Goal: Task Accomplishment & Management: Manage account settings

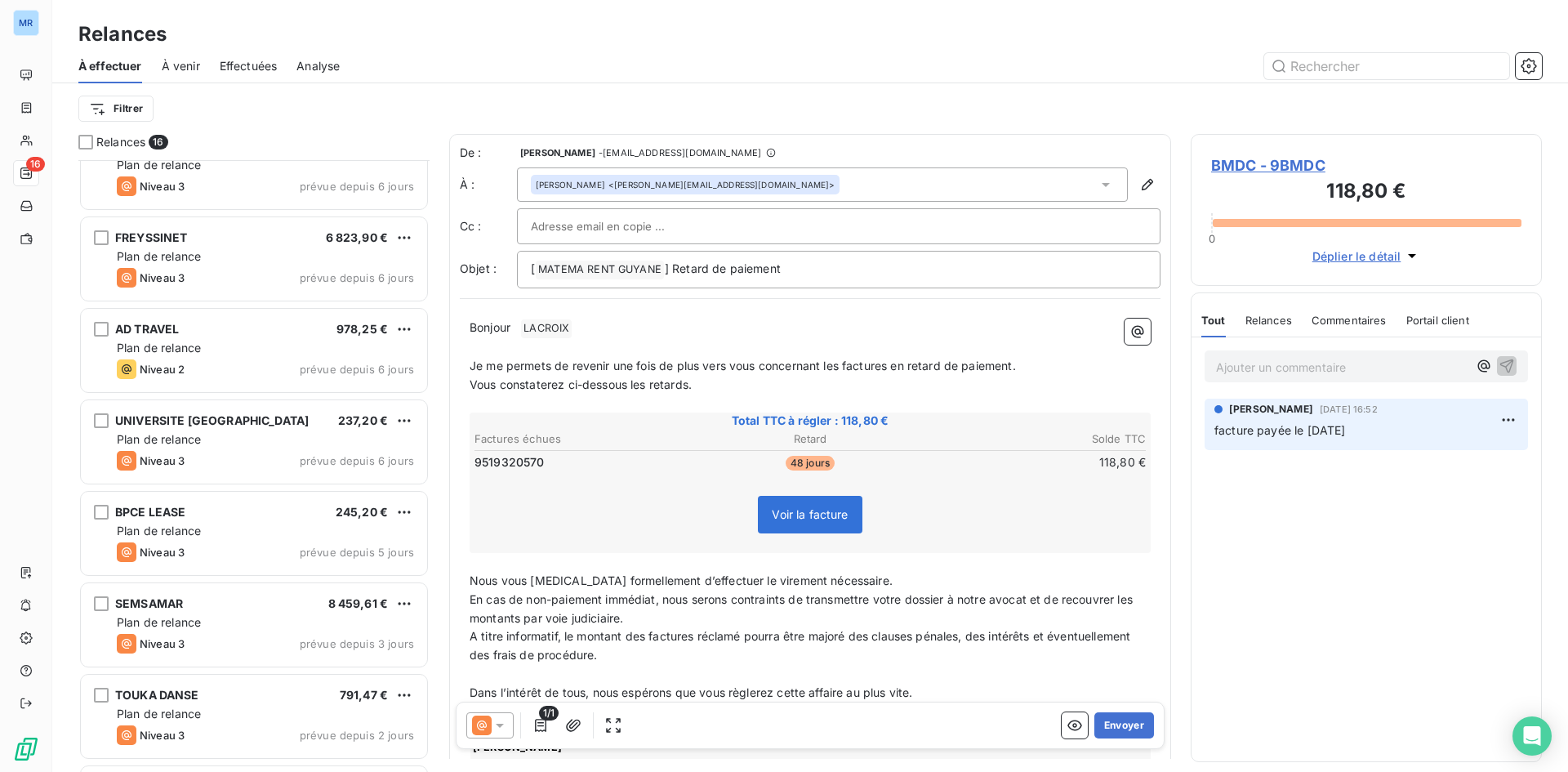
scroll to position [852, 0]
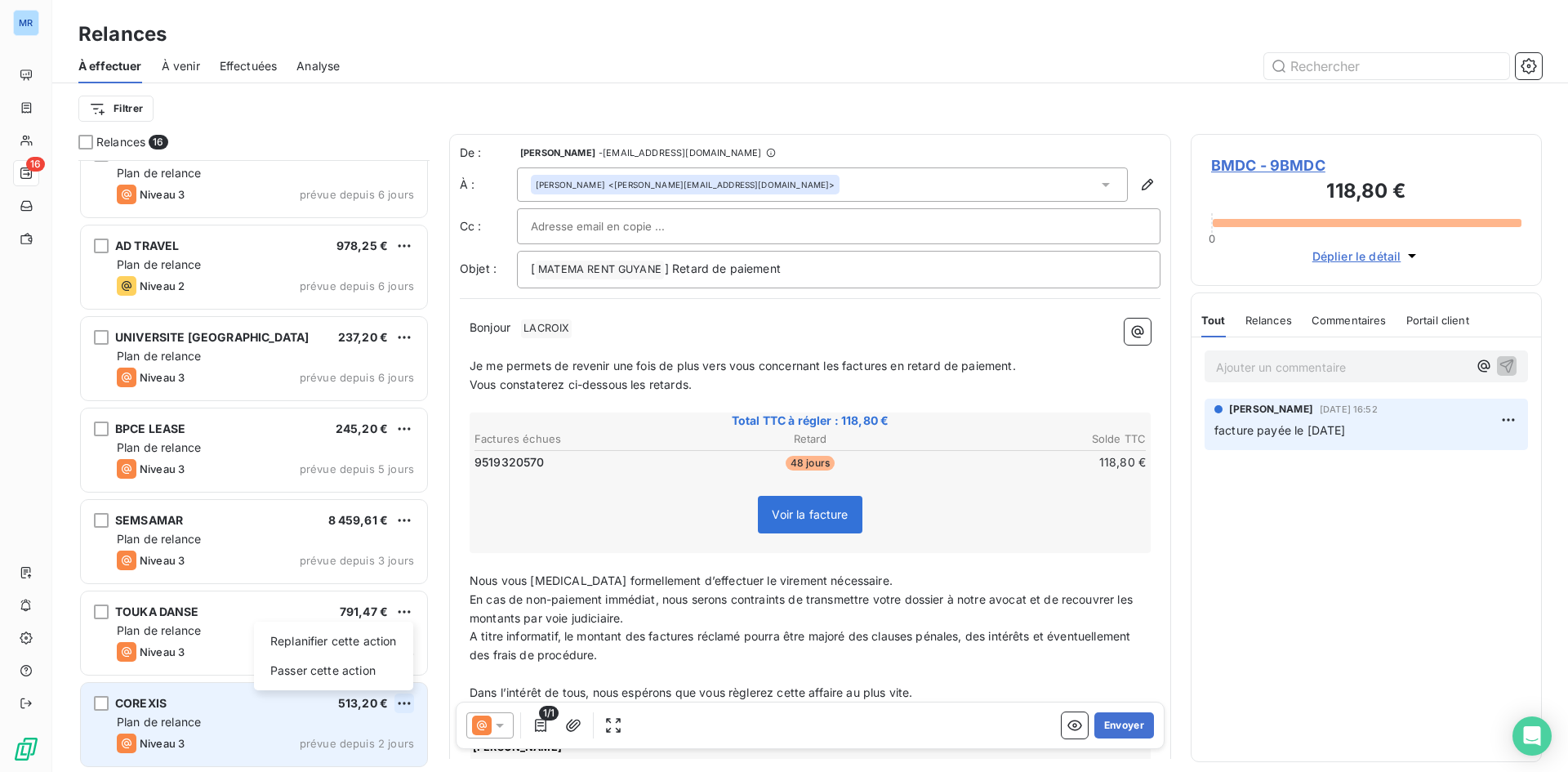
click at [404, 701] on html "MR 16 Relances À effectuer À venir Effectuées Analyse Filtrer Relances 16 HOPIT…" at bounding box center [784, 386] width 1568 height 772
click at [363, 645] on div "Replanifier cette action" at bounding box center [333, 641] width 146 height 26
select select "7"
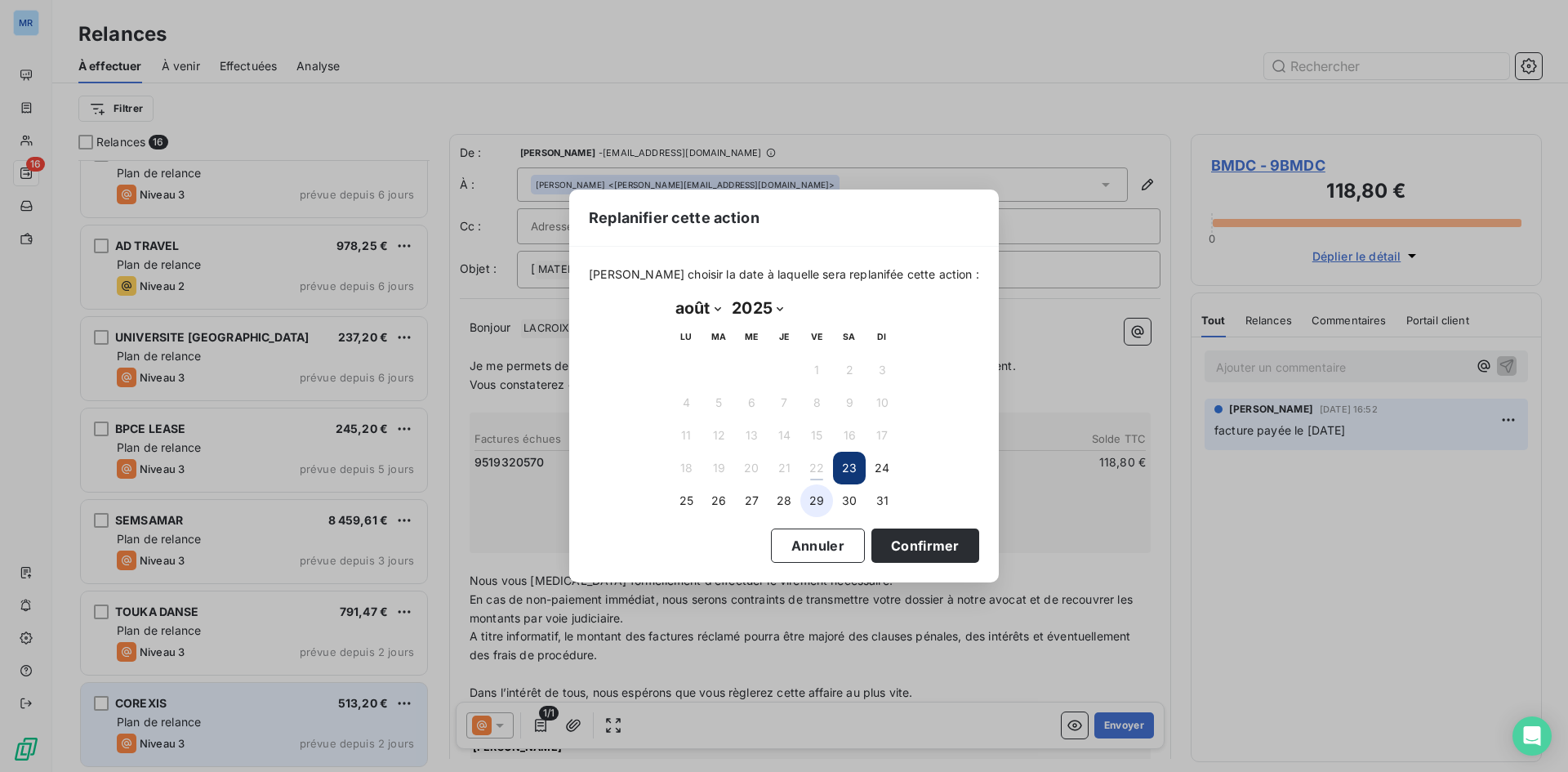
click at [825, 501] on button "29" at bounding box center [816, 500] width 32 height 32
click at [886, 545] on button "Confirmer" at bounding box center [926, 545] width 108 height 34
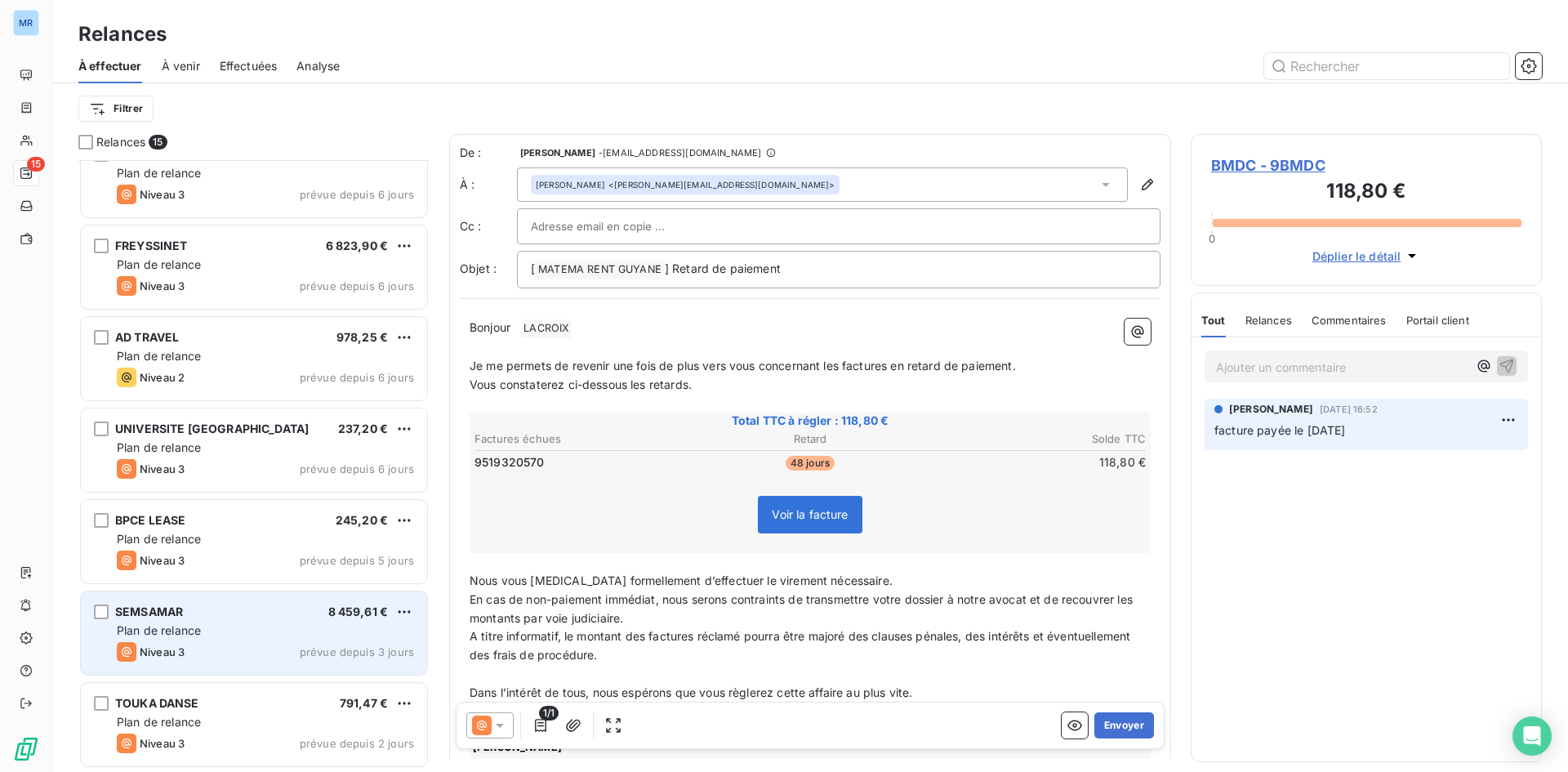
scroll to position [760, 0]
click at [392, 631] on div "Plan de relance" at bounding box center [265, 631] width 298 height 17
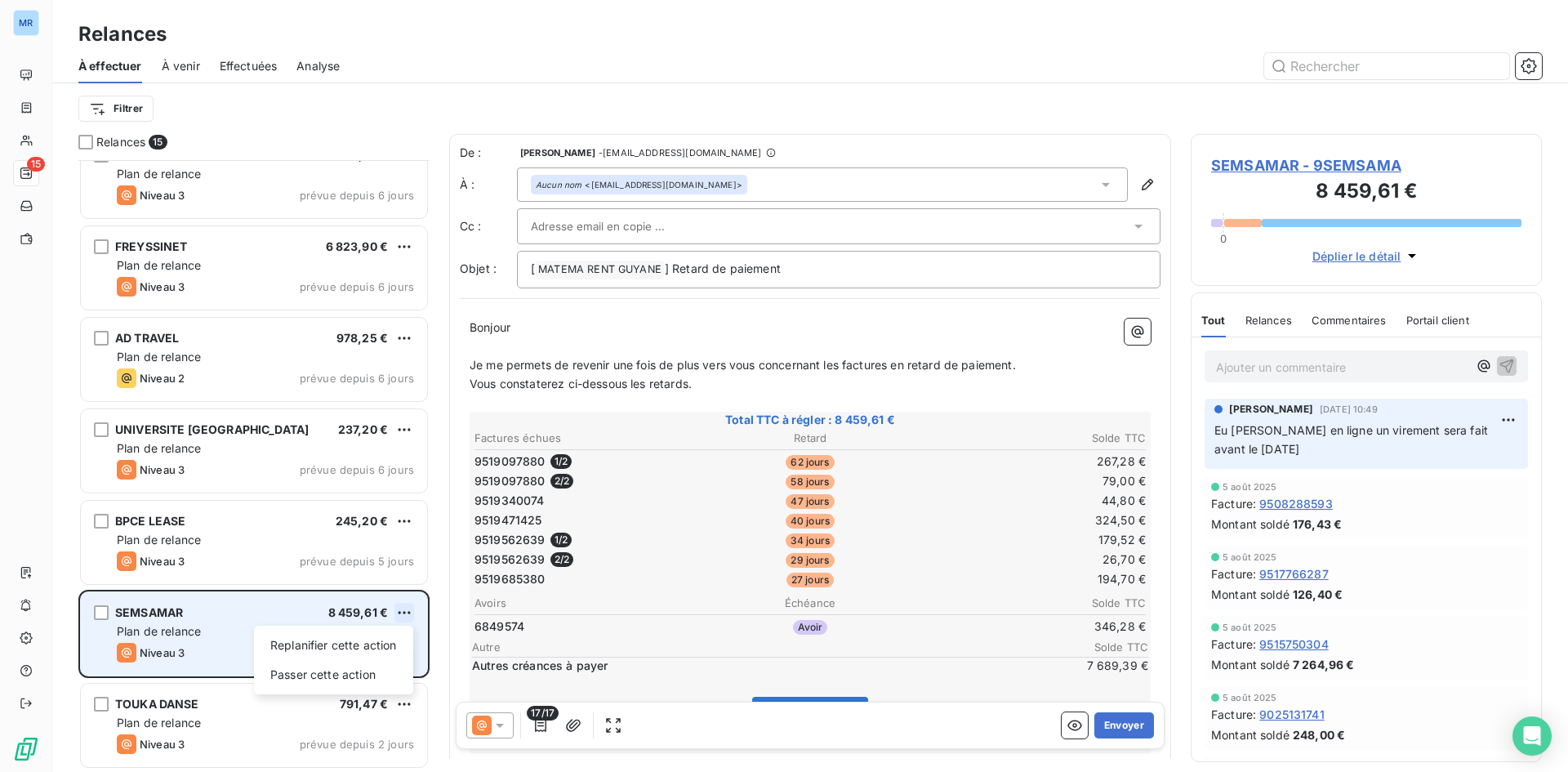
click at [409, 607] on html "MR 15 Relances À effectuer À venir Effectuées Analyse Filtrer Relances 15 BMDC …" at bounding box center [784, 386] width 1568 height 772
click at [360, 674] on div "Passer cette action" at bounding box center [333, 674] width 146 height 26
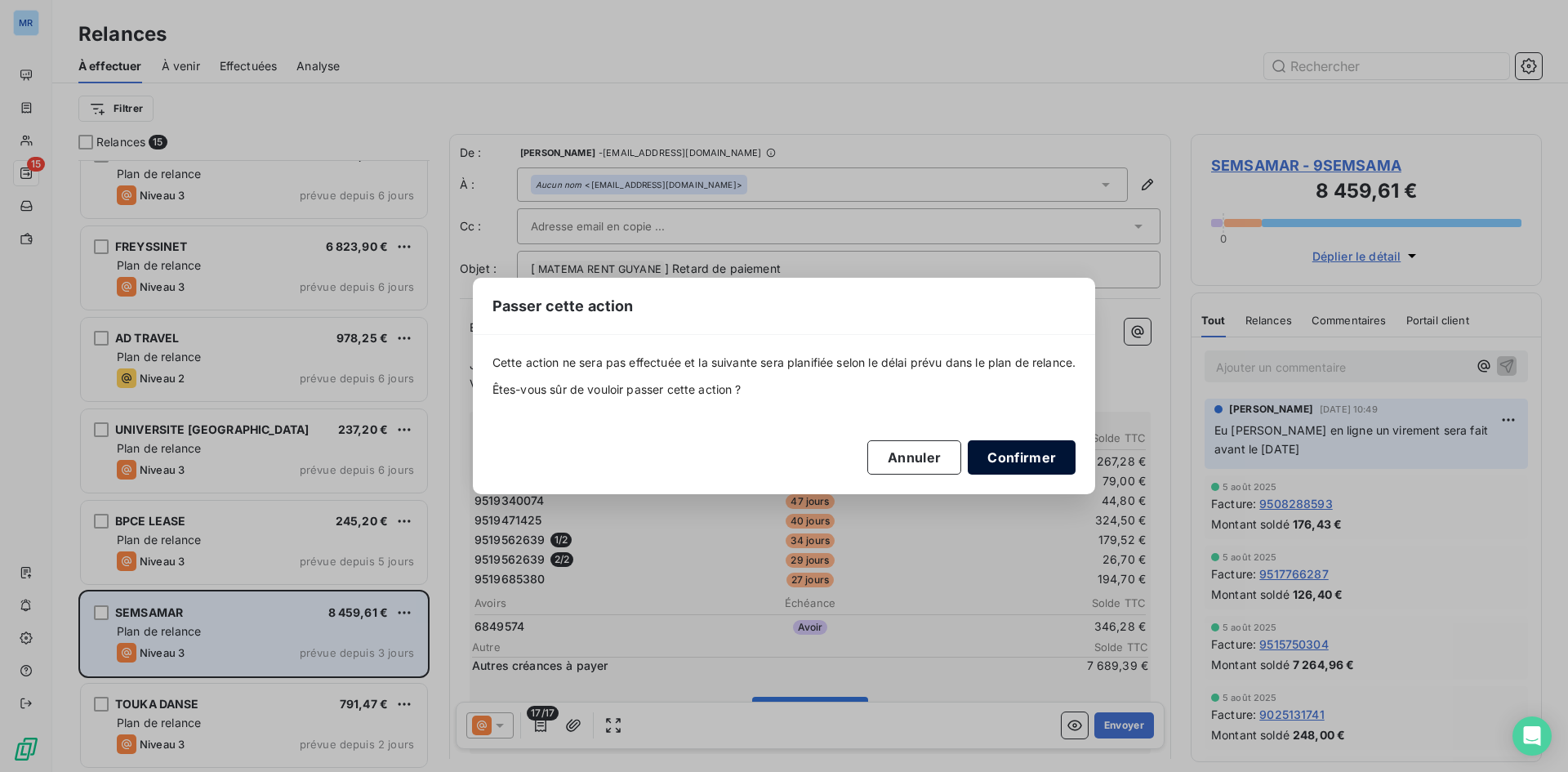
click at [1035, 472] on button "Confirmer" at bounding box center [1022, 457] width 108 height 34
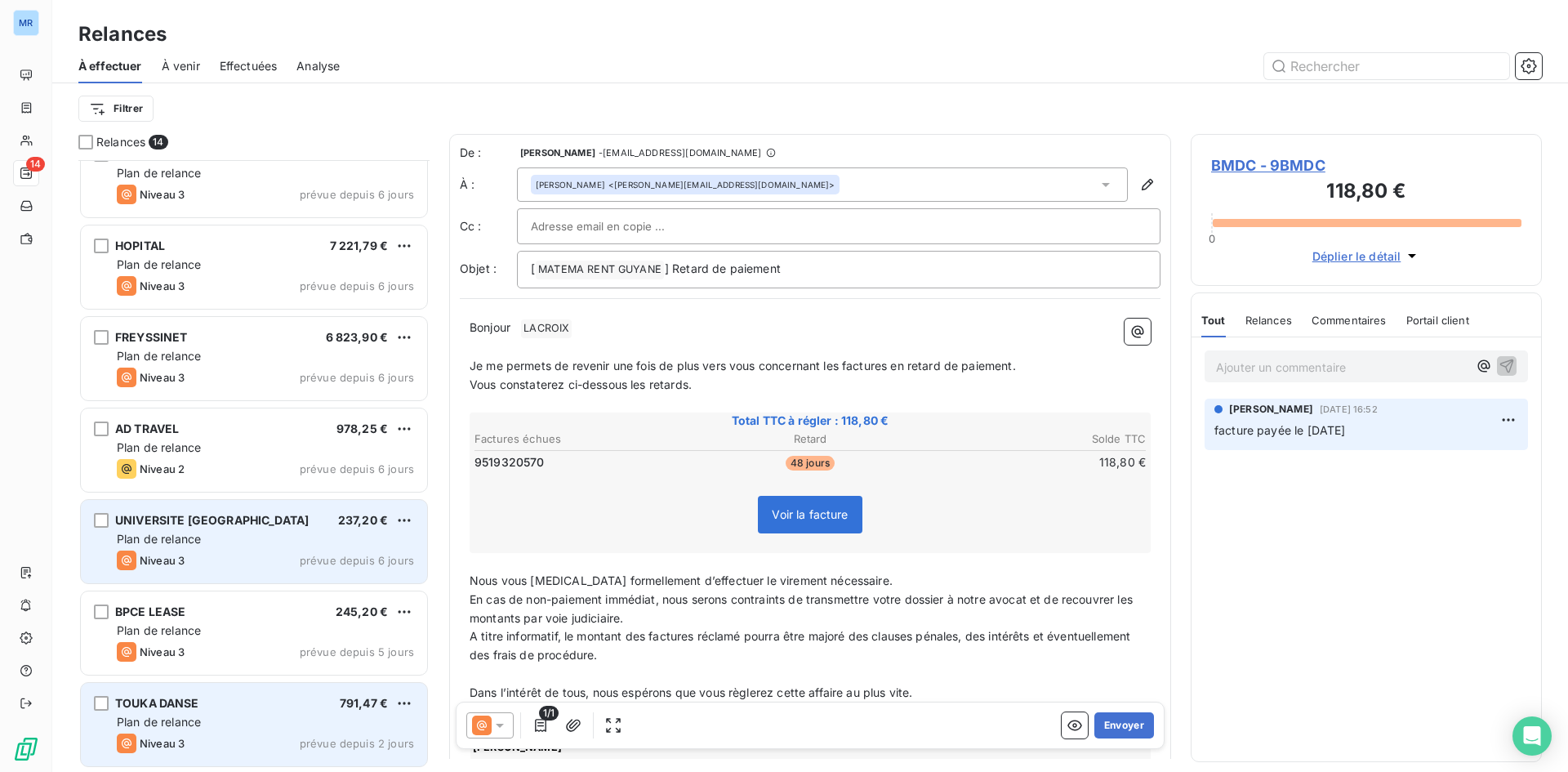
scroll to position [669, 0]
click at [399, 517] on html "MR 14 Relances À effectuer À venir Effectuées Analyse Filtrer Relances 14 BMDC …" at bounding box center [784, 386] width 1568 height 772
click at [358, 585] on div "Passer cette action" at bounding box center [333, 583] width 146 height 26
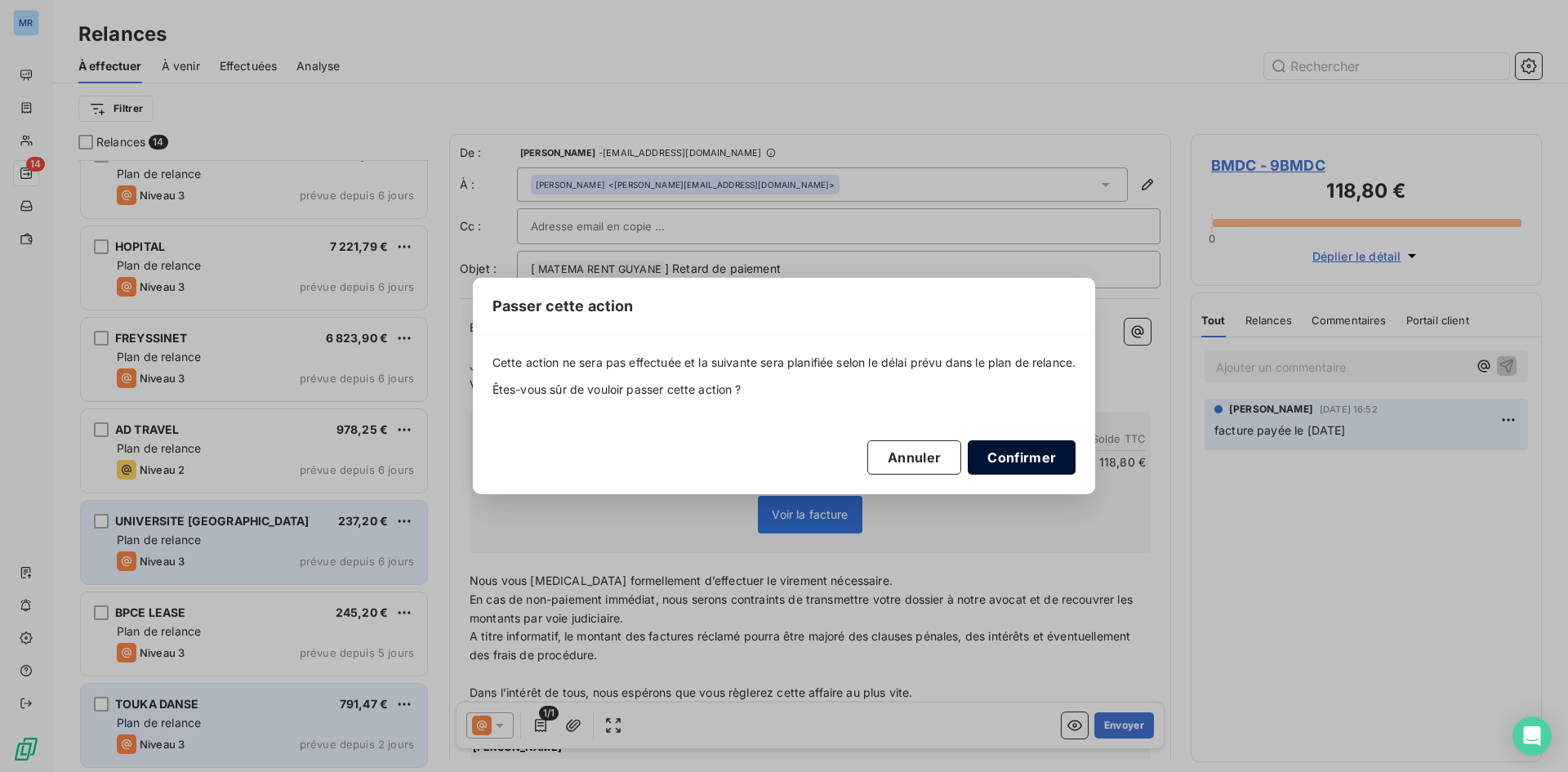
click at [1030, 448] on button "Confirmer" at bounding box center [1022, 457] width 108 height 34
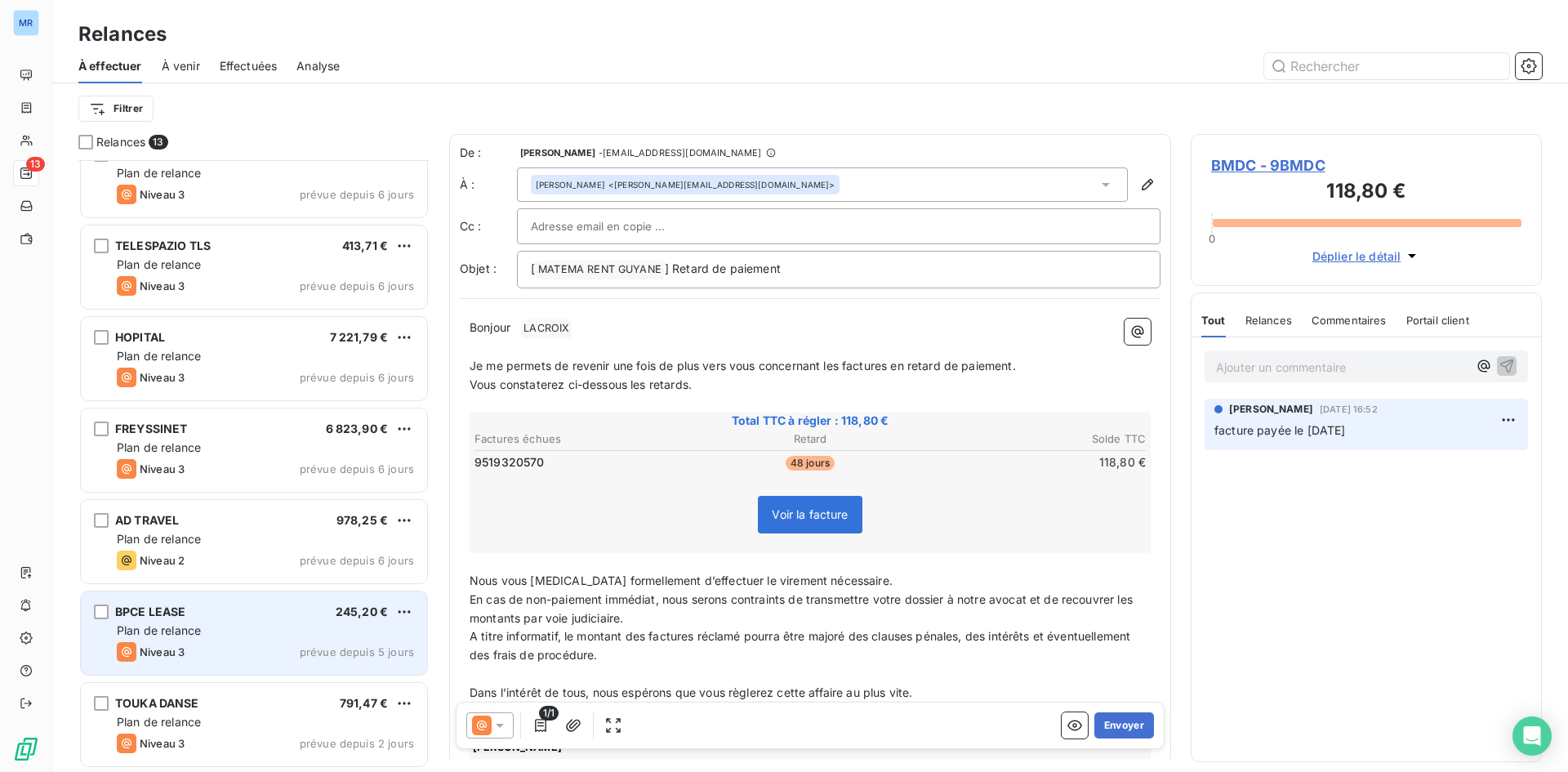
scroll to position [577, 0]
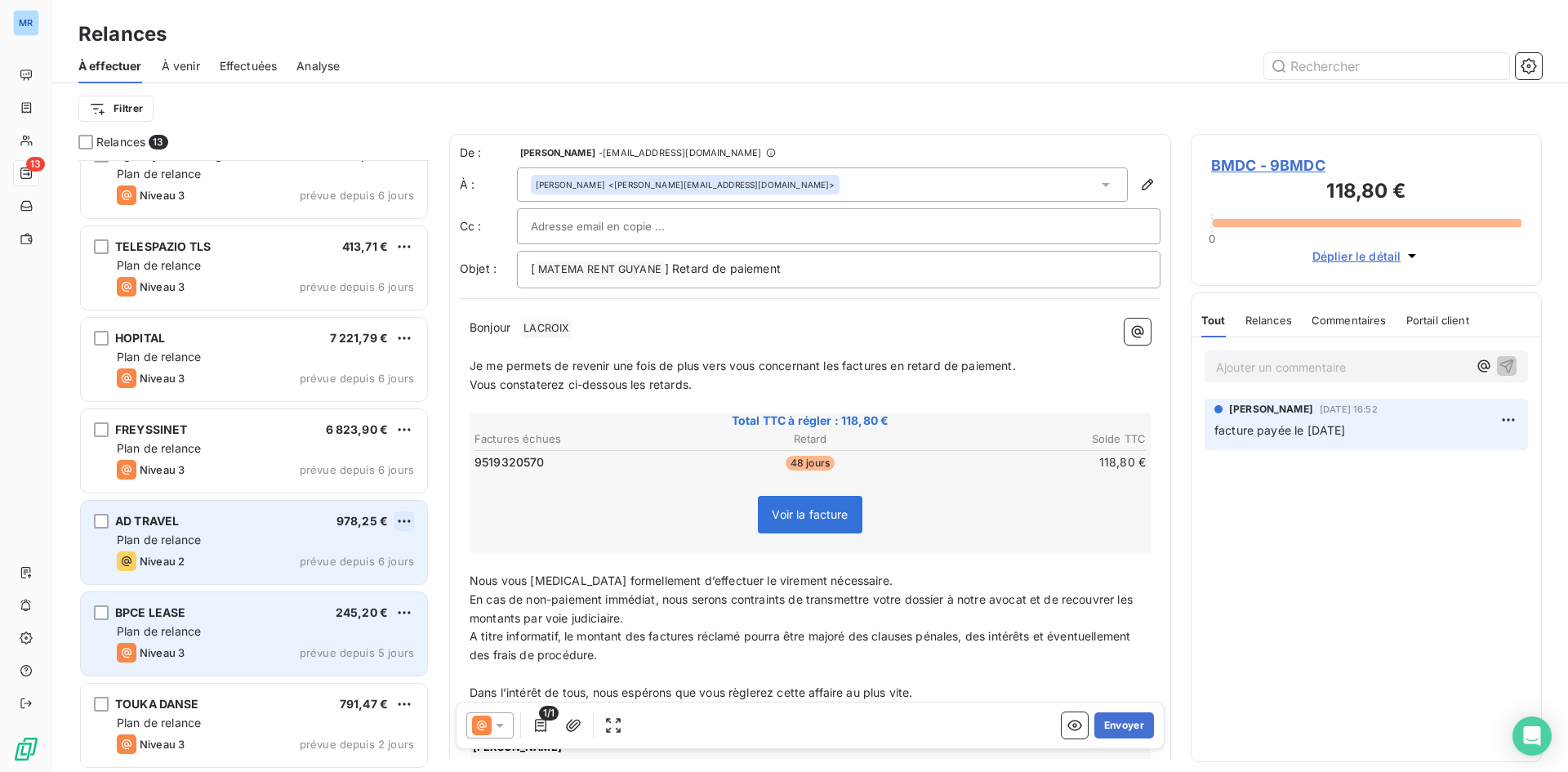
click at [409, 513] on html "MR 13 Relances À effectuer À venir Effectuées Analyse Filtrer Relances 13 BMDC …" at bounding box center [784, 386] width 1568 height 772
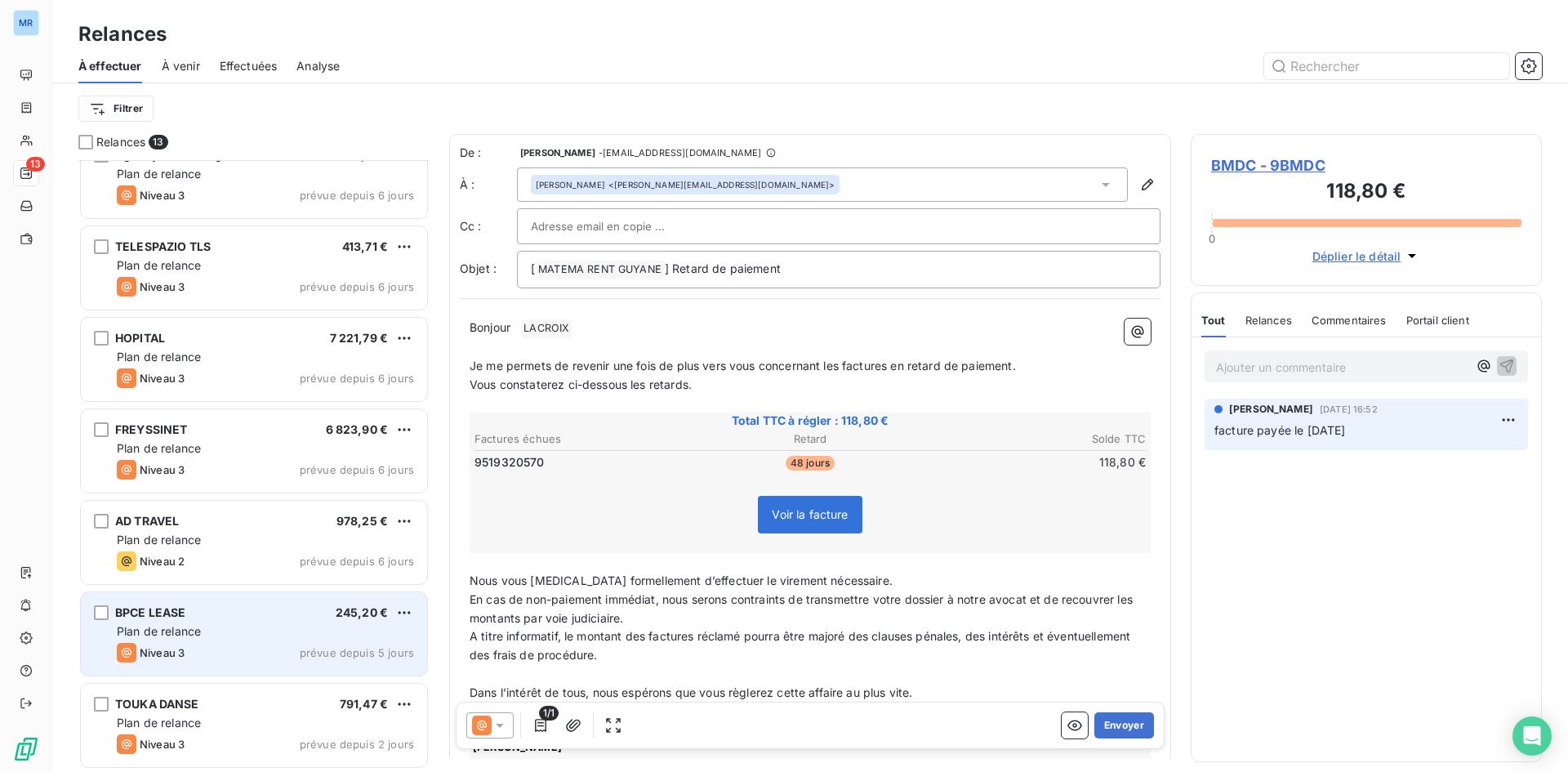
click at [410, 442] on html "MR 13 Relances À effectuer À venir Effectuées Analyse Filtrer Relances 13 BMDC …" at bounding box center [784, 386] width 1568 height 772
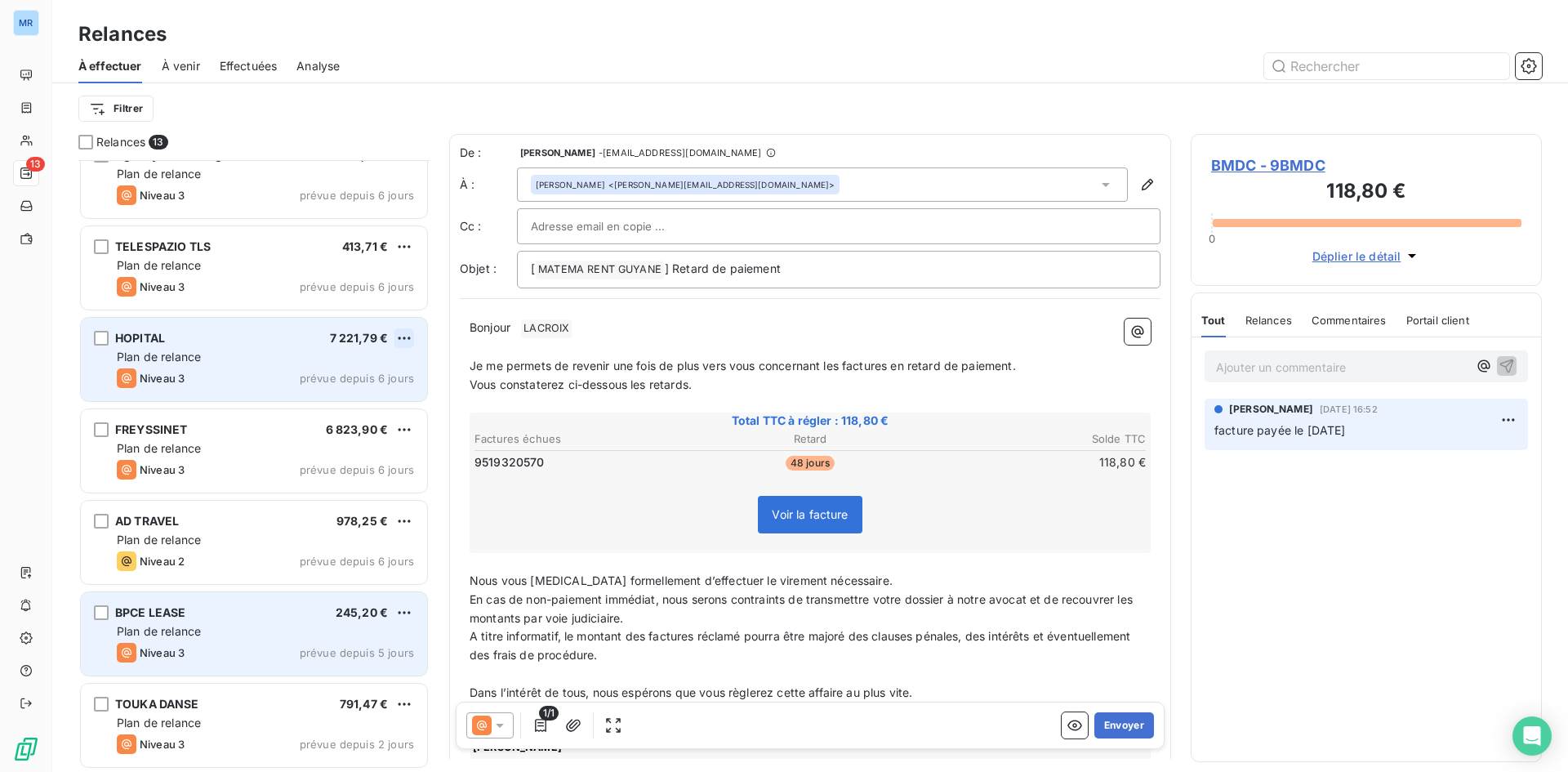
click at [403, 329] on html "MR 13 Relances À effectuer À venir Effectuées Analyse Filtrer Relances 13 BMDC …" at bounding box center [784, 386] width 1568 height 772
click at [376, 396] on div "Passer cette action" at bounding box center [333, 400] width 146 height 26
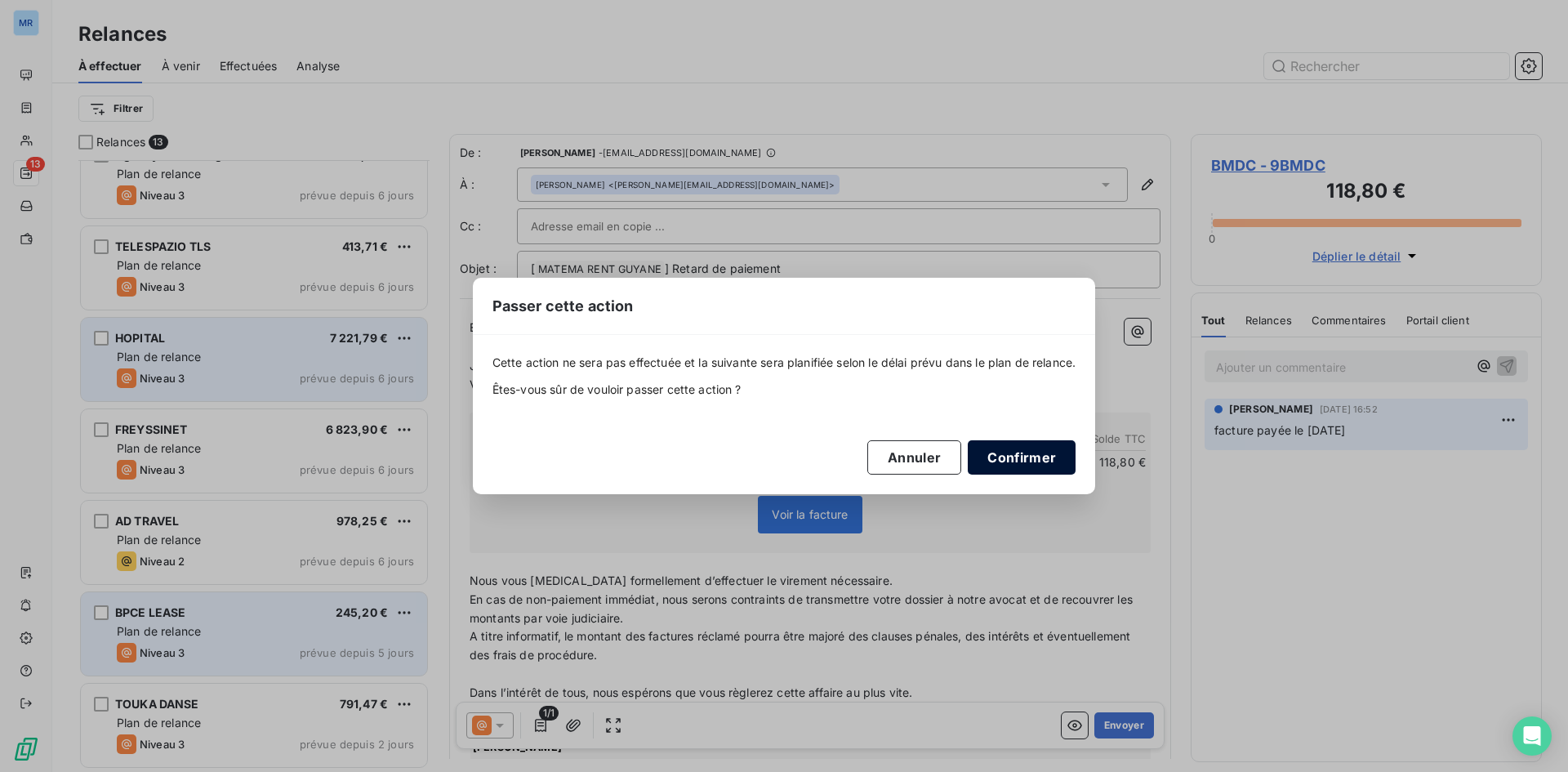
click at [1030, 456] on button "Confirmer" at bounding box center [1022, 457] width 108 height 34
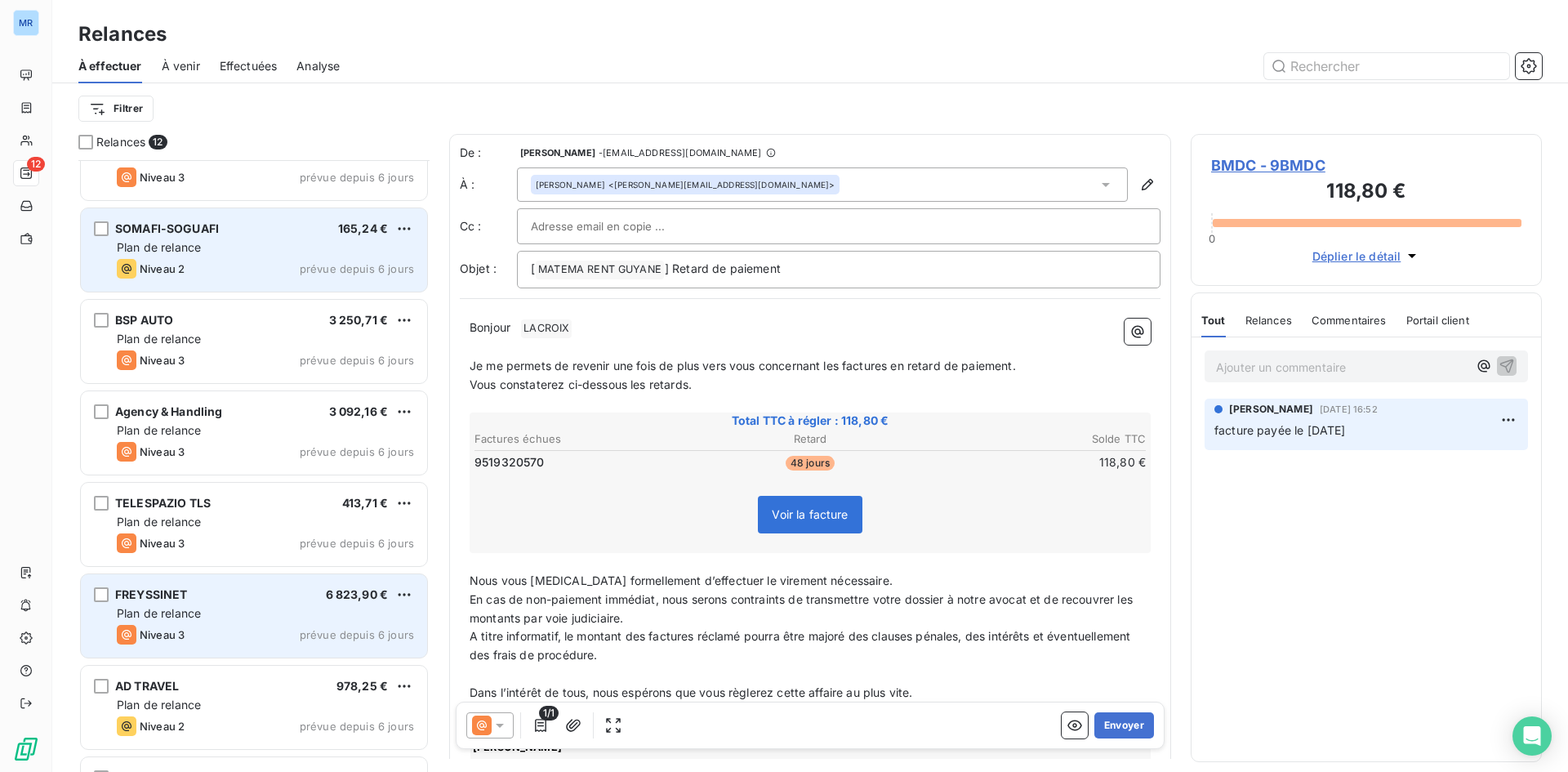
scroll to position [324, 0]
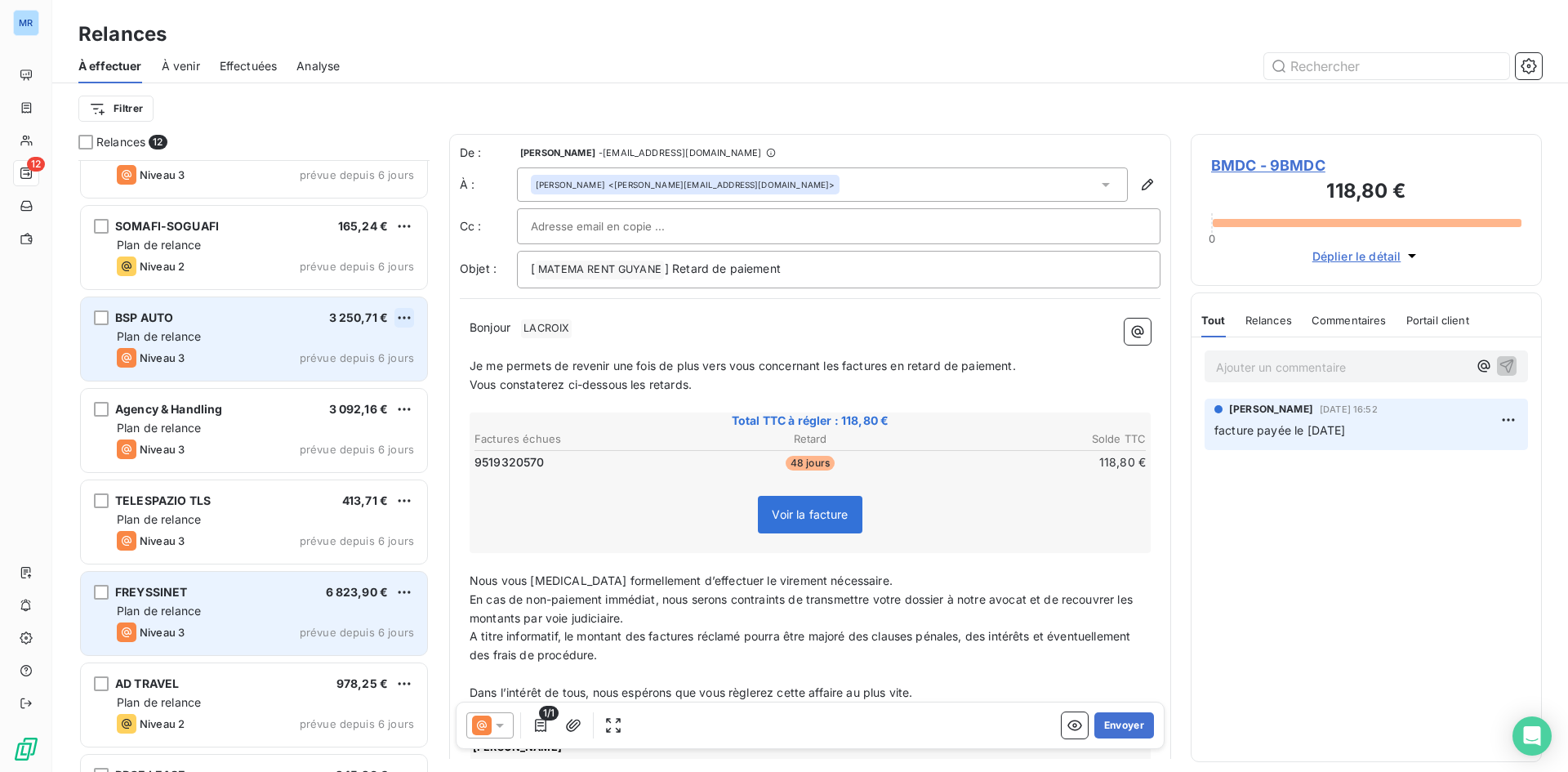
click at [412, 315] on html "MR 12 Relances À effectuer À venir Effectuées Analyse Filtrer Relances 12 ANTIL…" at bounding box center [784, 386] width 1568 height 772
click at [382, 383] on div "Passer cette action" at bounding box center [333, 380] width 146 height 26
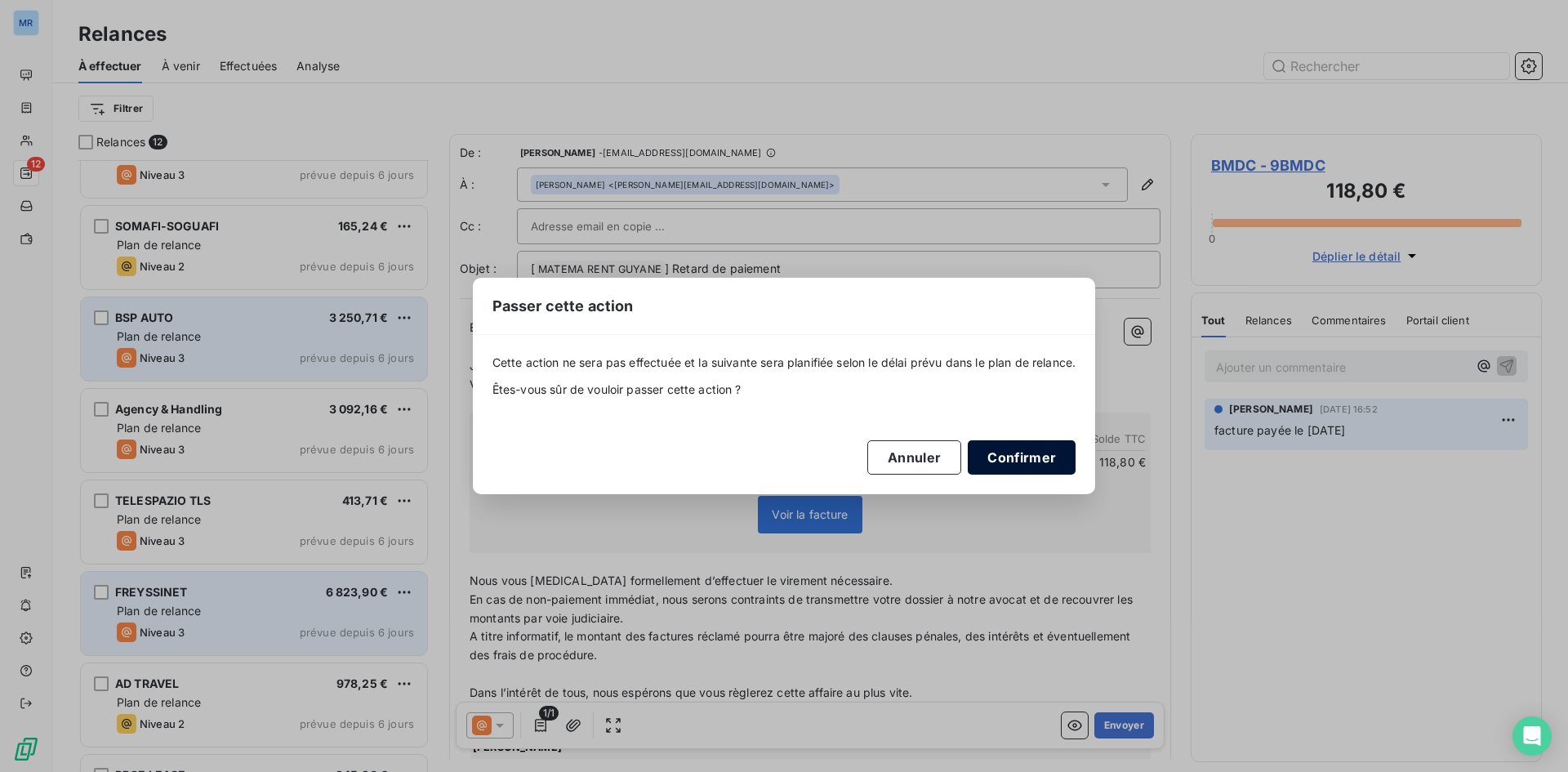
click at [1020, 460] on button "Confirmer" at bounding box center [1022, 457] width 108 height 34
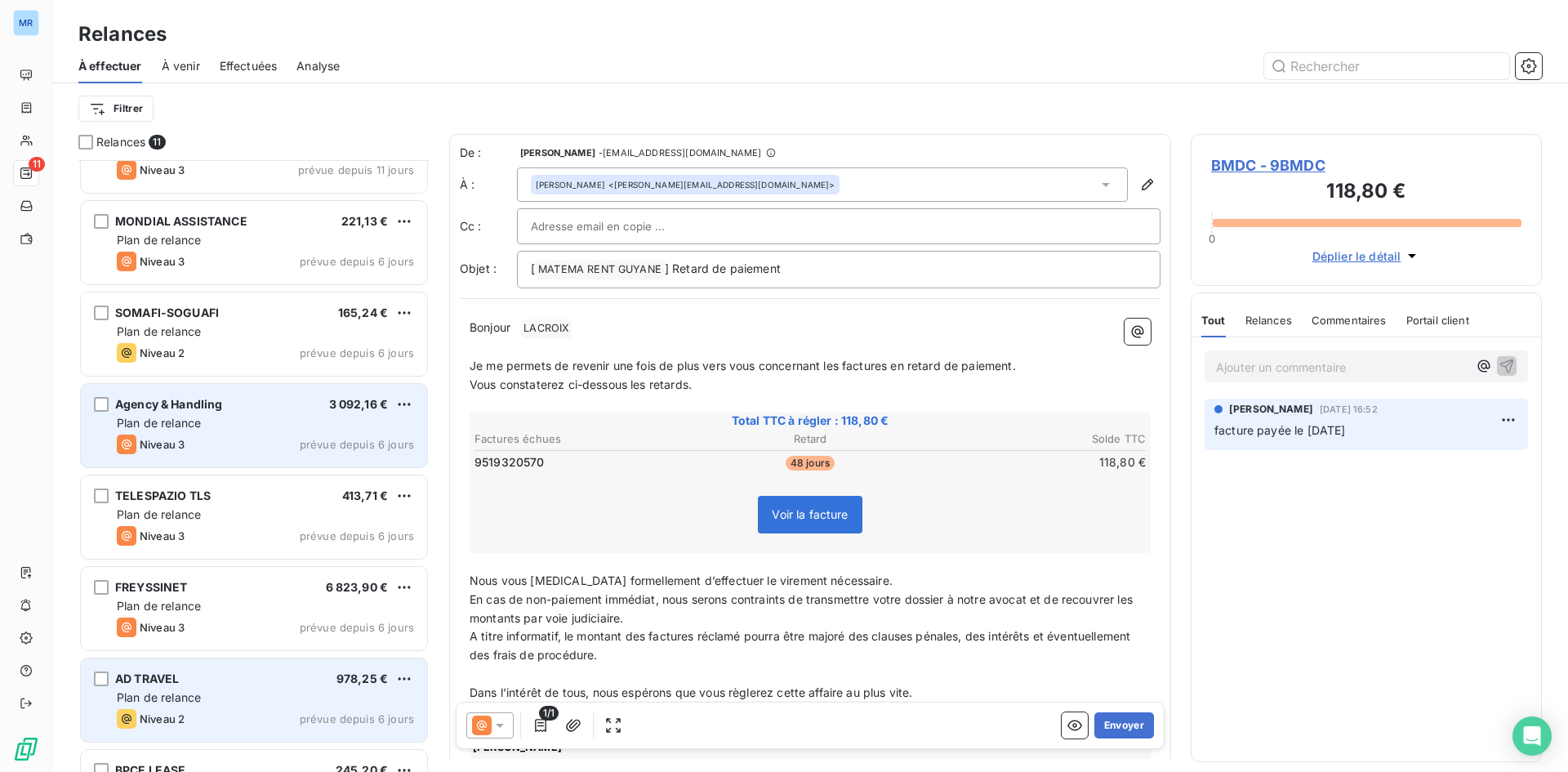
scroll to position [68, 0]
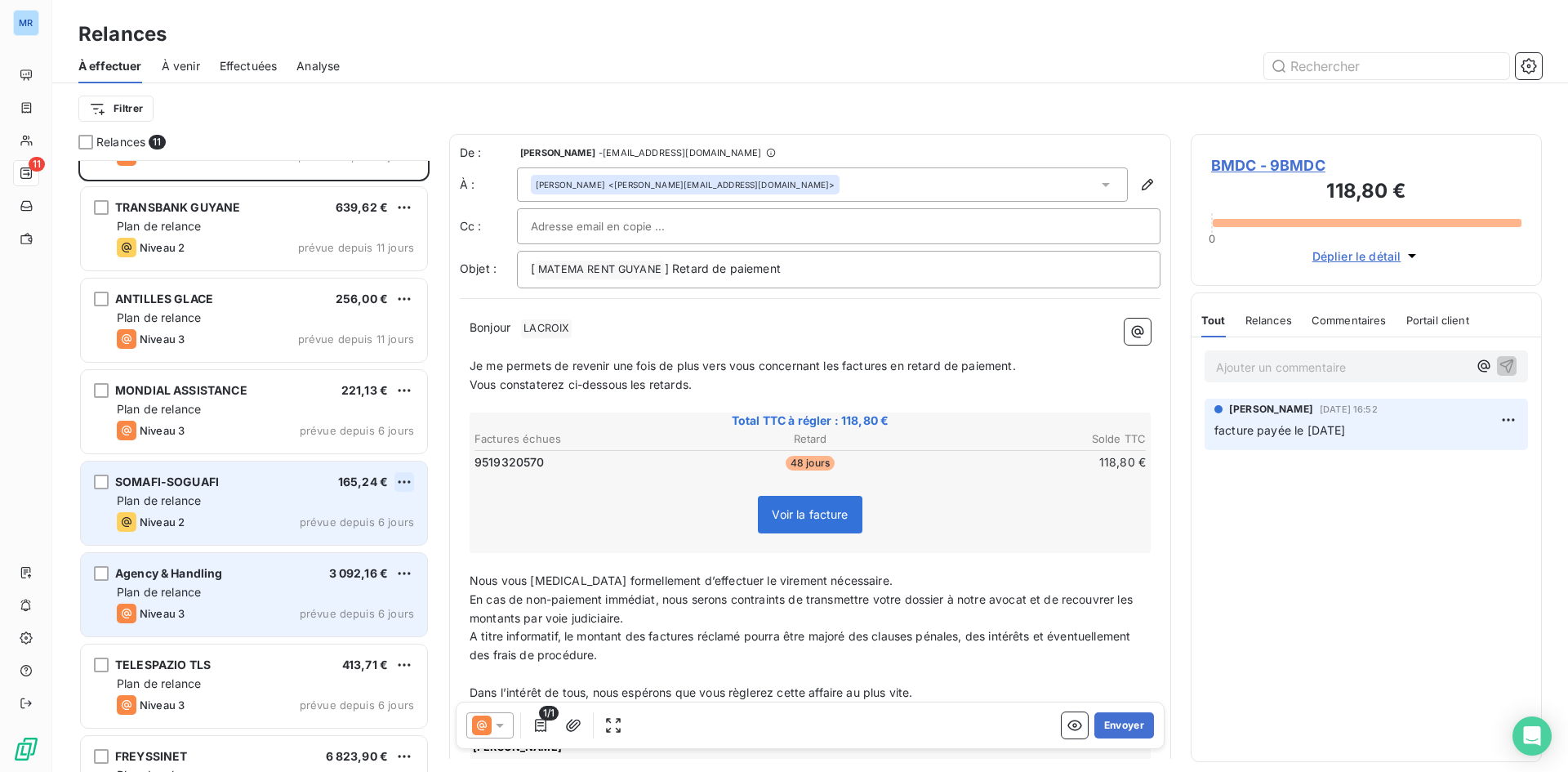
click at [404, 485] on html "MR 11 Relances À effectuer À venir Effectuées Analyse Filtrer Relances 11 BMDC …" at bounding box center [784, 386] width 1568 height 772
click at [392, 540] on div "Passer cette action" at bounding box center [333, 543] width 146 height 26
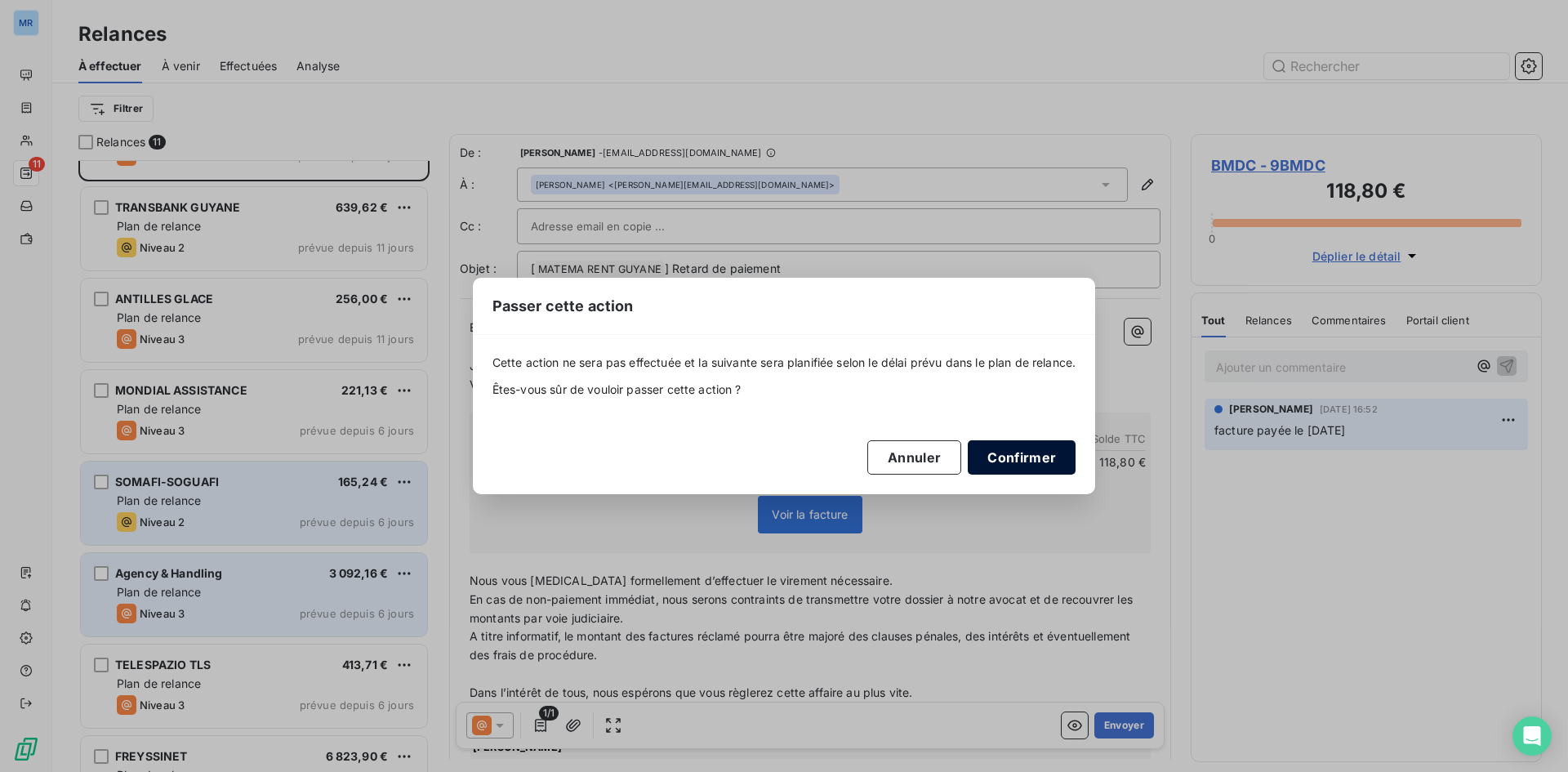
click at [1007, 457] on button "Confirmer" at bounding box center [1022, 457] width 108 height 34
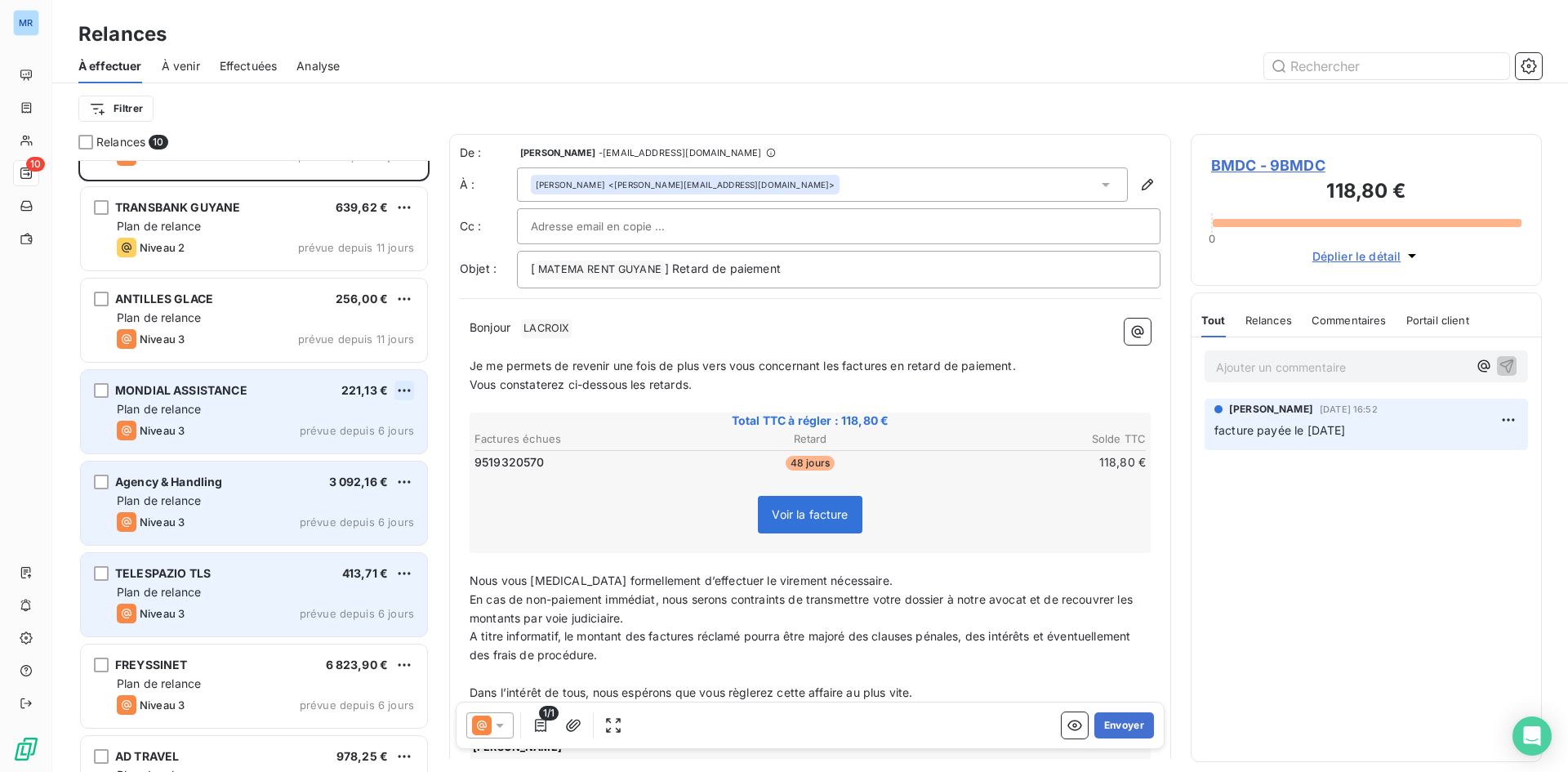
click at [406, 386] on html "MR 10 Relances À effectuer À venir Effectuées Analyse Filtrer Relances 10 BMDC …" at bounding box center [784, 386] width 1568 height 772
click at [378, 457] on div "Passer cette action" at bounding box center [333, 452] width 146 height 26
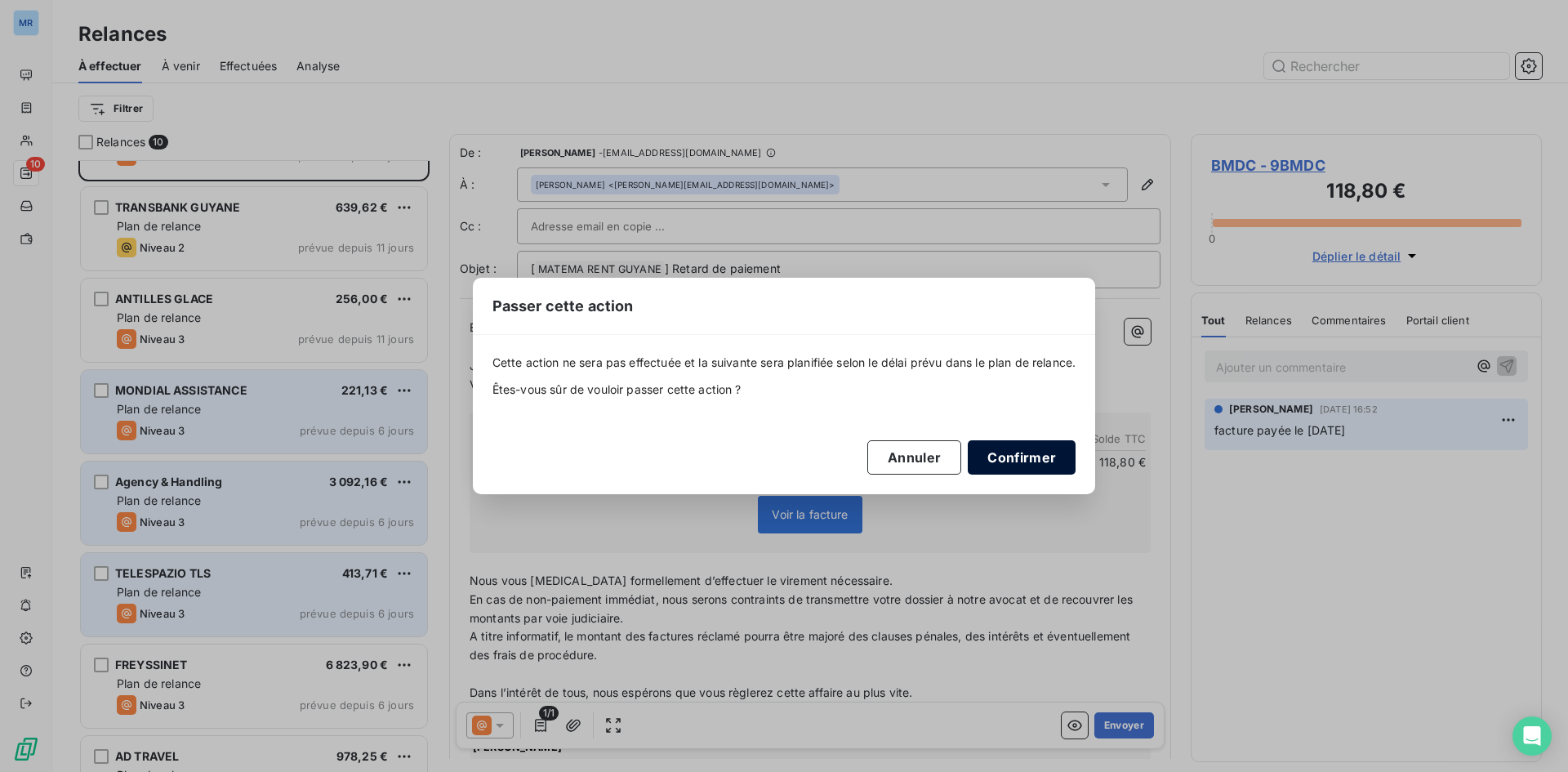
click at [1038, 457] on button "Confirmer" at bounding box center [1022, 457] width 108 height 34
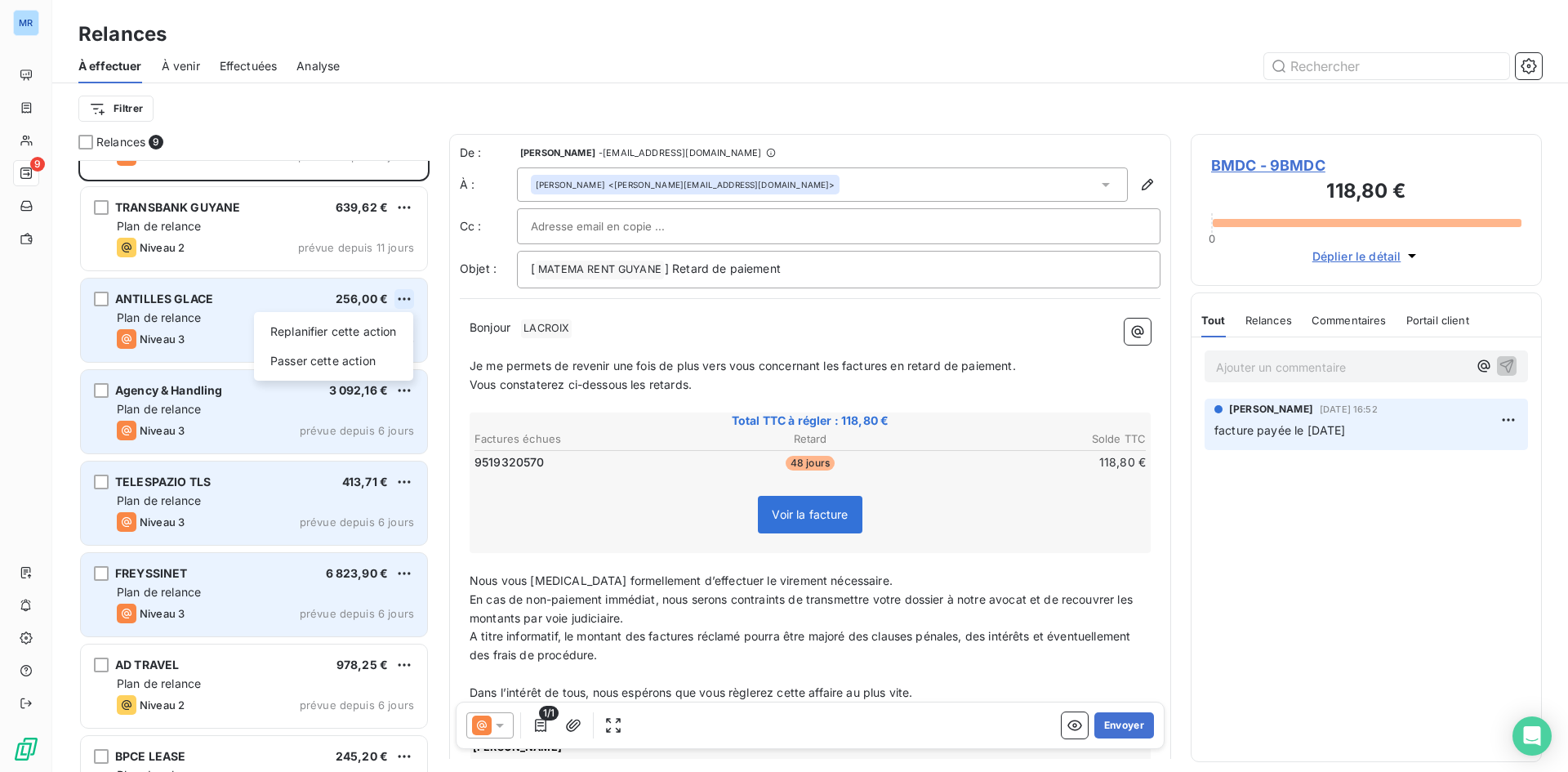
click at [407, 294] on html "MR 9 Relances À effectuer À venir Effectuées Analyse Filtrer Relances 9 BMDC 11…" at bounding box center [784, 386] width 1568 height 772
click at [384, 334] on div "Replanifier cette action" at bounding box center [333, 331] width 146 height 26
select select "7"
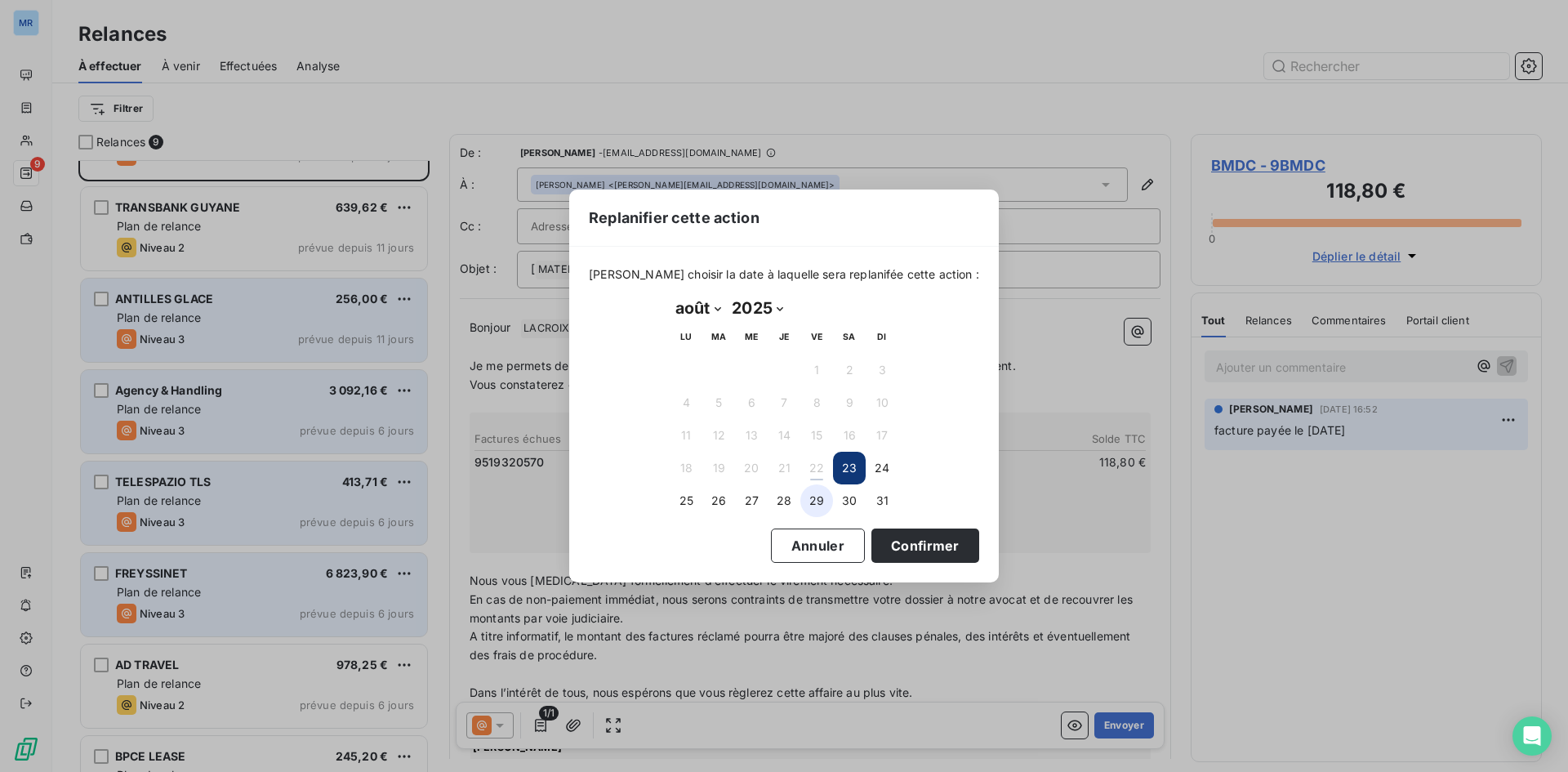
click at [824, 498] on button "29" at bounding box center [816, 500] width 32 height 32
click at [895, 543] on button "Confirmer" at bounding box center [926, 545] width 108 height 34
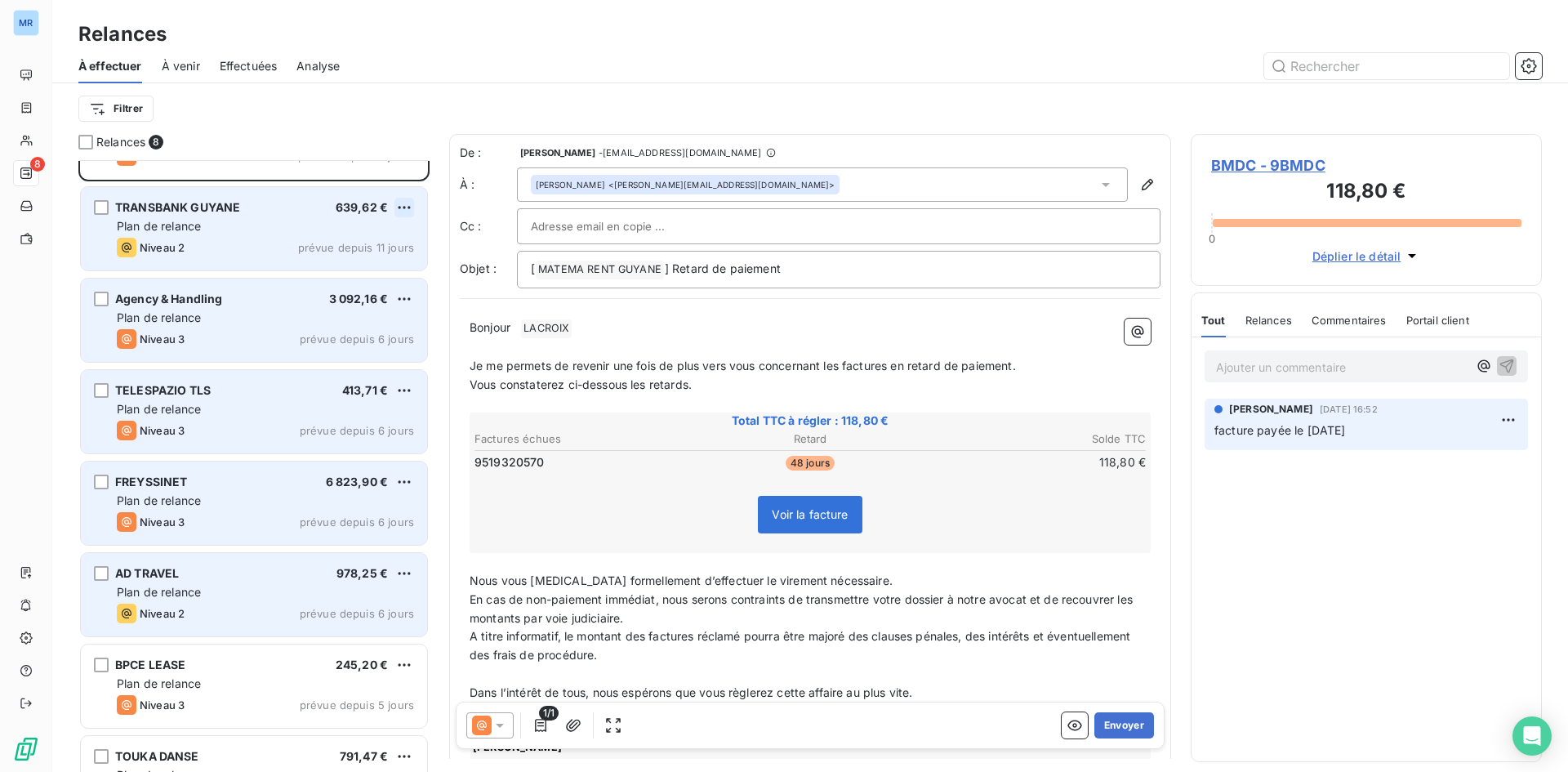
click at [406, 209] on html "MR 8 Relances À effectuer À venir Effectuées Analyse Filtrer Relances 8 BMDC 11…" at bounding box center [784, 386] width 1568 height 772
click at [387, 240] on div "Replanifier cette action" at bounding box center [333, 240] width 146 height 26
select select "7"
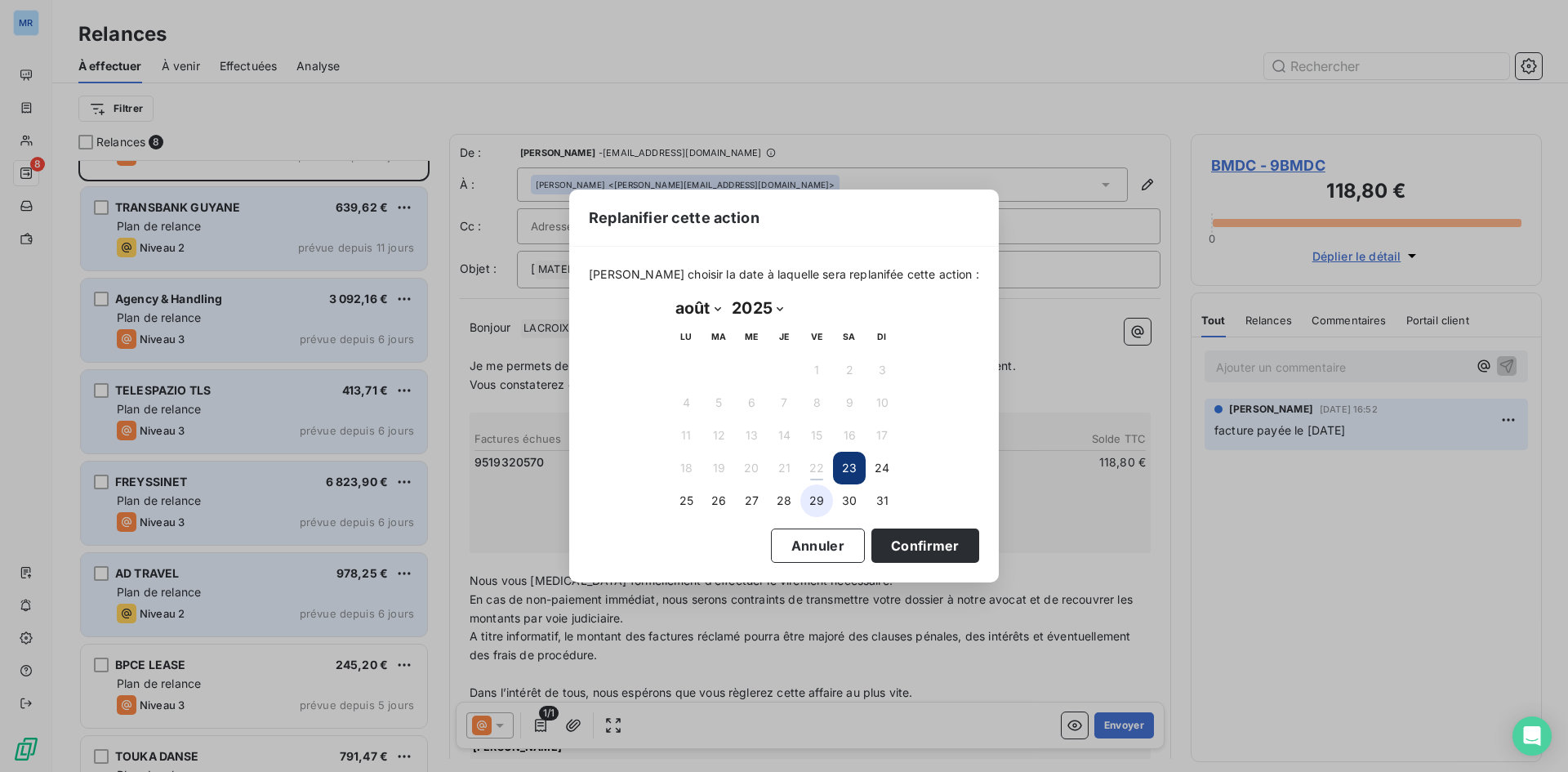
click at [820, 497] on button "29" at bounding box center [816, 500] width 32 height 32
click at [891, 550] on button "Confirmer" at bounding box center [926, 545] width 108 height 34
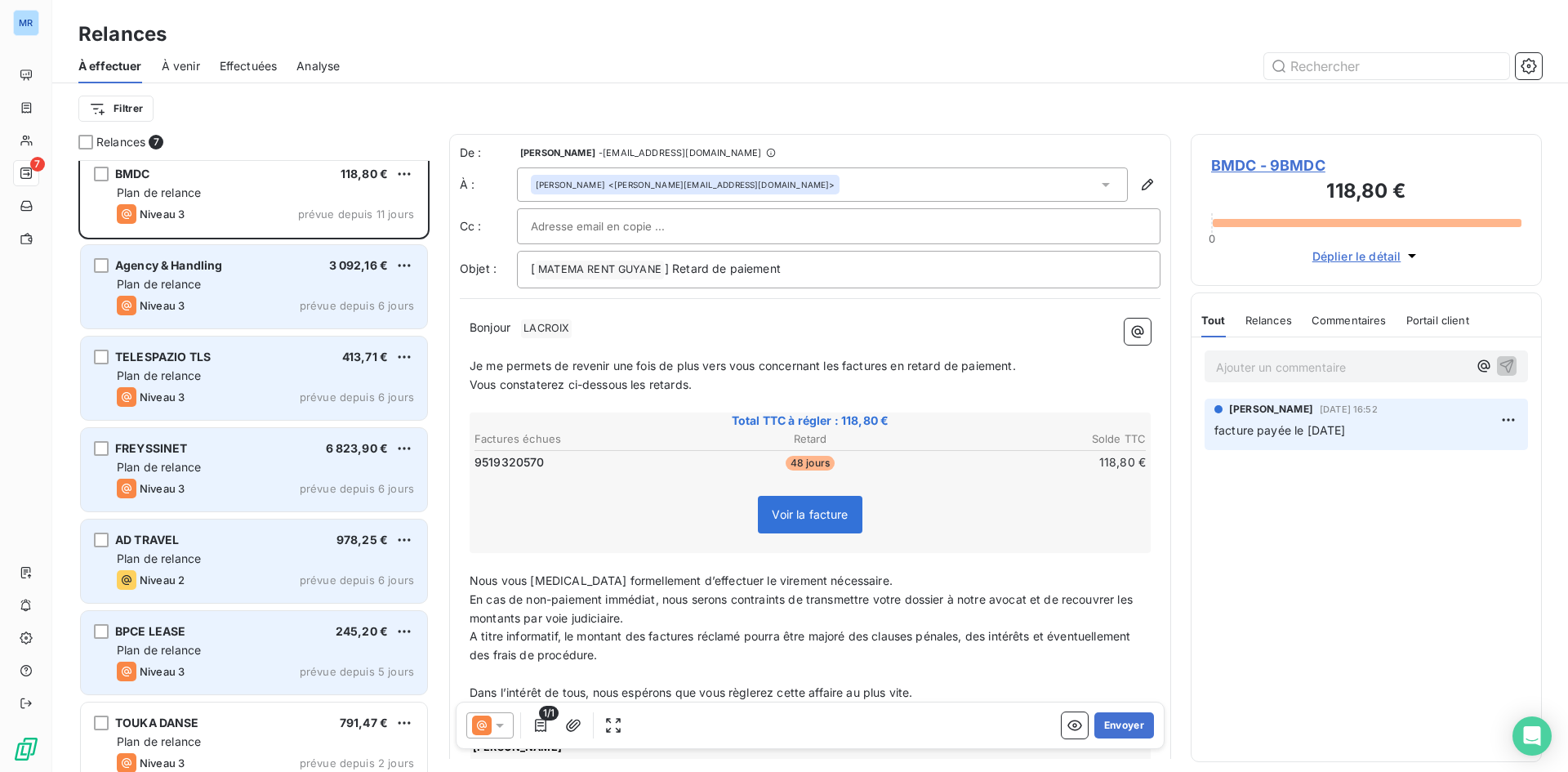
scroll to position [0, 0]
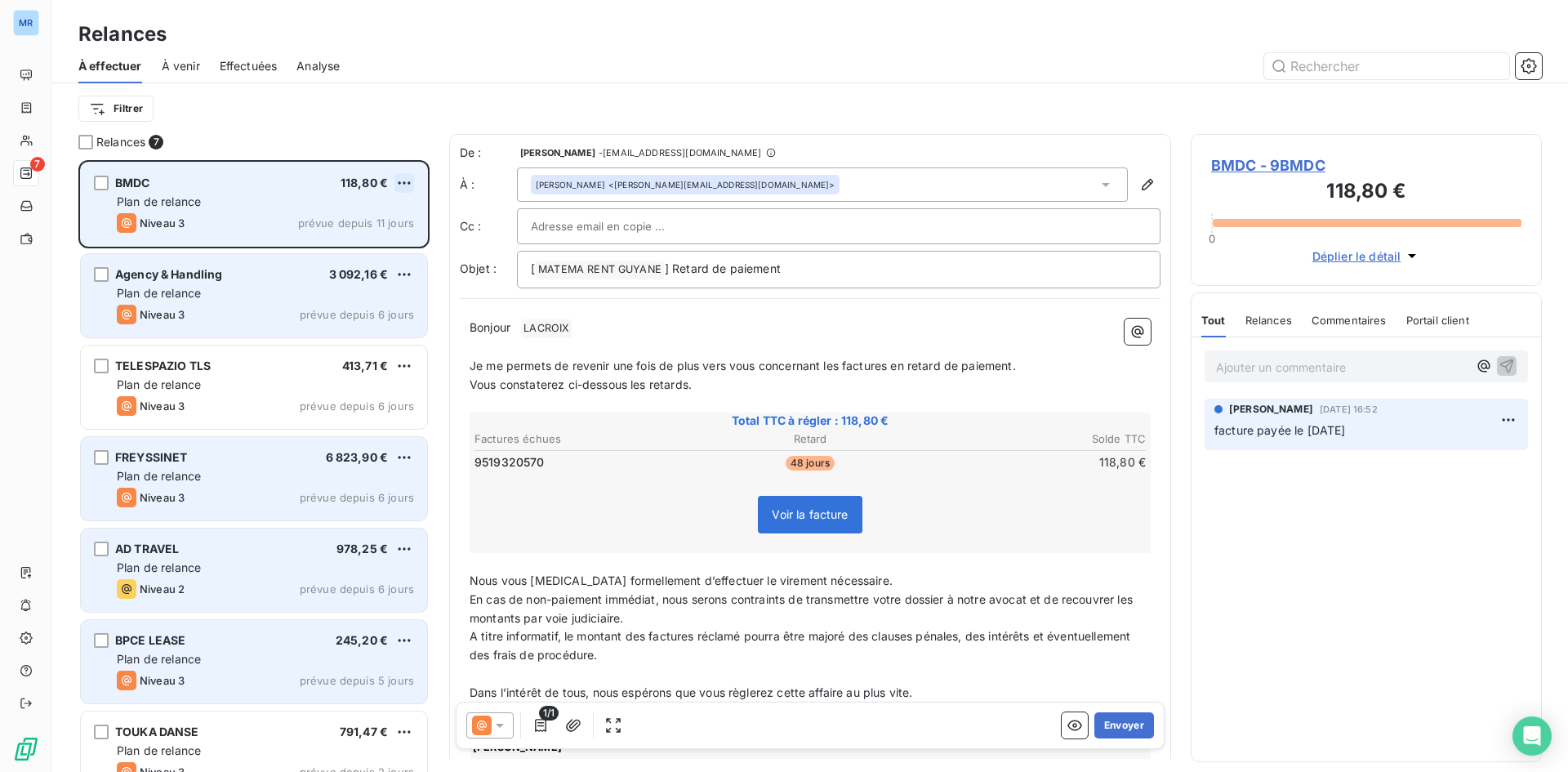
click at [403, 180] on html "MR 7 Relances À effectuer À venir Effectuées Analyse Filtrer Relances 7 BMDC 11…" at bounding box center [784, 386] width 1568 height 772
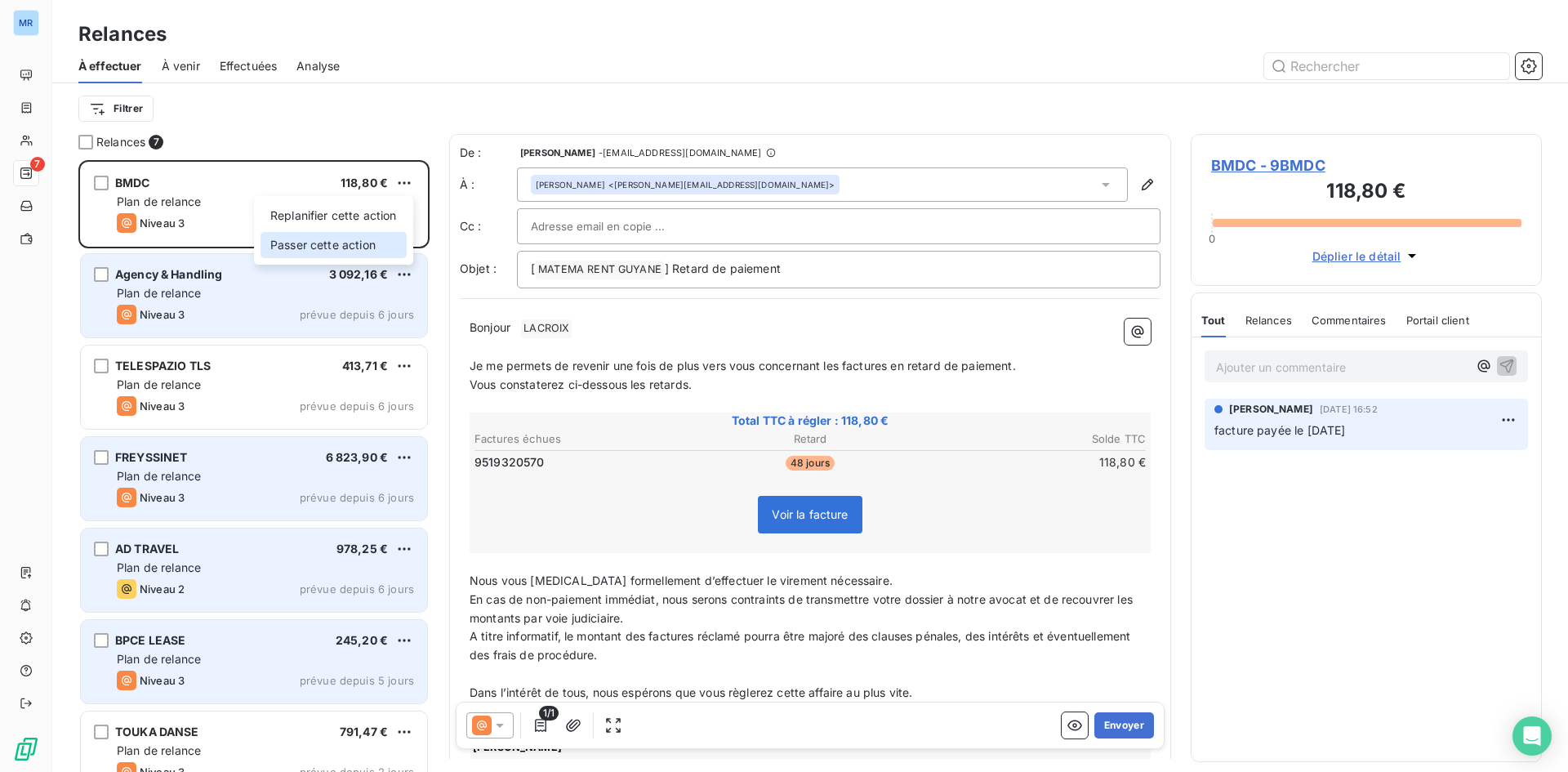
click at [364, 250] on div "Passer cette action" at bounding box center [333, 245] width 146 height 26
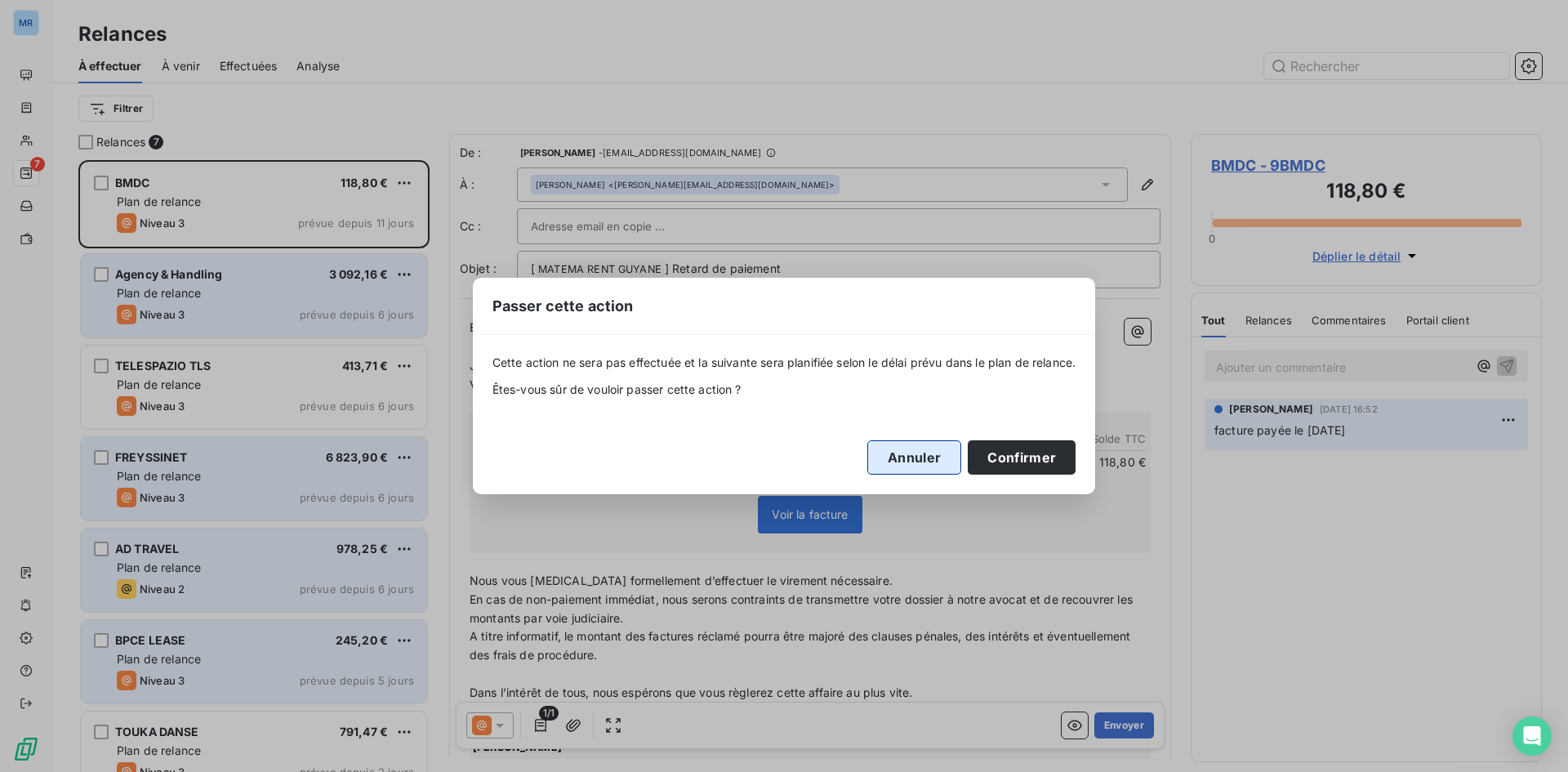
click at [935, 456] on button "Annuler" at bounding box center [914, 457] width 94 height 34
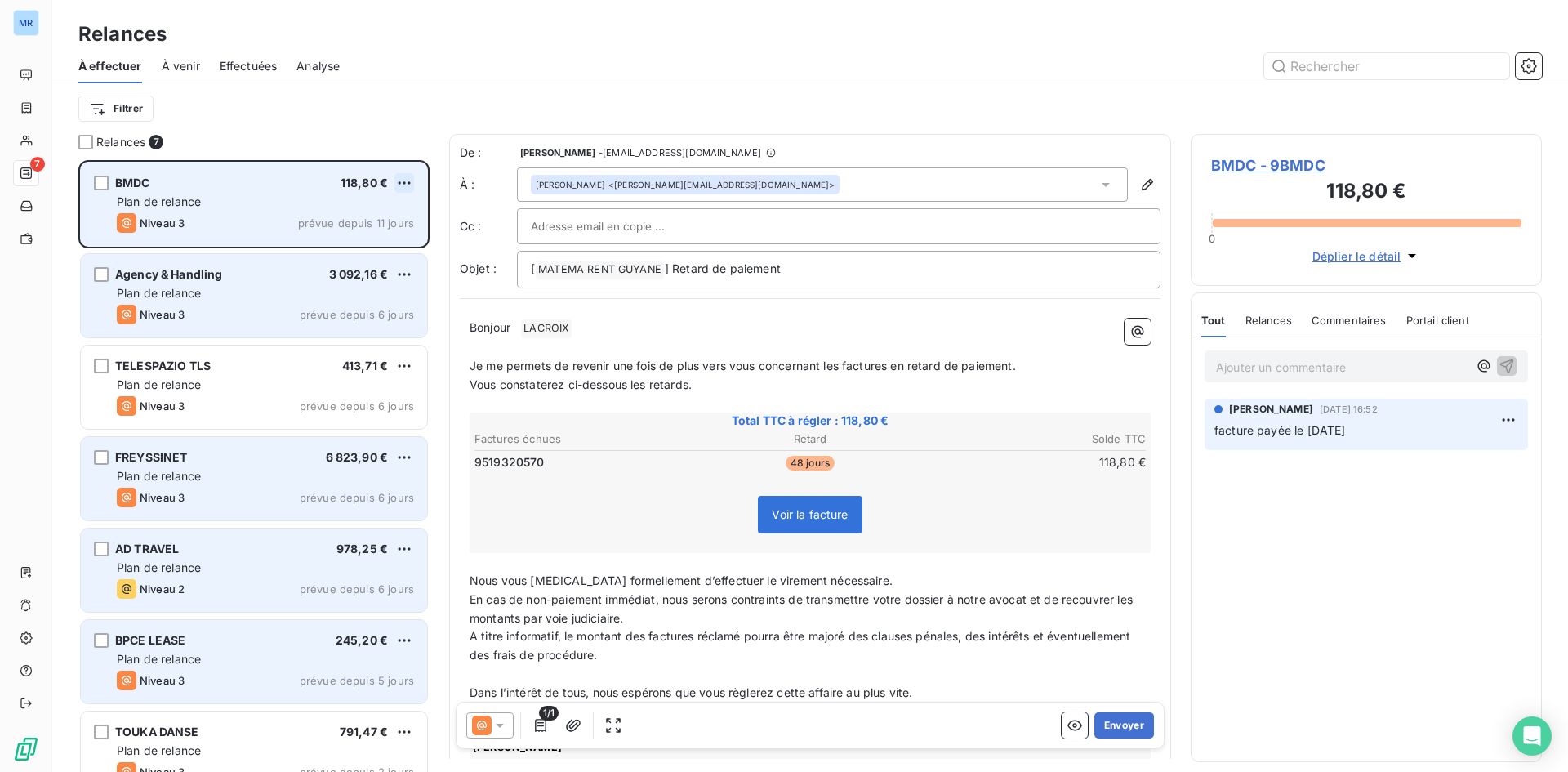
click at [409, 180] on html "MR 7 Relances À effectuer À venir Effectuées Analyse Filtrer Relances 7 BMDC 11…" at bounding box center [784, 386] width 1568 height 772
click at [383, 215] on div "Replanifier cette action" at bounding box center [333, 215] width 146 height 26
select select "7"
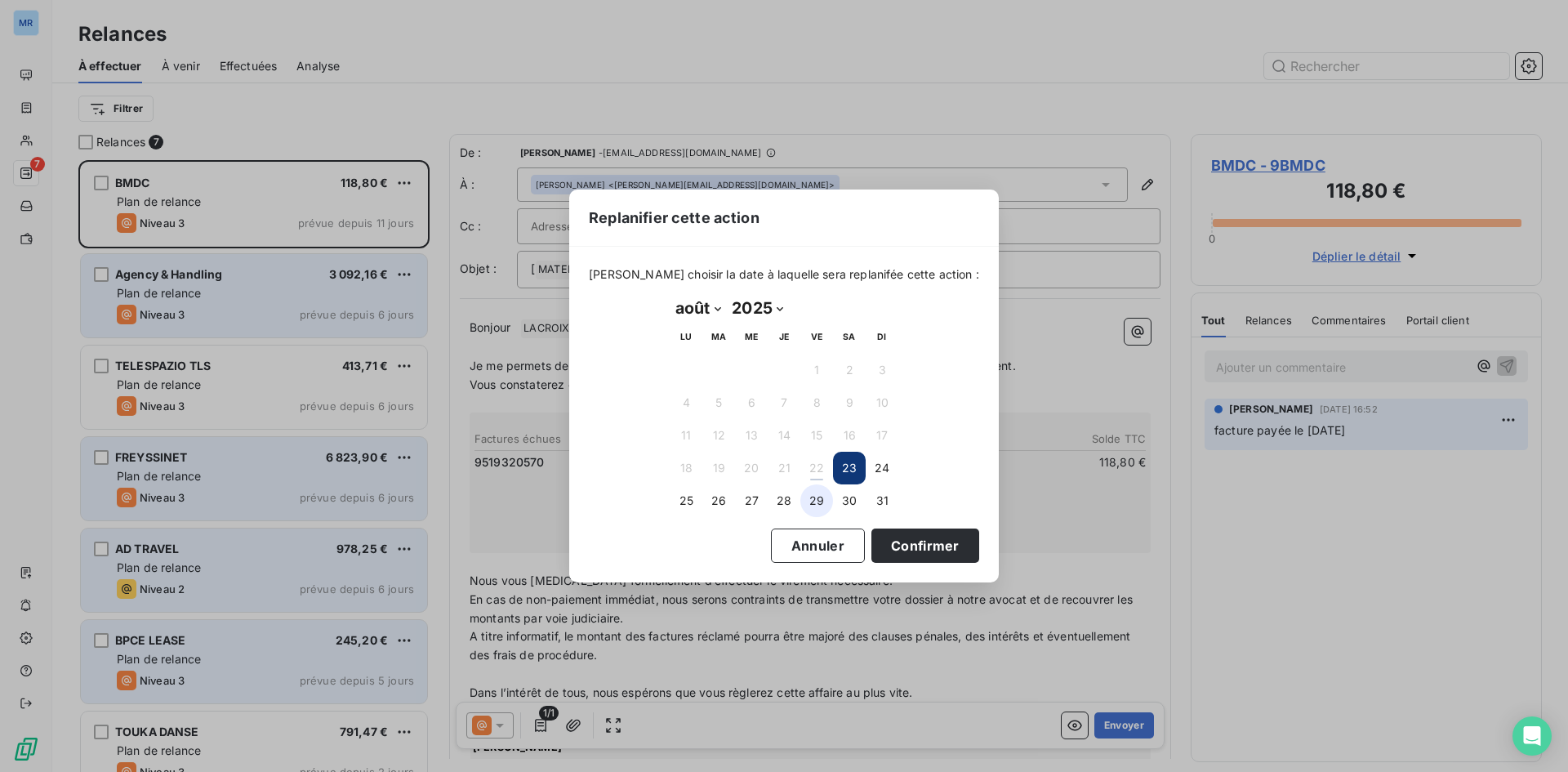
click at [813, 502] on button "29" at bounding box center [816, 500] width 32 height 32
click at [895, 541] on button "Confirmer" at bounding box center [926, 545] width 108 height 34
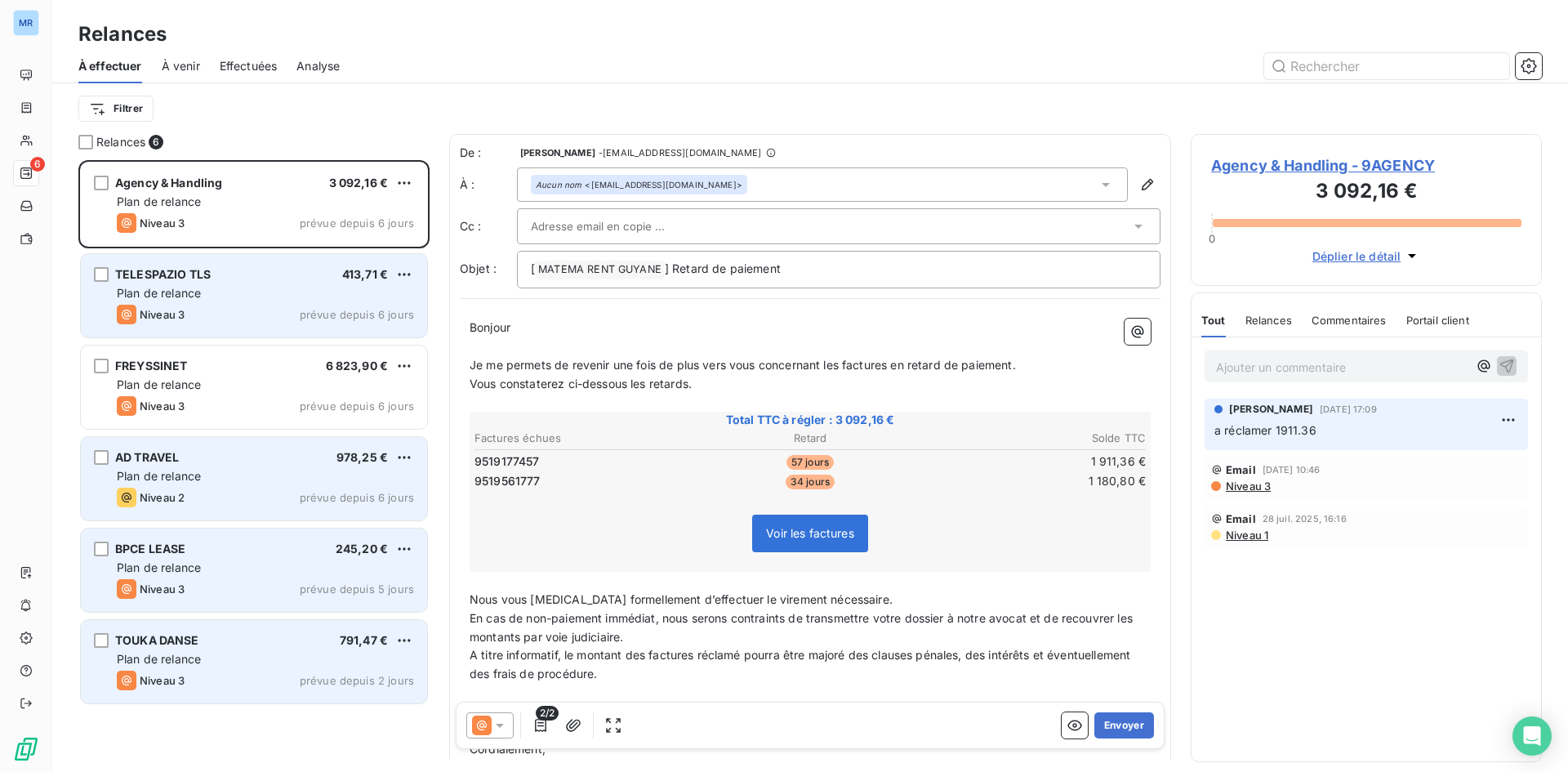
click at [376, 487] on div "Niveau 2 prévue depuis 6 jours" at bounding box center [265, 497] width 298 height 20
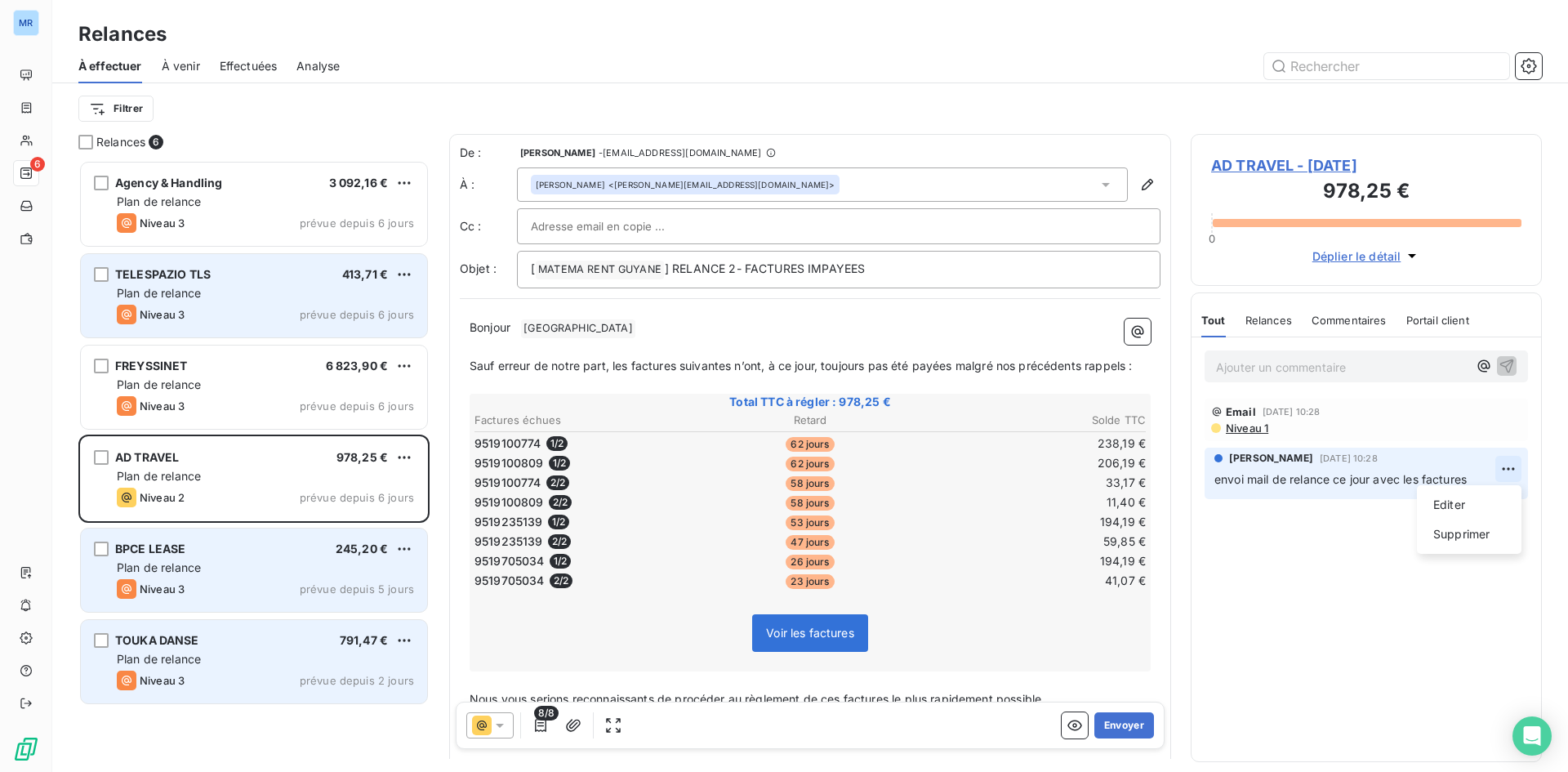
click at [1504, 470] on html "MR 6 Relances À effectuer À venir Effectuées Analyse Filtrer Relances 6 Agency …" at bounding box center [784, 386] width 1568 height 772
click at [1373, 614] on html "MR 6 Relances À effectuer À venir Effectuées Analyse Filtrer Relances 6 Agency …" at bounding box center [784, 386] width 1568 height 772
click at [299, 562] on div "Plan de relance" at bounding box center [265, 568] width 298 height 17
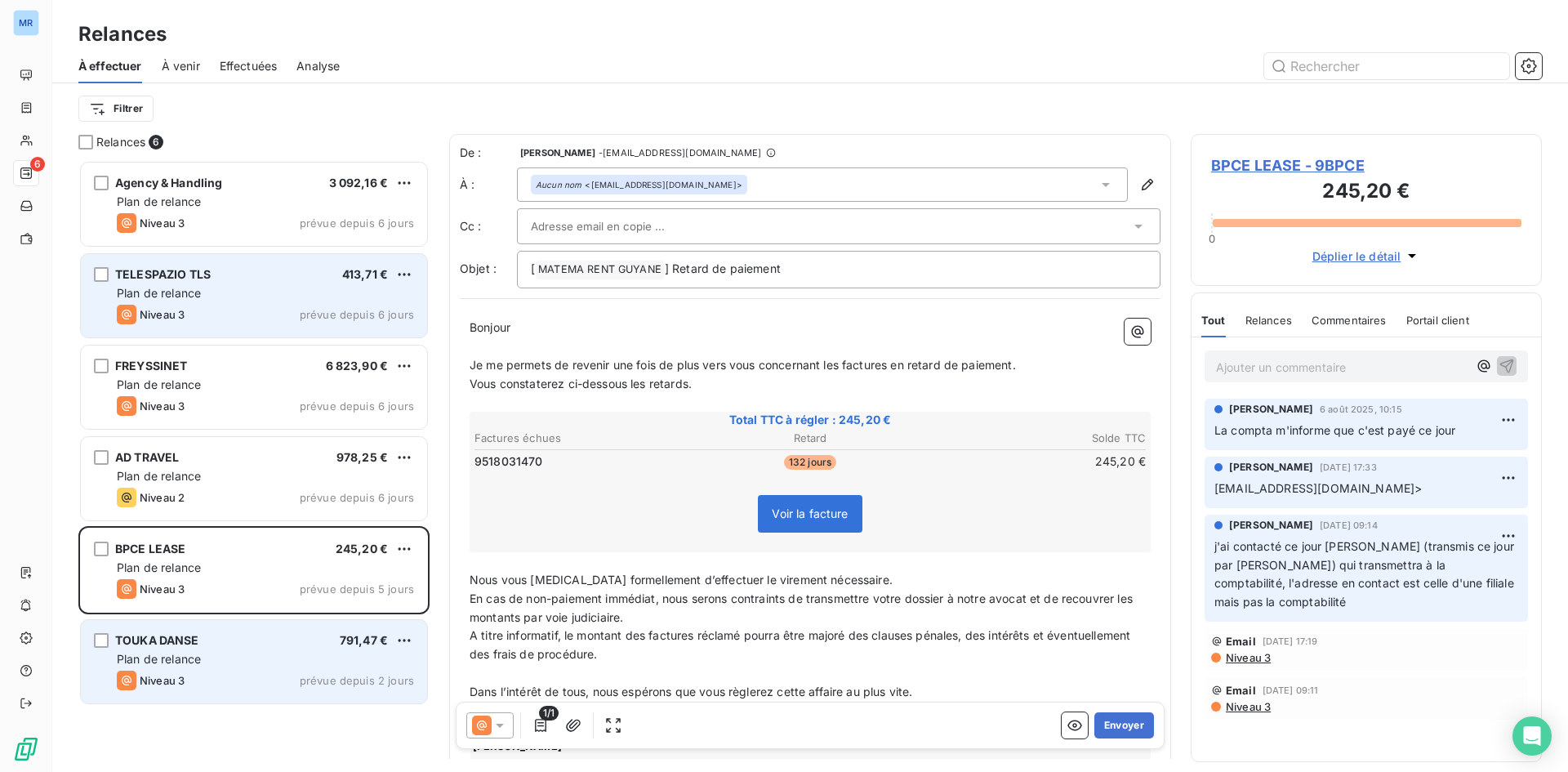
click at [364, 645] on span "791,47 €" at bounding box center [363, 640] width 48 height 14
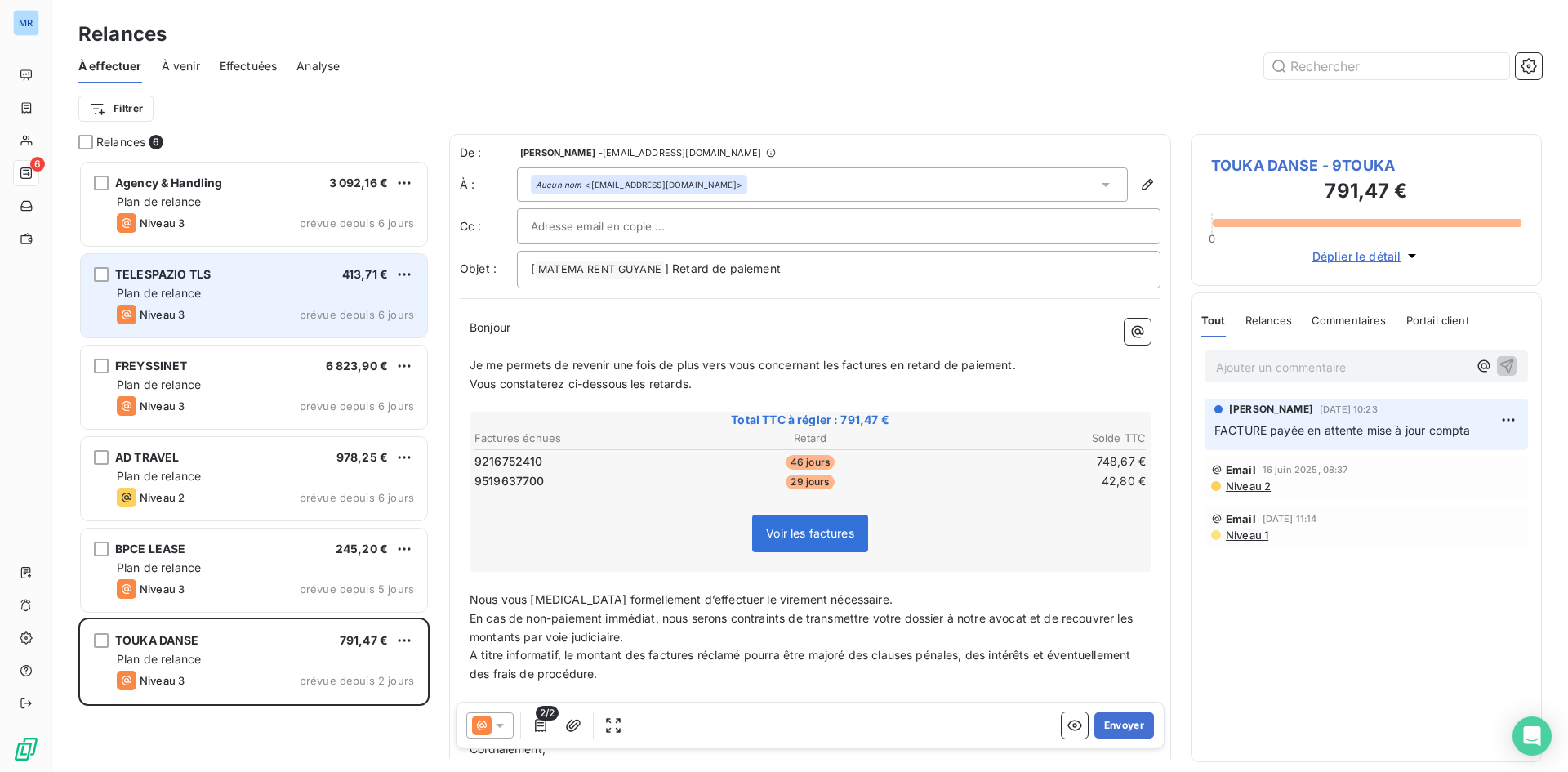
scroll to position [600, 339]
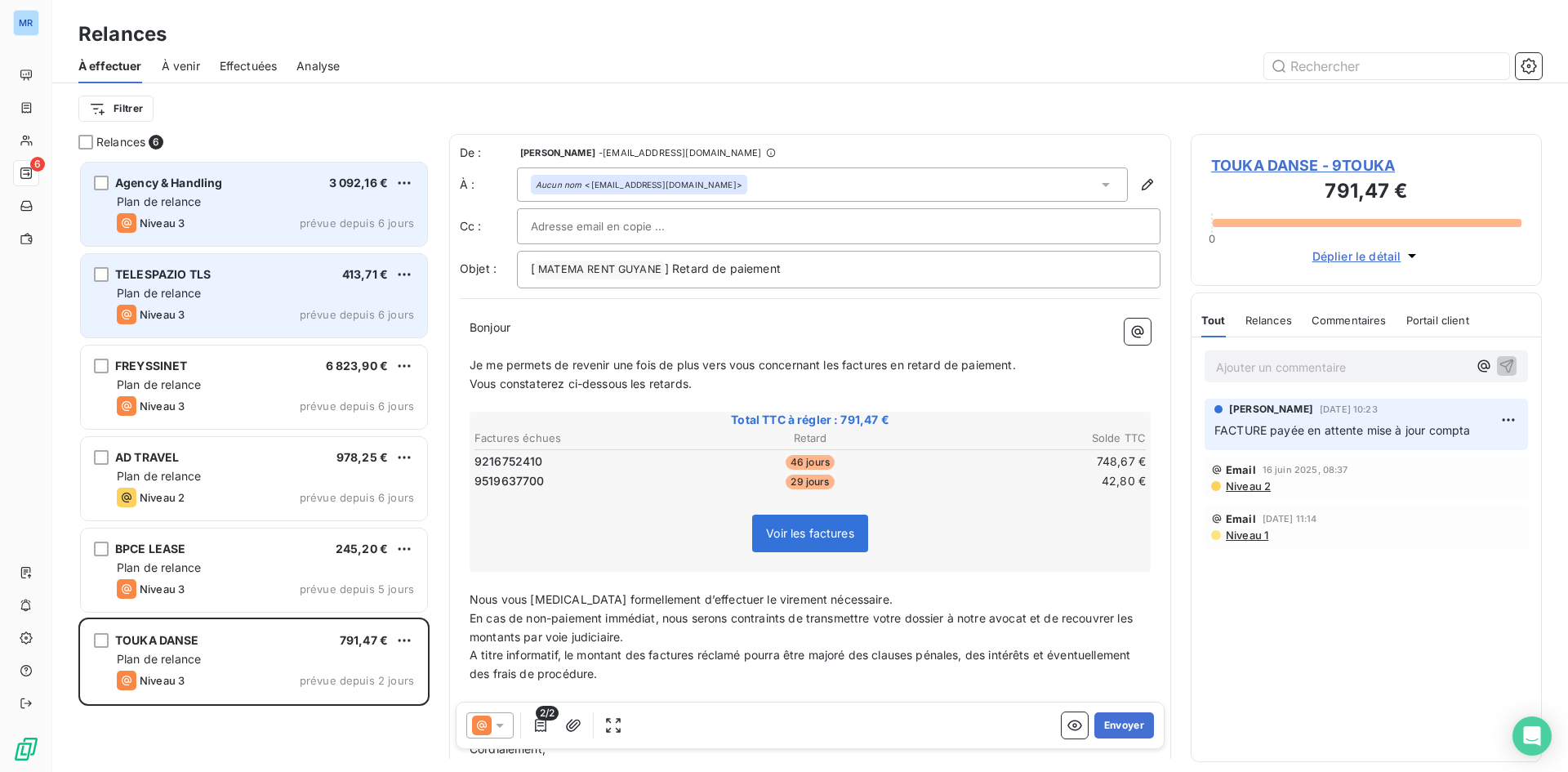
click at [303, 219] on span "prévue depuis 6 jours" at bounding box center [356, 222] width 115 height 13
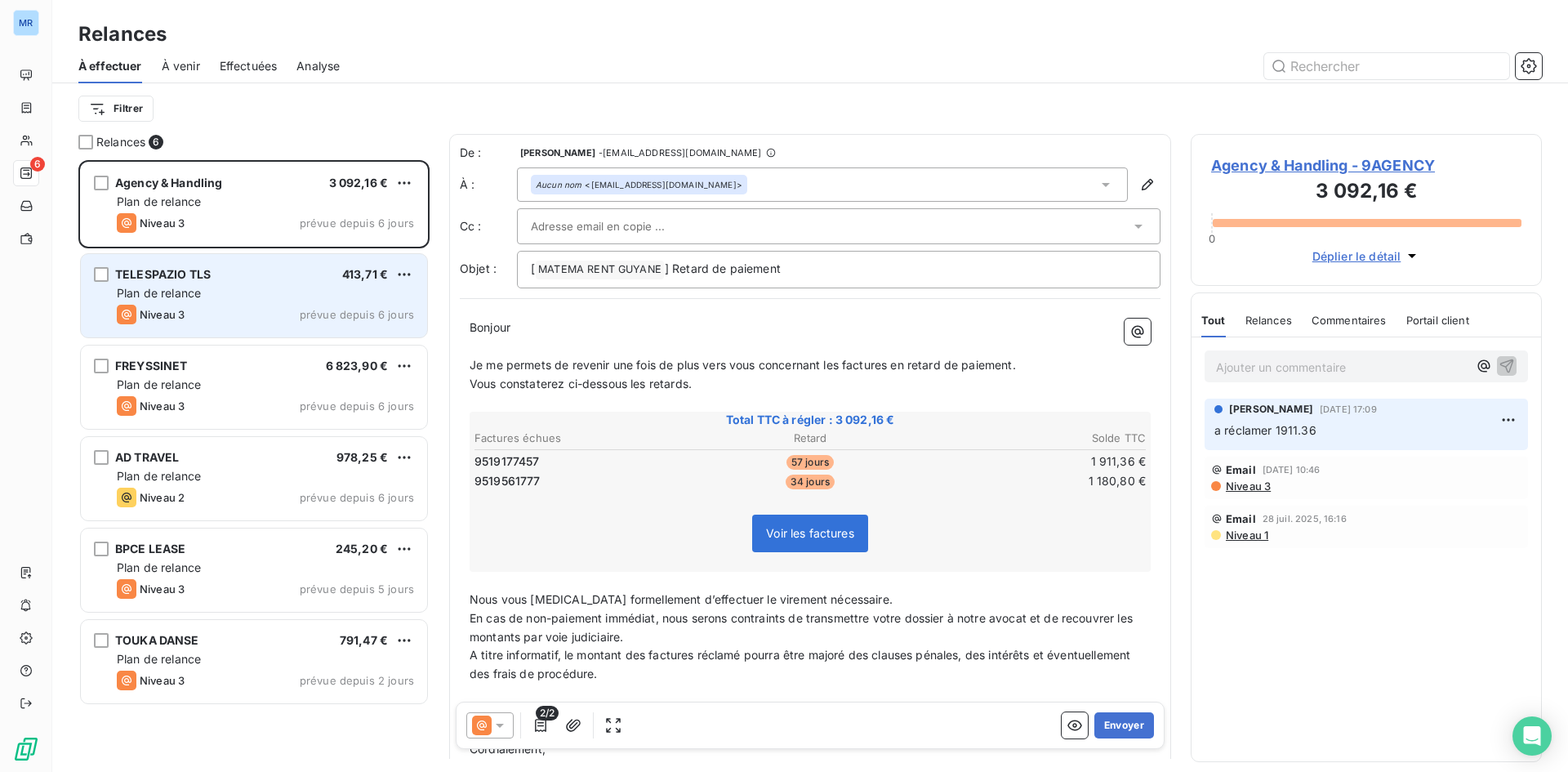
click at [325, 282] on div "TELESPAZIO TLS 413,71 € Plan de relance Niveau 3 prévue depuis 6 jours" at bounding box center [254, 295] width 346 height 83
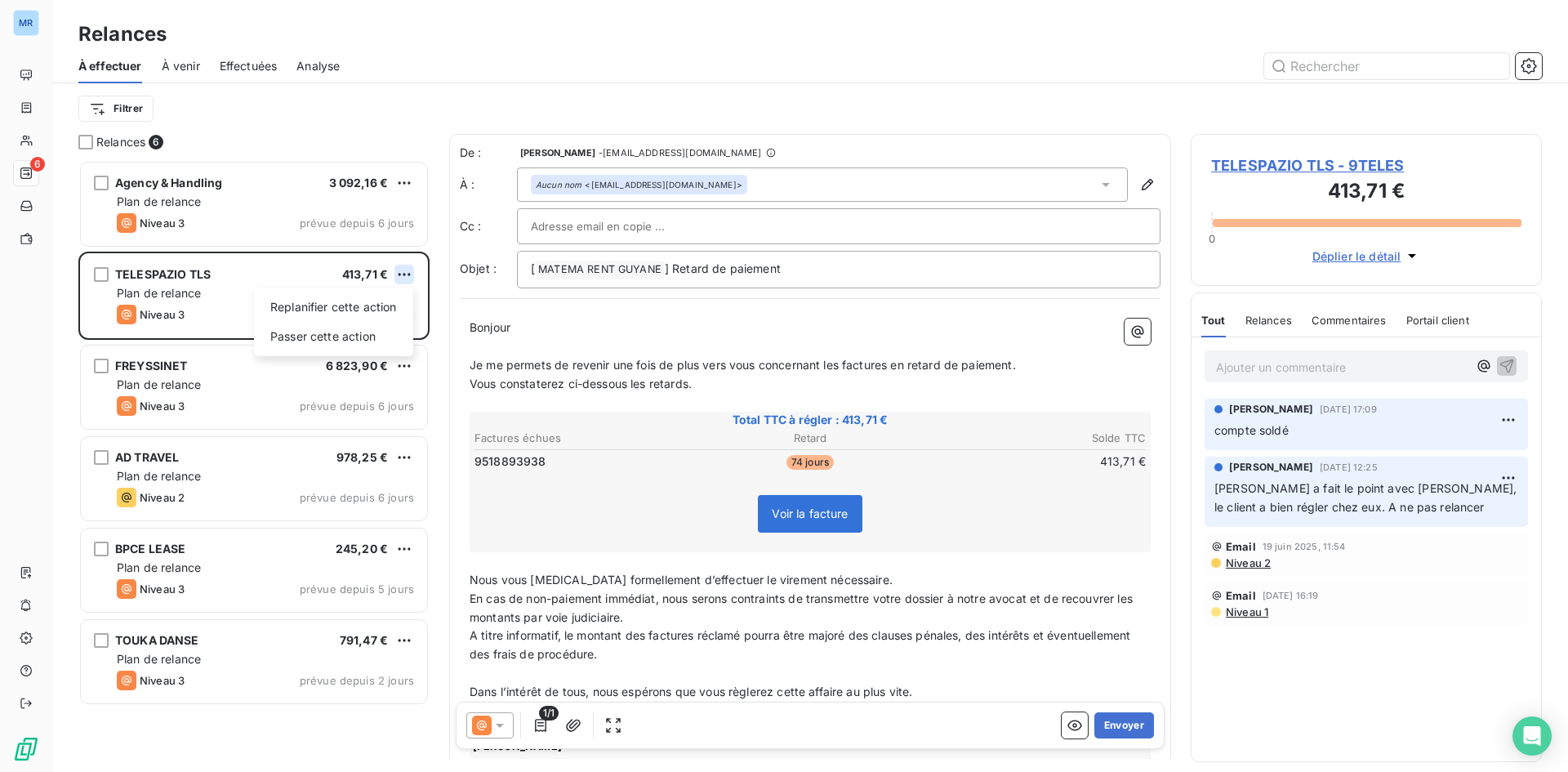
click at [406, 269] on html "MR 6 Relances À effectuer À venir Effectuées Analyse Filtrer Relances 6 Agency …" at bounding box center [784, 386] width 1568 height 772
click at [386, 332] on div "Passer cette action" at bounding box center [333, 337] width 146 height 26
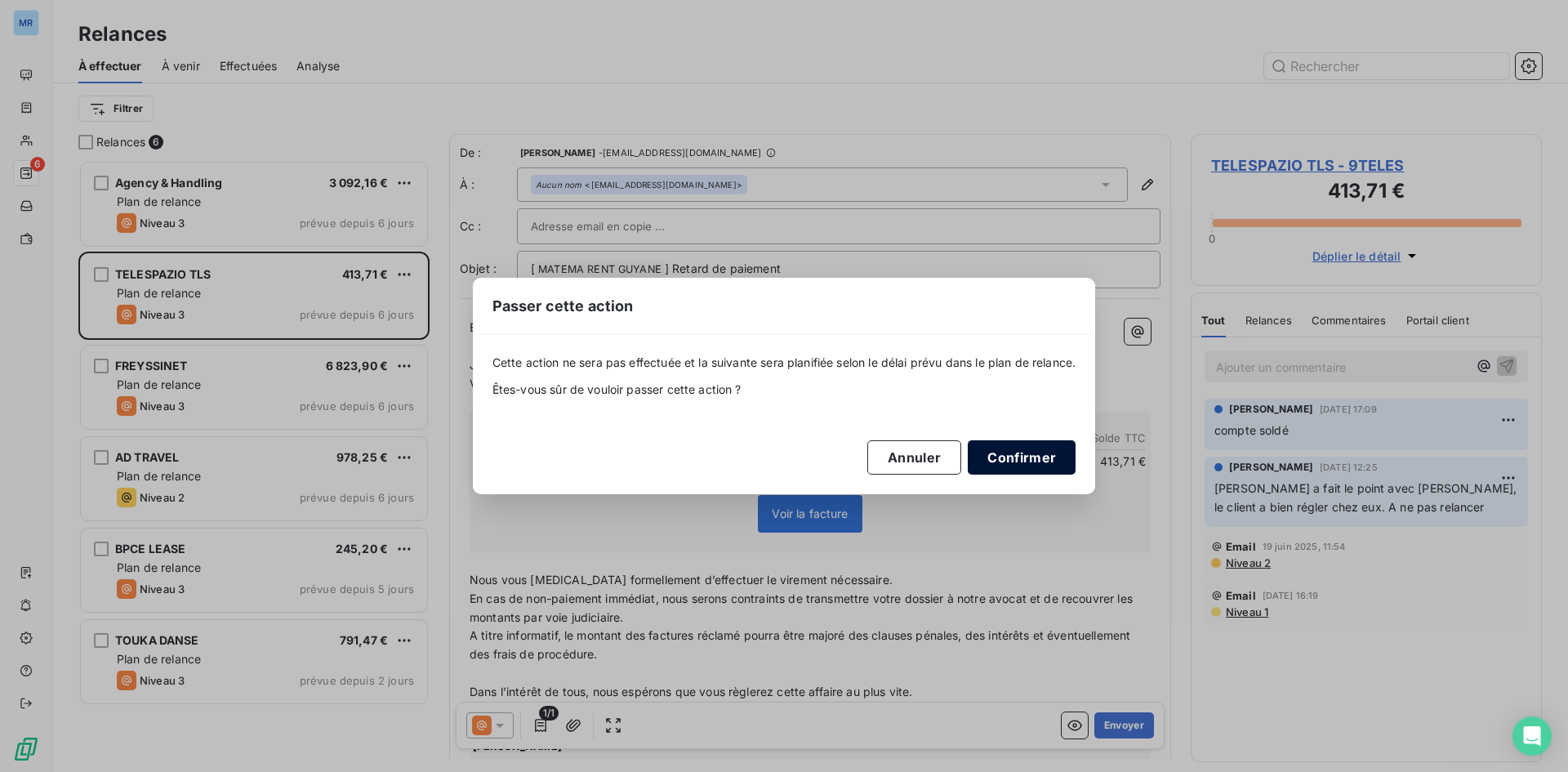
click at [1009, 454] on button "Confirmer" at bounding box center [1022, 457] width 108 height 34
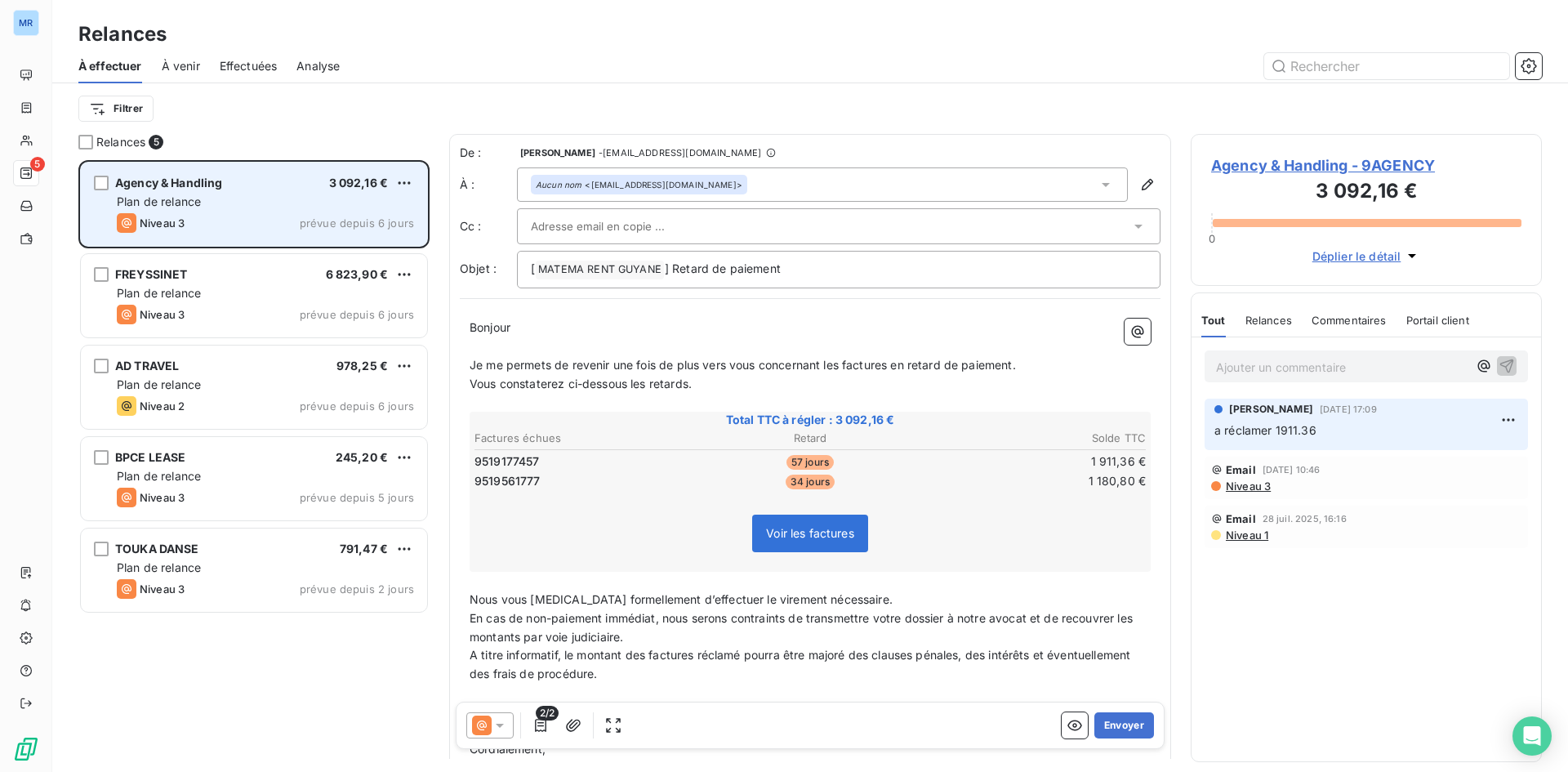
click at [352, 229] on span "prévue depuis 6 jours" at bounding box center [356, 222] width 115 height 13
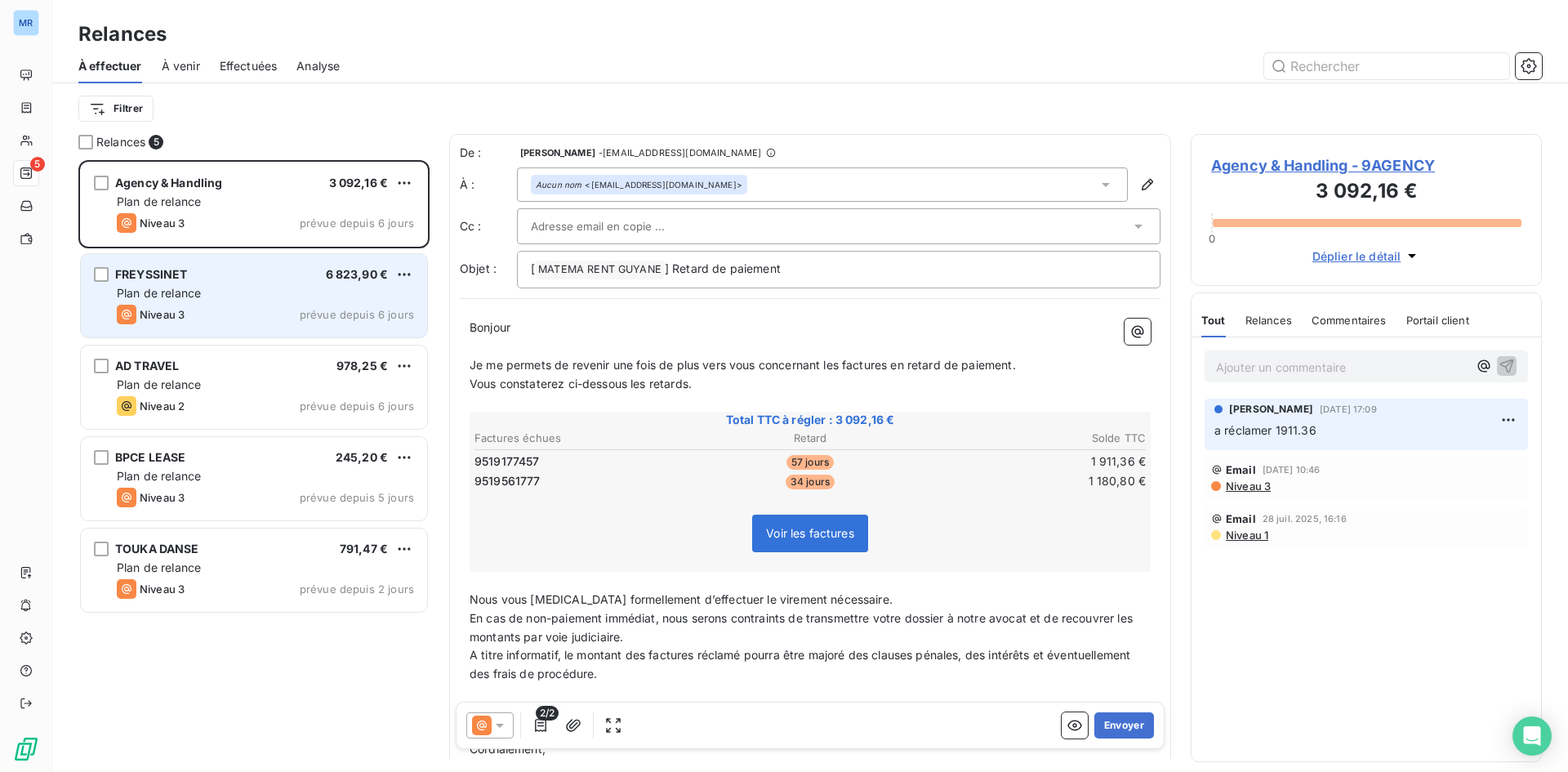
click at [369, 302] on div "FREYSSINET 6 823,90 € Plan de relance Niveau 3 prévue depuis 6 jours" at bounding box center [254, 295] width 346 height 83
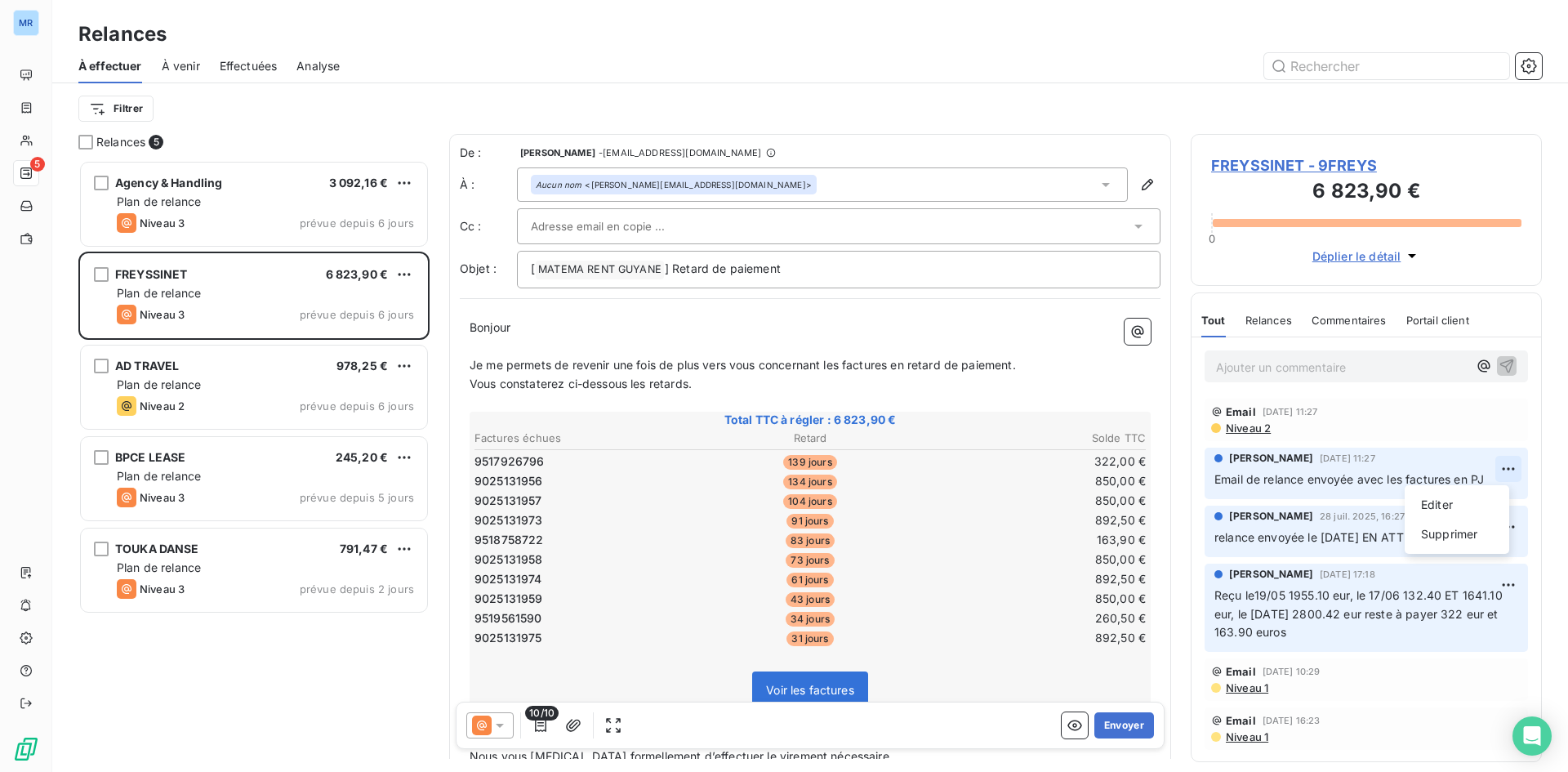
click at [1493, 465] on html "MR 5 Relances À effectuer À venir Effectuées Analyse Filtrer Relances 5 Agency …" at bounding box center [784, 386] width 1568 height 772
click at [1495, 465] on html "MR 5 Relances À effectuer À venir Effectuées Analyse Filtrer Relances 5 Agency …" at bounding box center [784, 386] width 1568 height 772
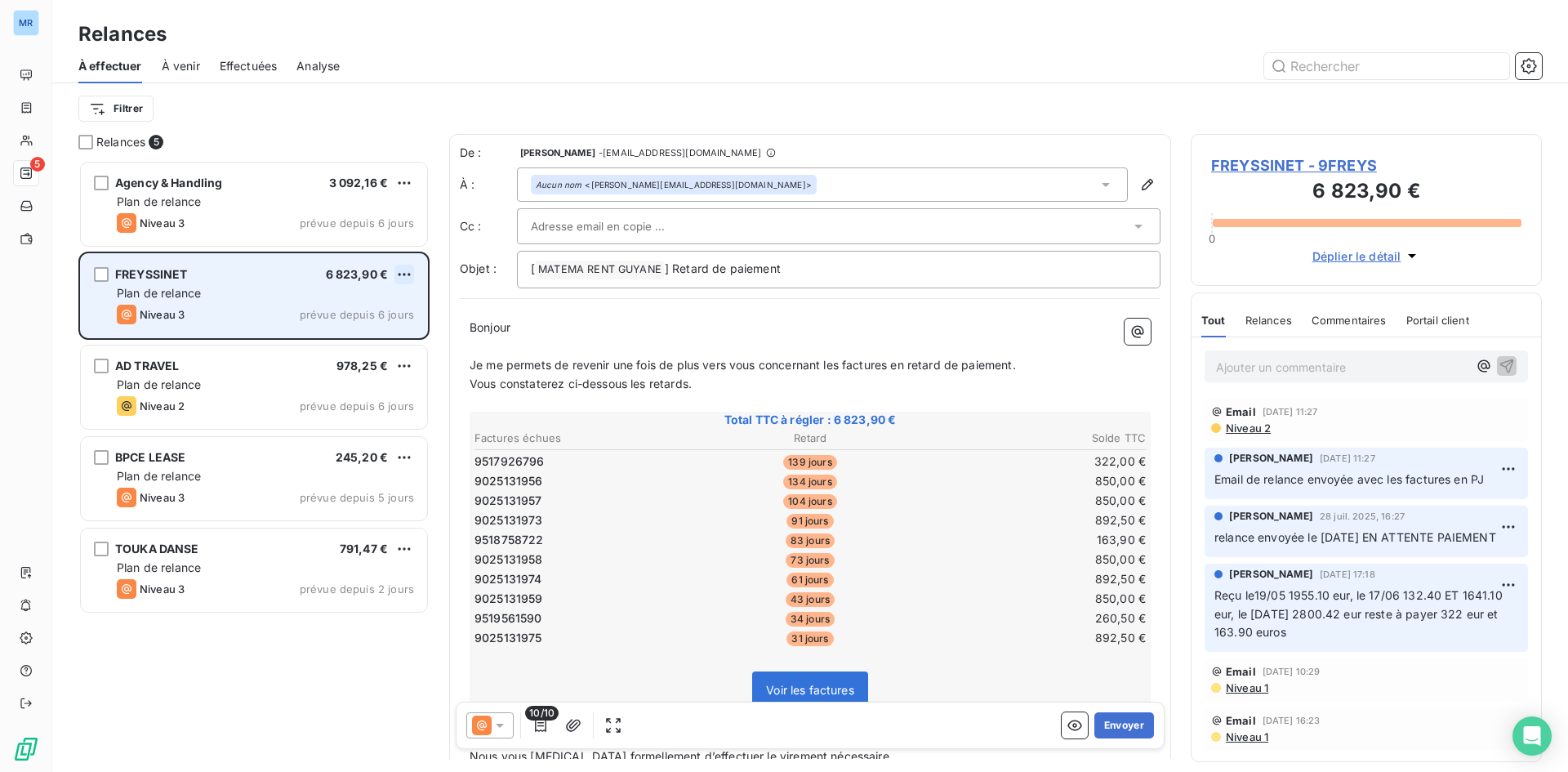
click at [402, 275] on html "MR 5 Relances À effectuer À venir Effectuées Analyse Filtrer Relances 5 Agency …" at bounding box center [784, 386] width 1568 height 772
click at [370, 339] on div "Passer cette action" at bounding box center [333, 337] width 146 height 26
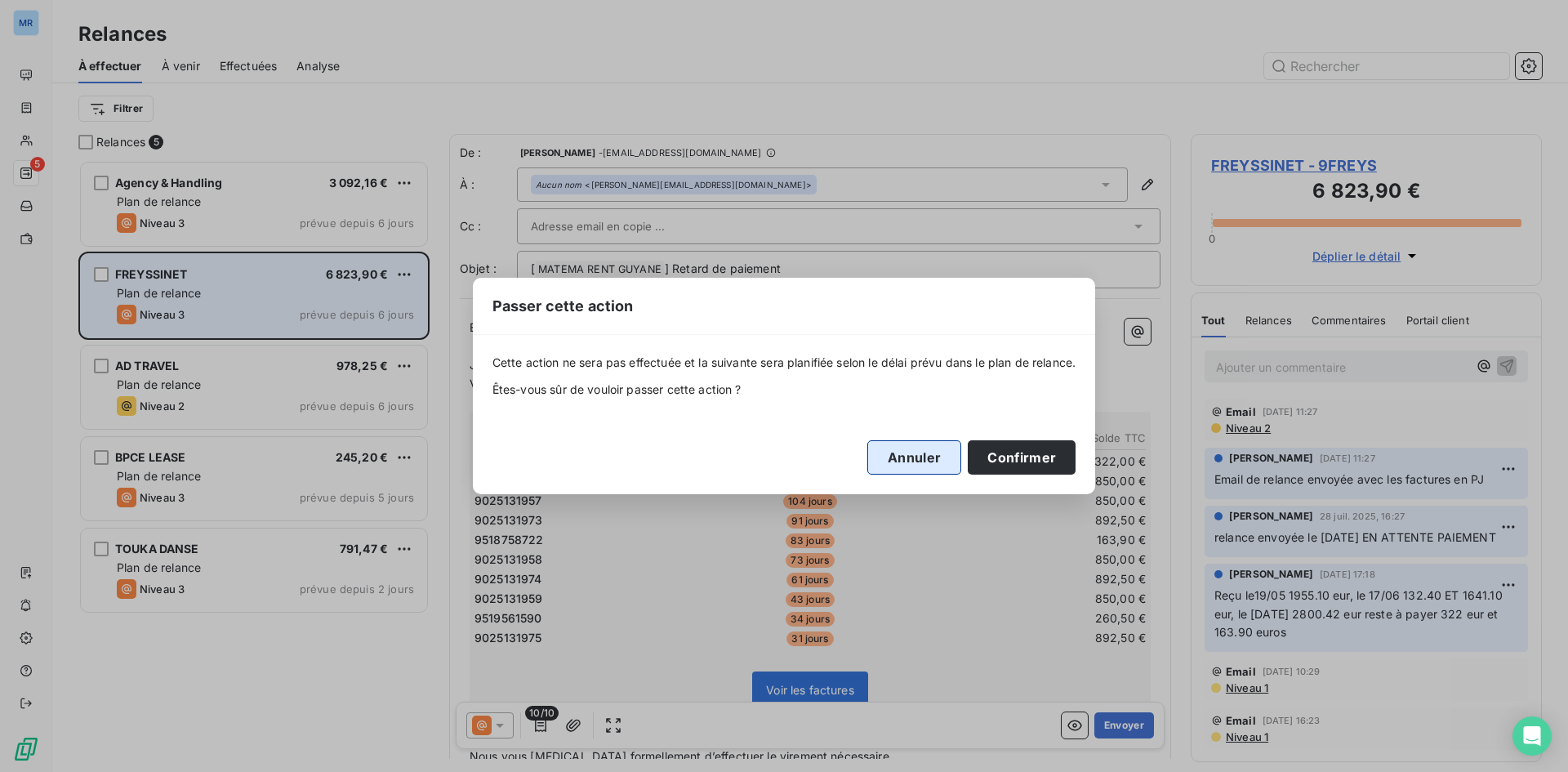
click at [939, 462] on button "Annuler" at bounding box center [914, 457] width 94 height 34
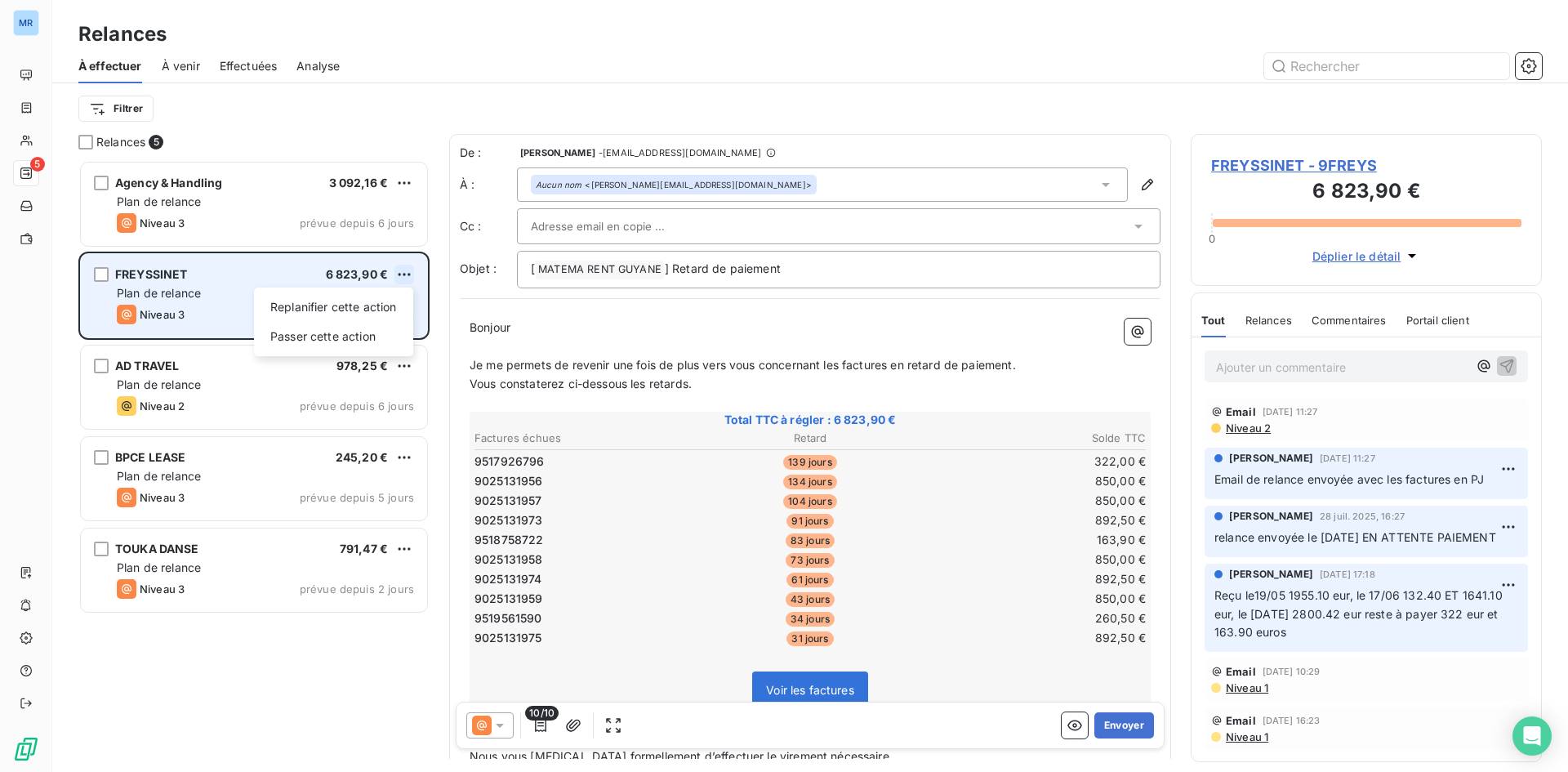
click at [402, 275] on html "MR 5 Relances À effectuer À venir Effectuées Analyse Filtrer Relances 5 Agency …" at bounding box center [784, 386] width 1568 height 772
click at [367, 307] on div "Replanifier cette action" at bounding box center [333, 306] width 146 height 26
select select "7"
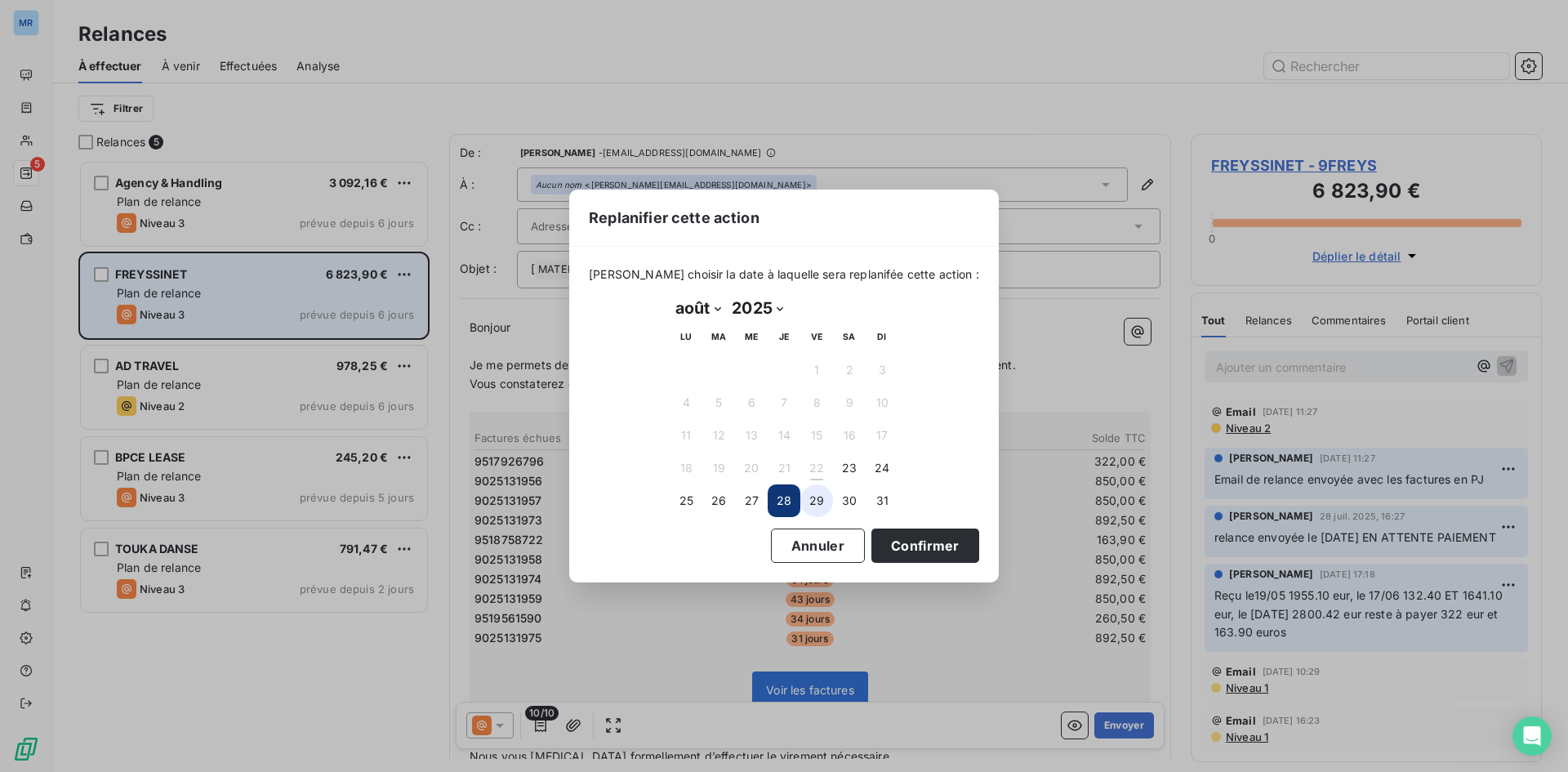
click at [805, 496] on button "29" at bounding box center [816, 500] width 32 height 32
click at [817, 500] on button "29" at bounding box center [816, 500] width 32 height 32
click at [847, 497] on button "30" at bounding box center [849, 500] width 32 height 32
click at [894, 551] on button "Confirmer" at bounding box center [926, 545] width 108 height 34
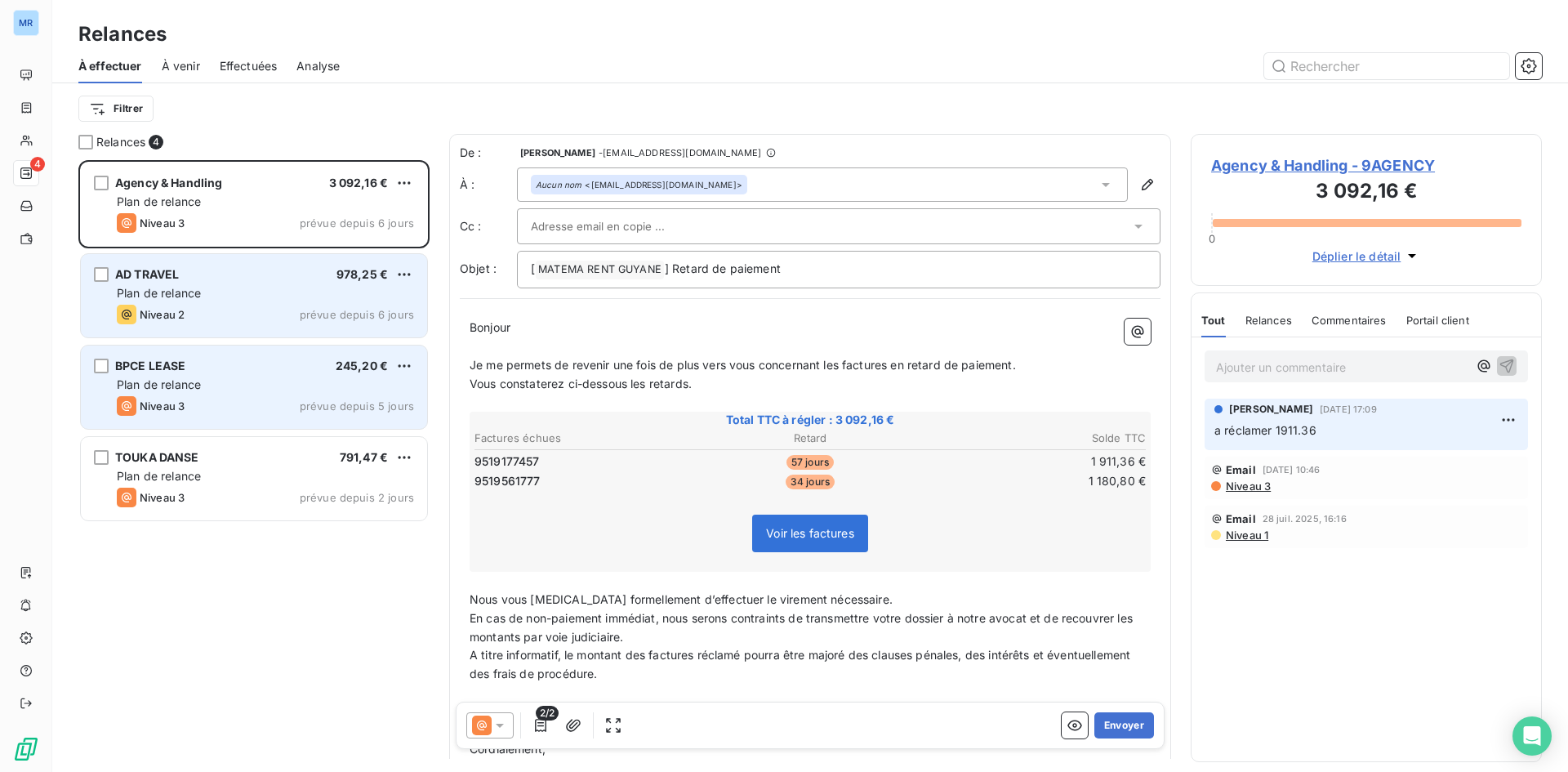
click at [348, 402] on span "prévue depuis 5 jours" at bounding box center [356, 405] width 115 height 13
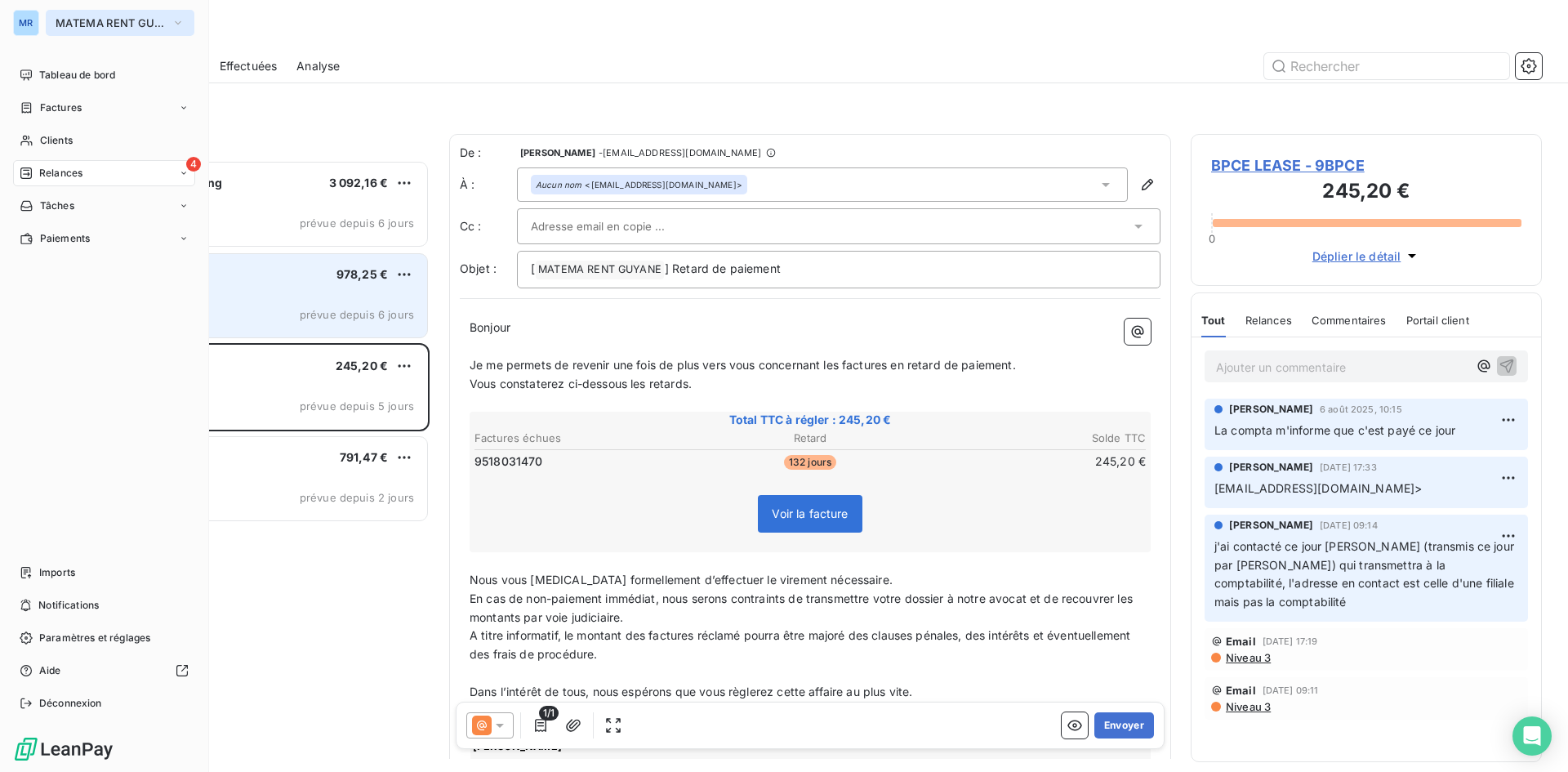
click at [180, 23] on icon "button" at bounding box center [177, 23] width 13 height 17
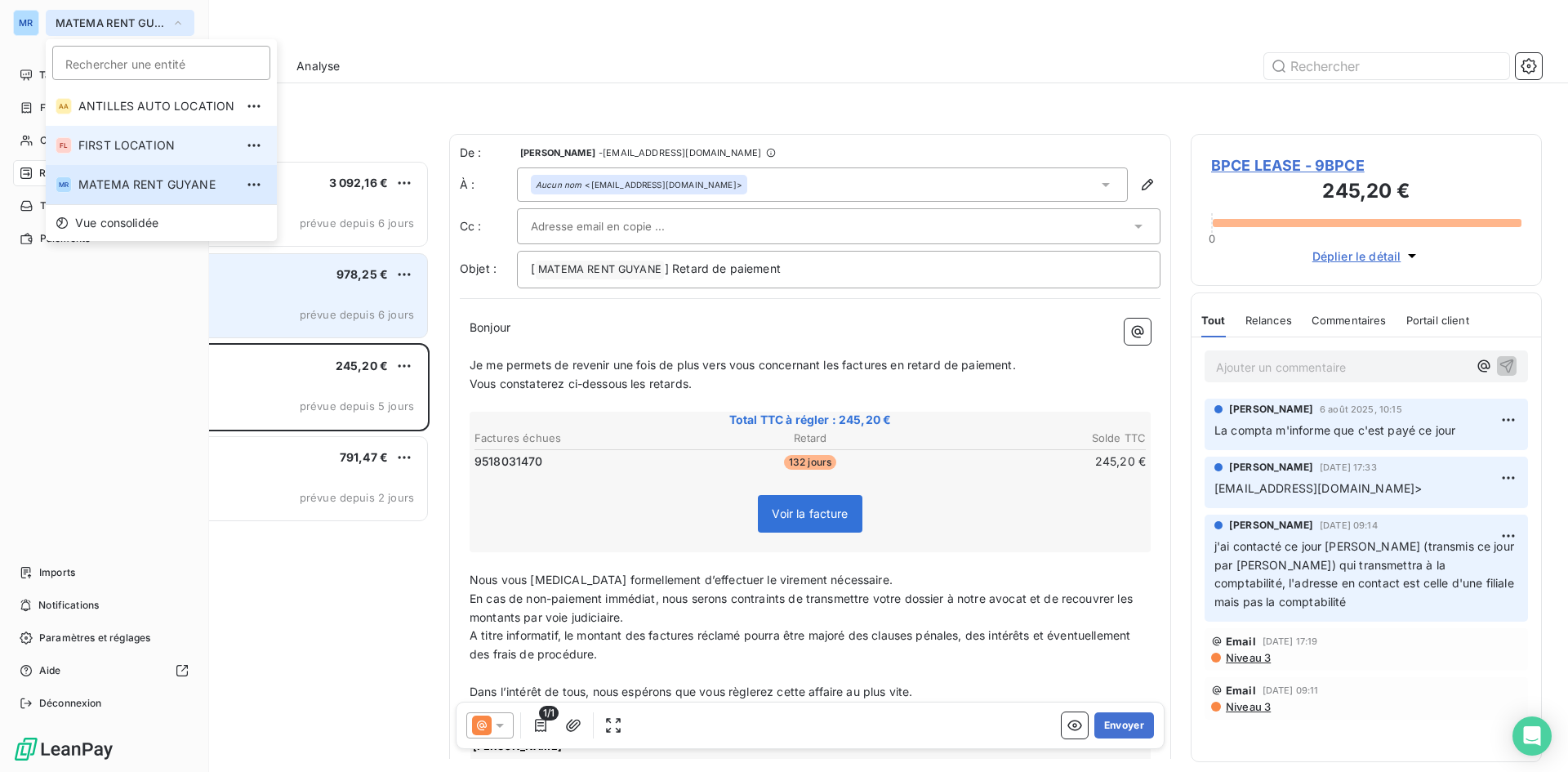
click at [174, 138] on span "FIRST LOCATION" at bounding box center [156, 145] width 156 height 17
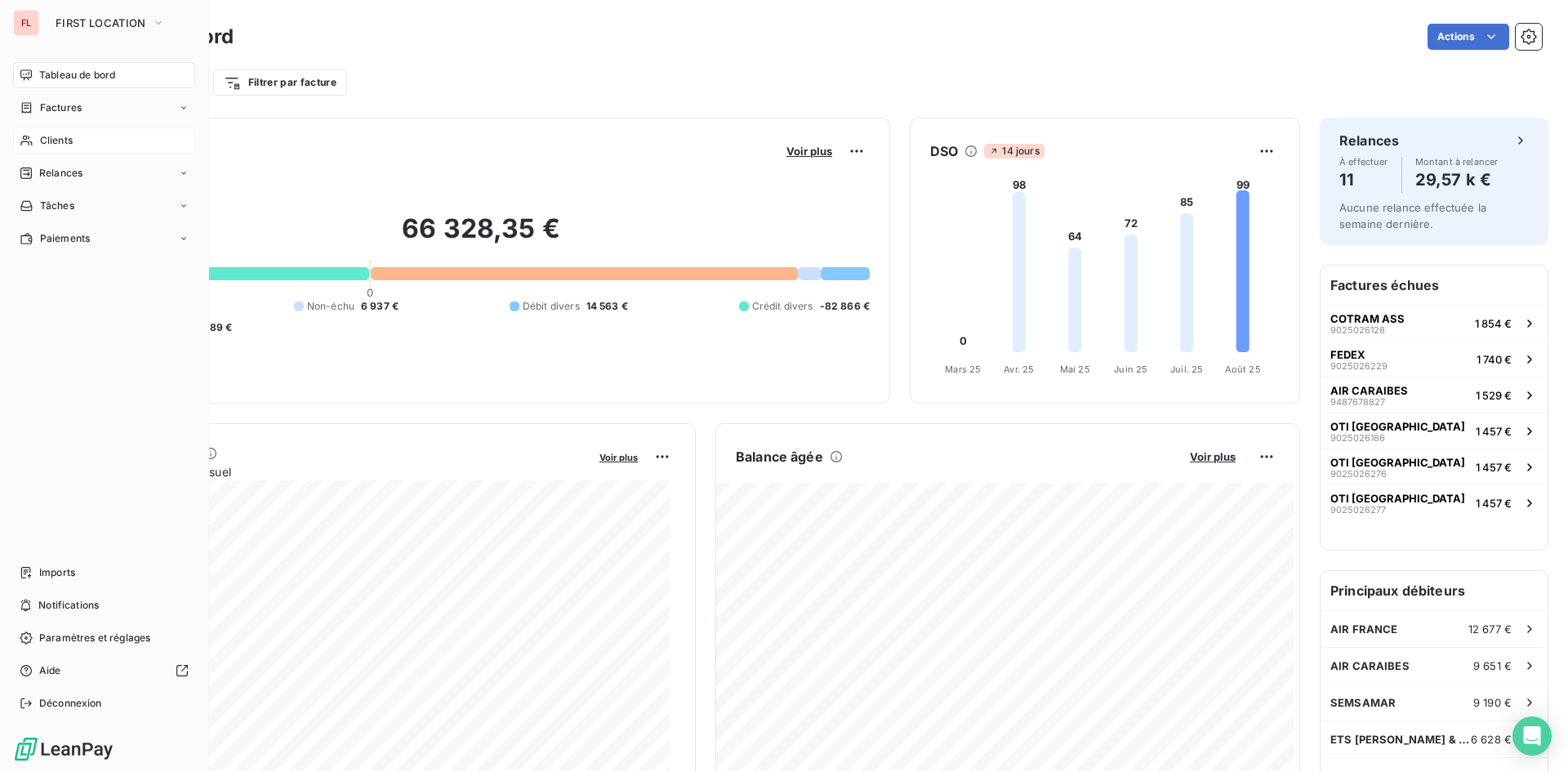
click at [64, 141] on span "Clients" at bounding box center [56, 140] width 32 height 15
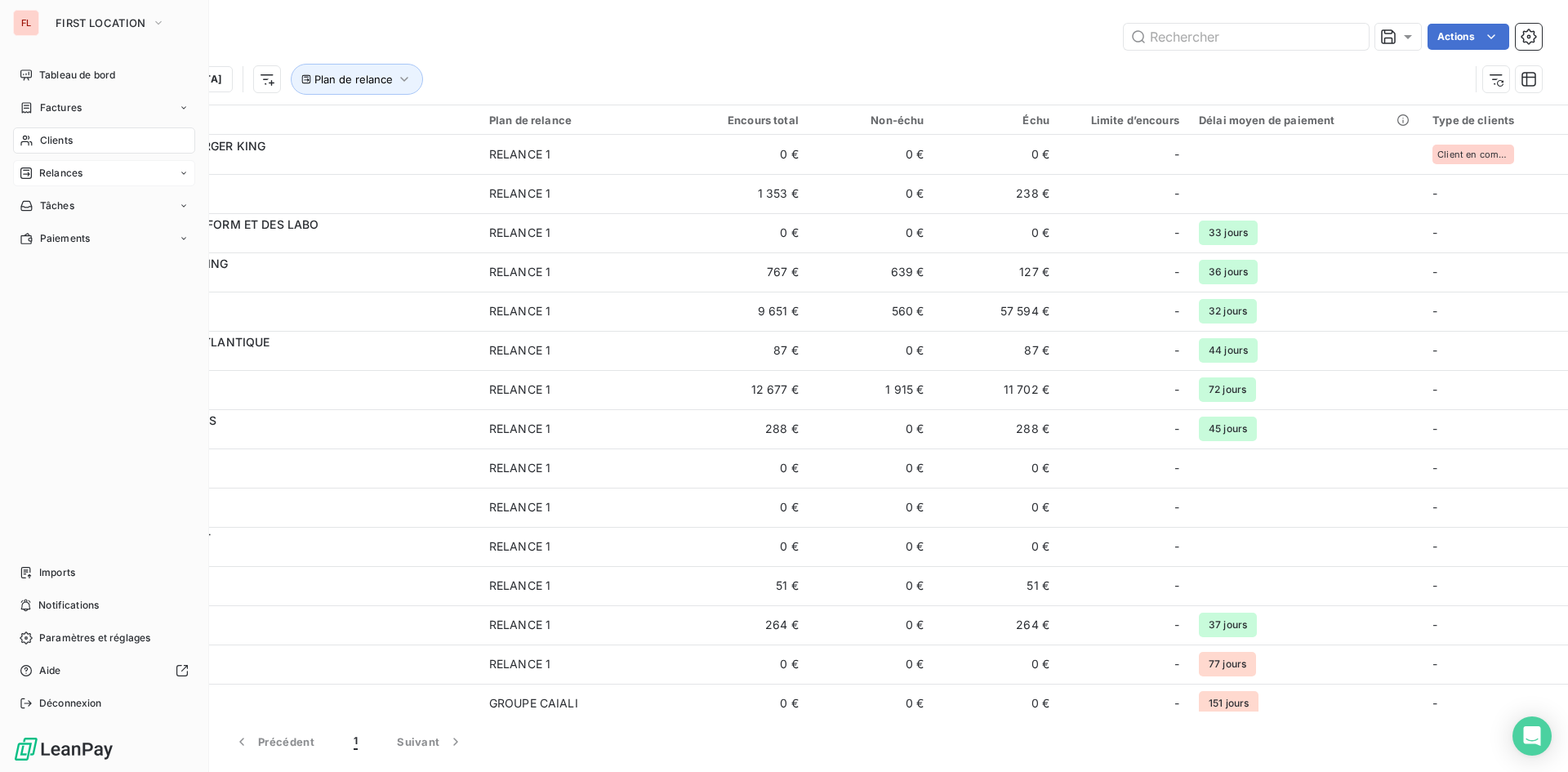
click at [91, 174] on div "Relances" at bounding box center [104, 173] width 182 height 26
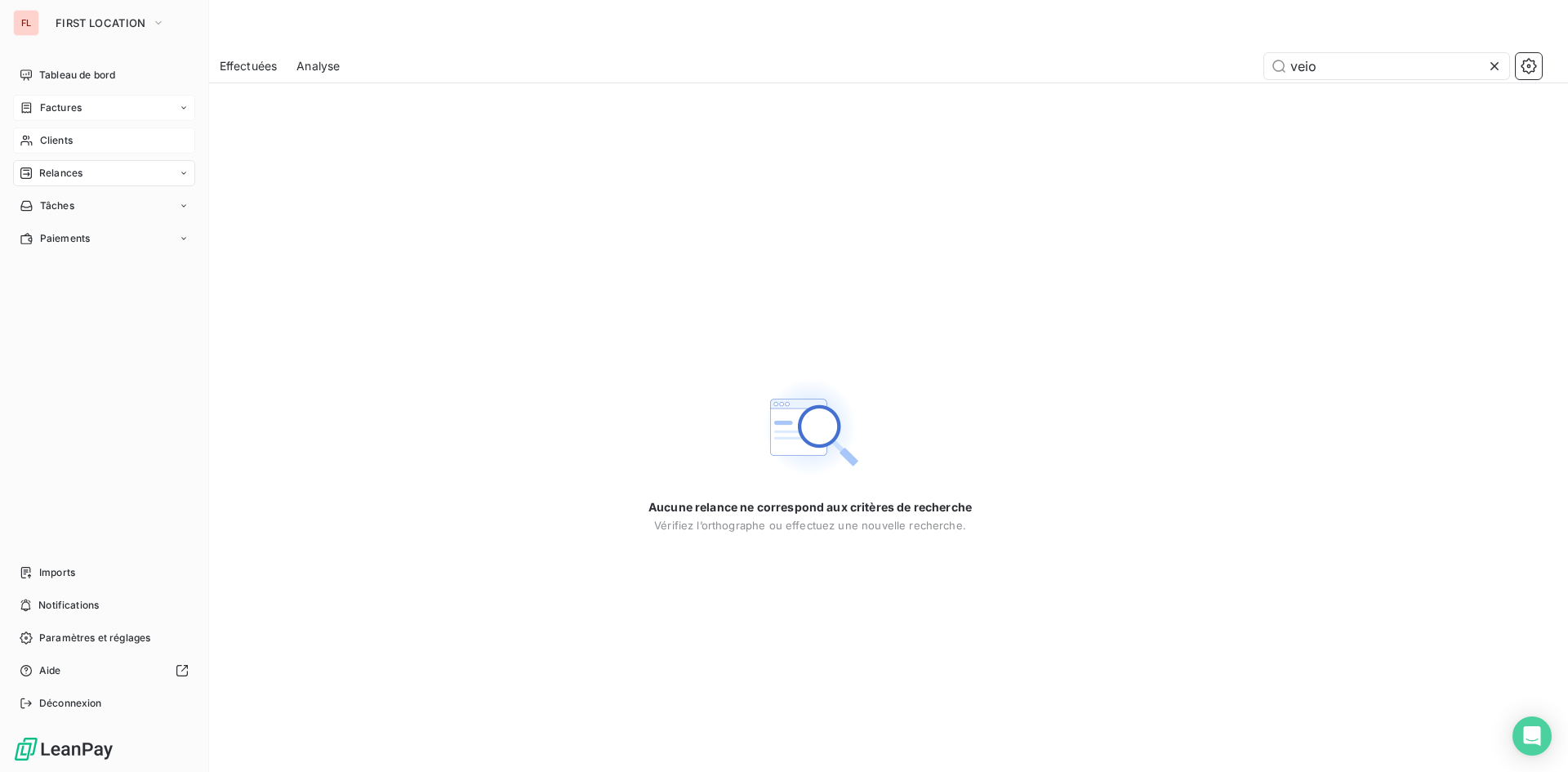
click at [62, 111] on span "Factures" at bounding box center [61, 108] width 42 height 15
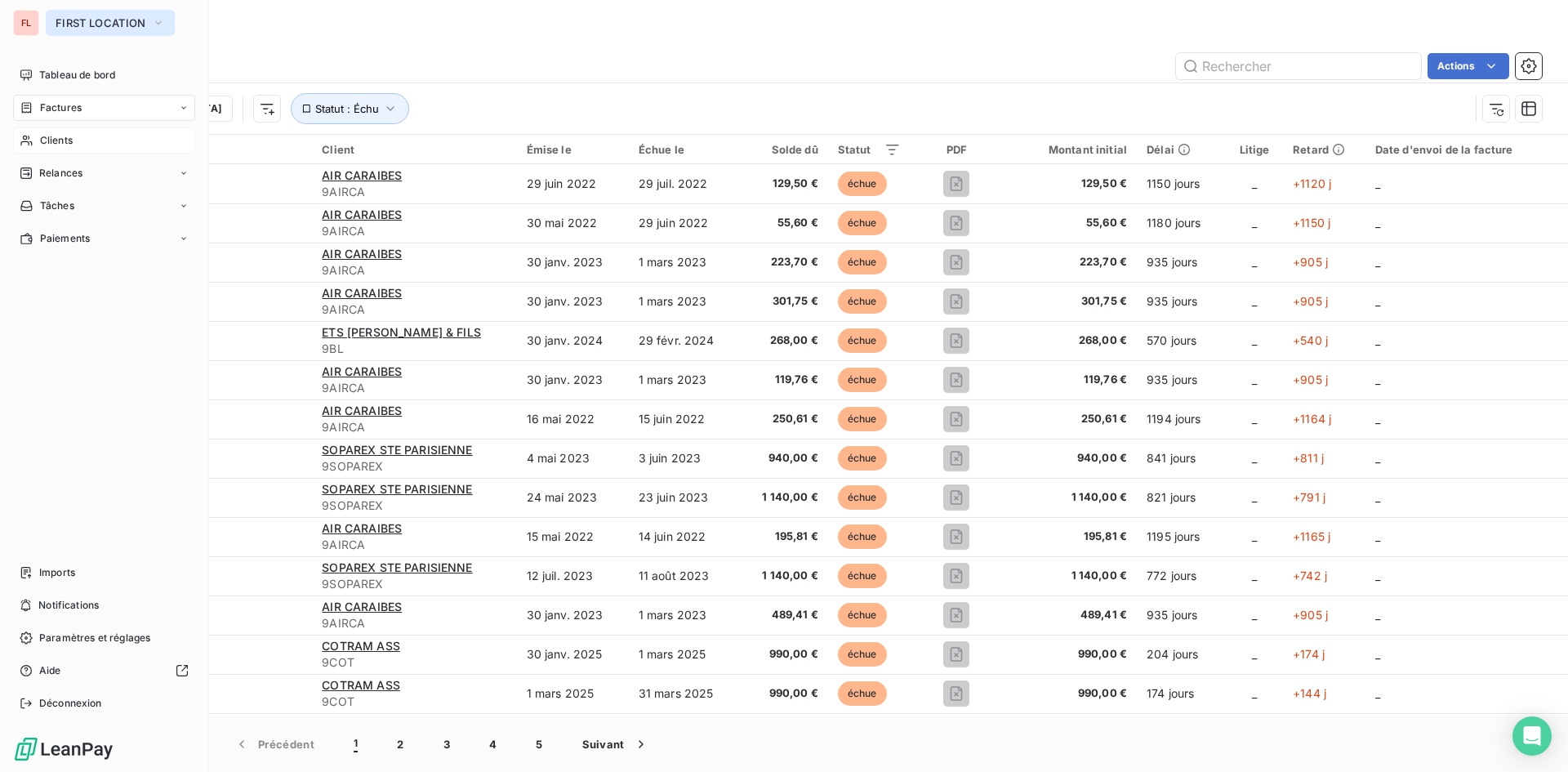
click at [166, 21] on button "FIRST LOCATION" at bounding box center [111, 23] width 129 height 26
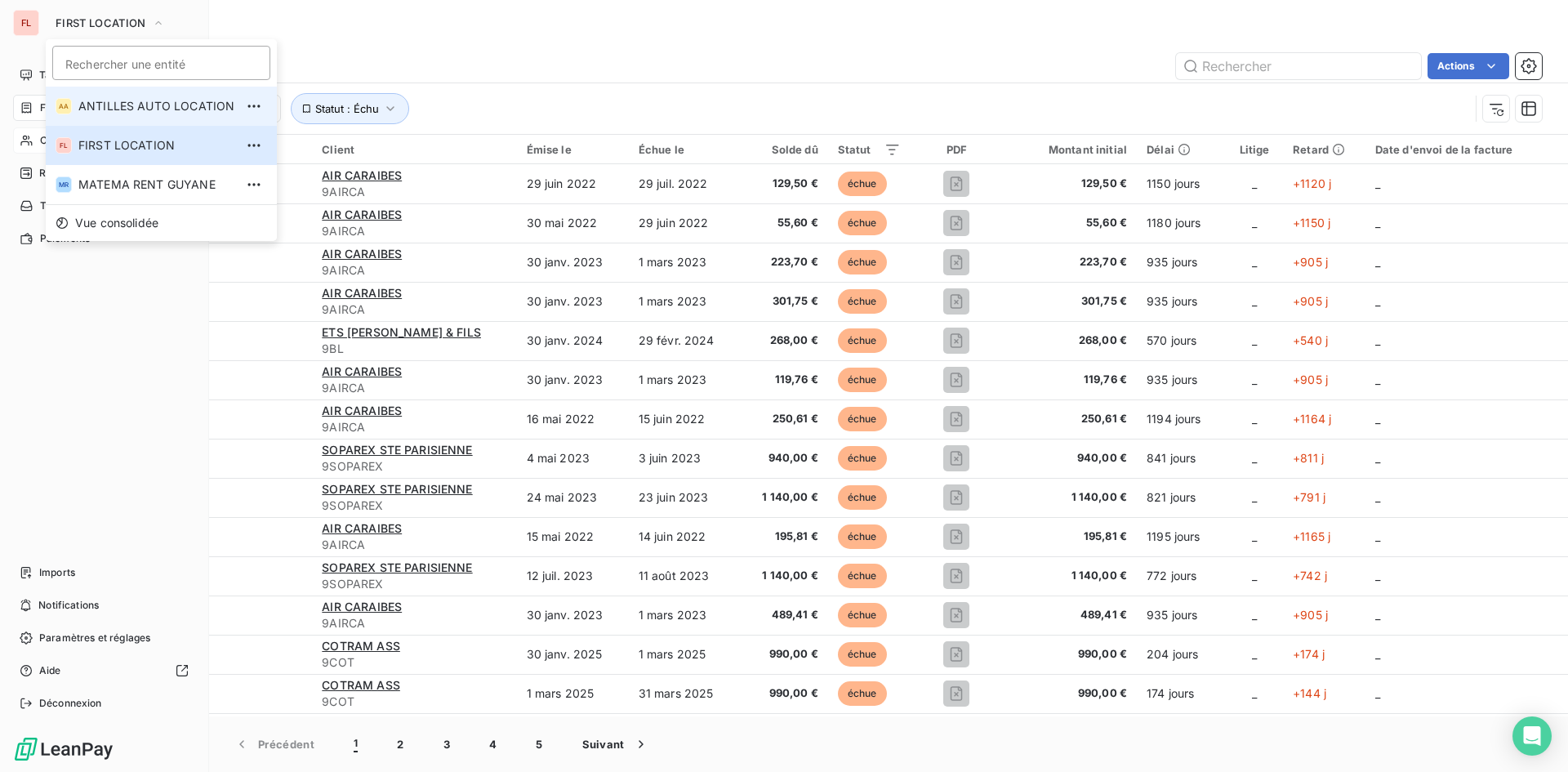
click at [161, 106] on span "ANTILLES AUTO LOCATION" at bounding box center [156, 106] width 156 height 17
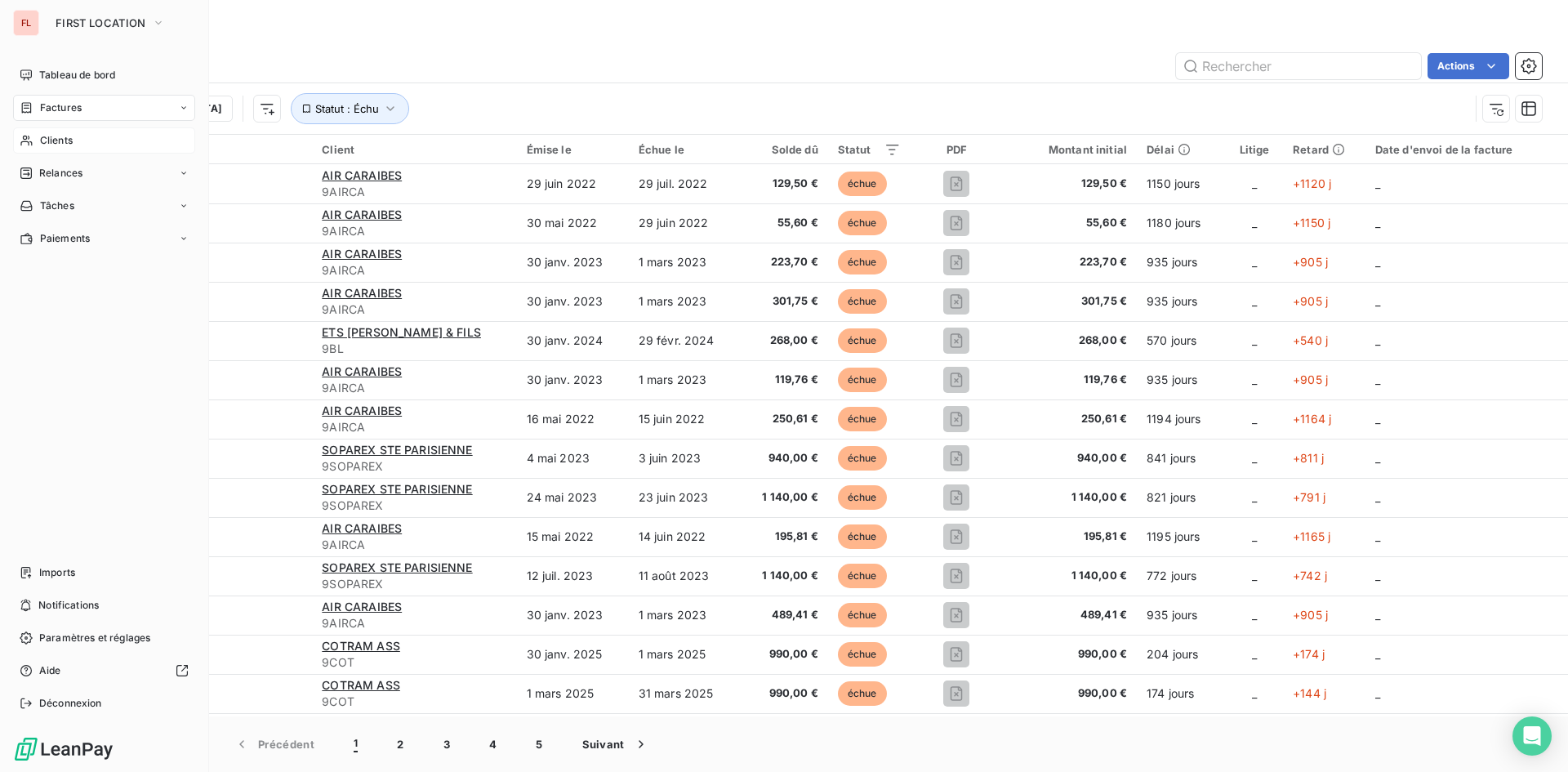
type input "PROCA"
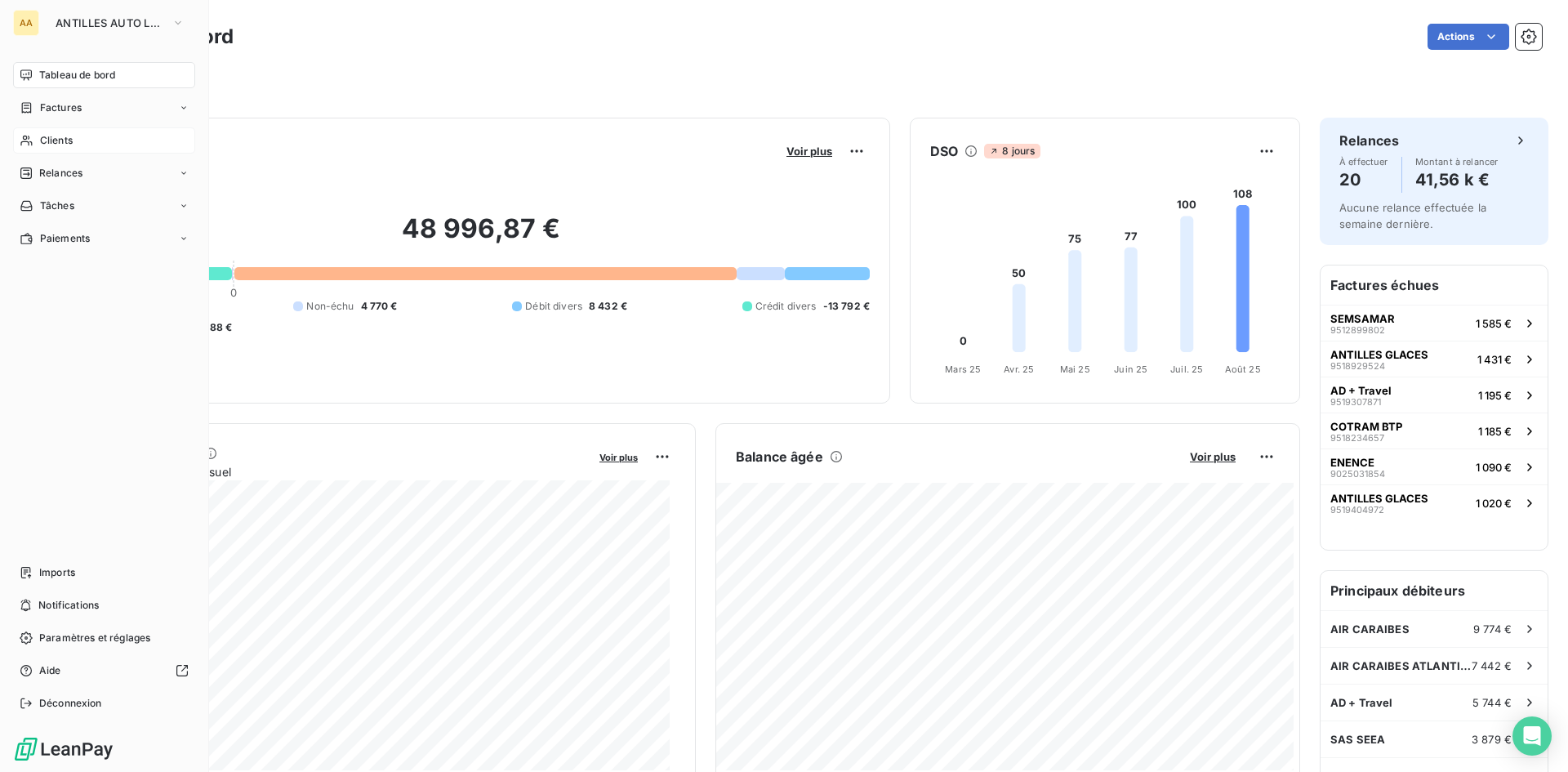
click at [57, 136] on span "Clients" at bounding box center [56, 140] width 32 height 15
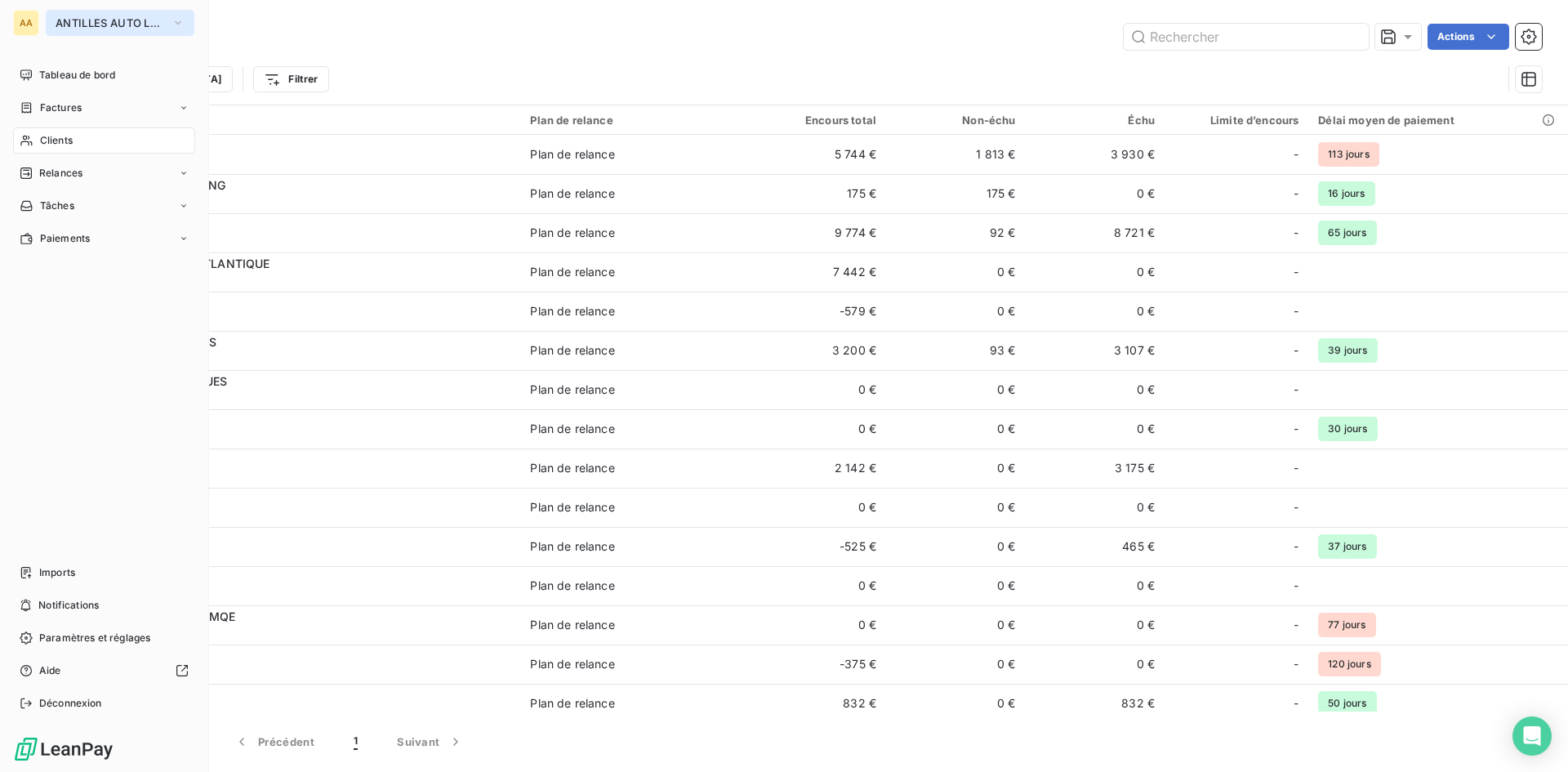
click at [172, 20] on icon "button" at bounding box center [177, 23] width 13 height 17
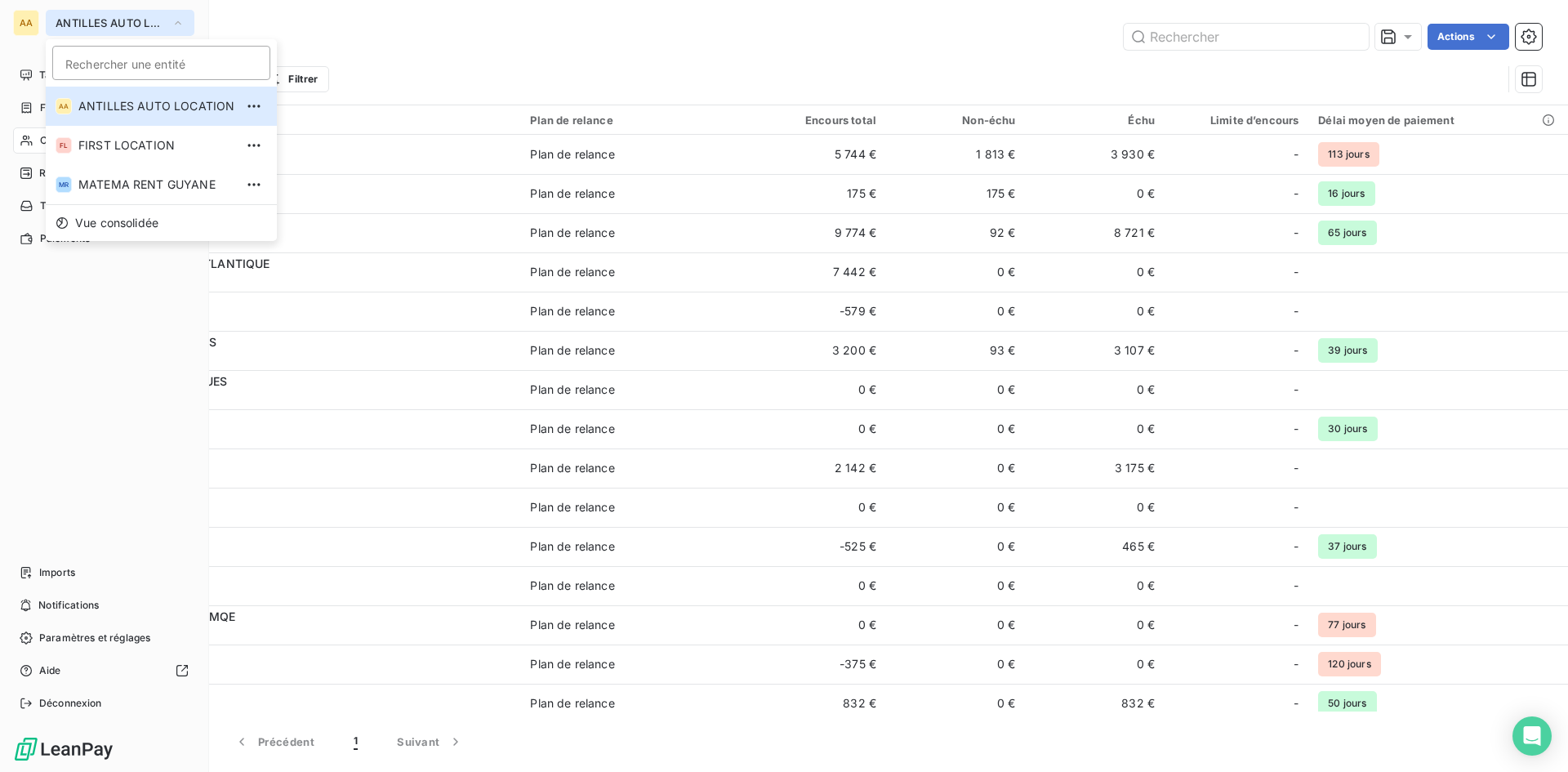
click at [105, 264] on div "Tableau de bord Factures Clients Relances Tâches Paiements Imports Notification…" at bounding box center [104, 388] width 182 height 655
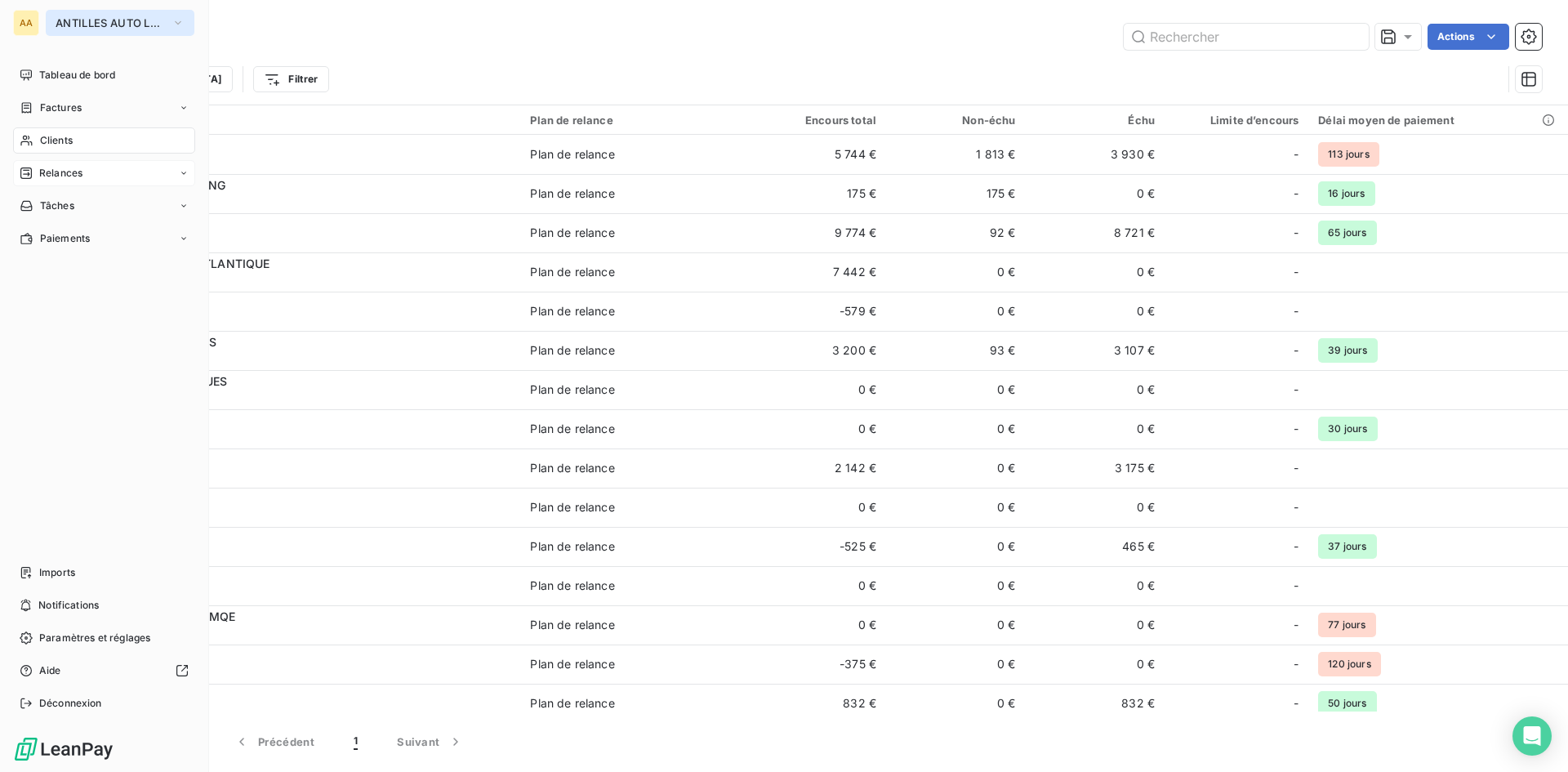
click at [65, 170] on span "Relances" at bounding box center [61, 172] width 43 height 15
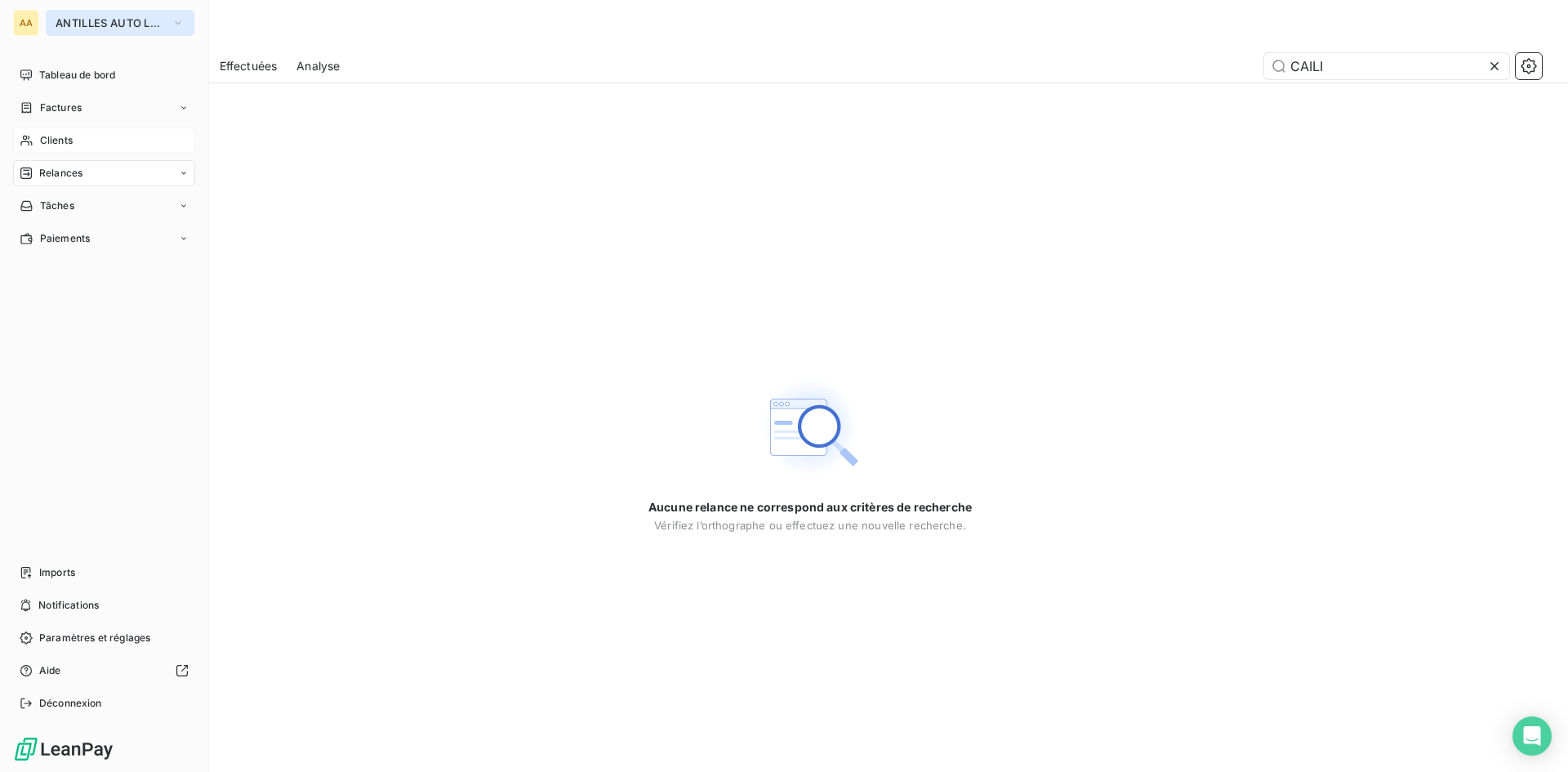
click at [183, 22] on icon "button" at bounding box center [177, 23] width 13 height 17
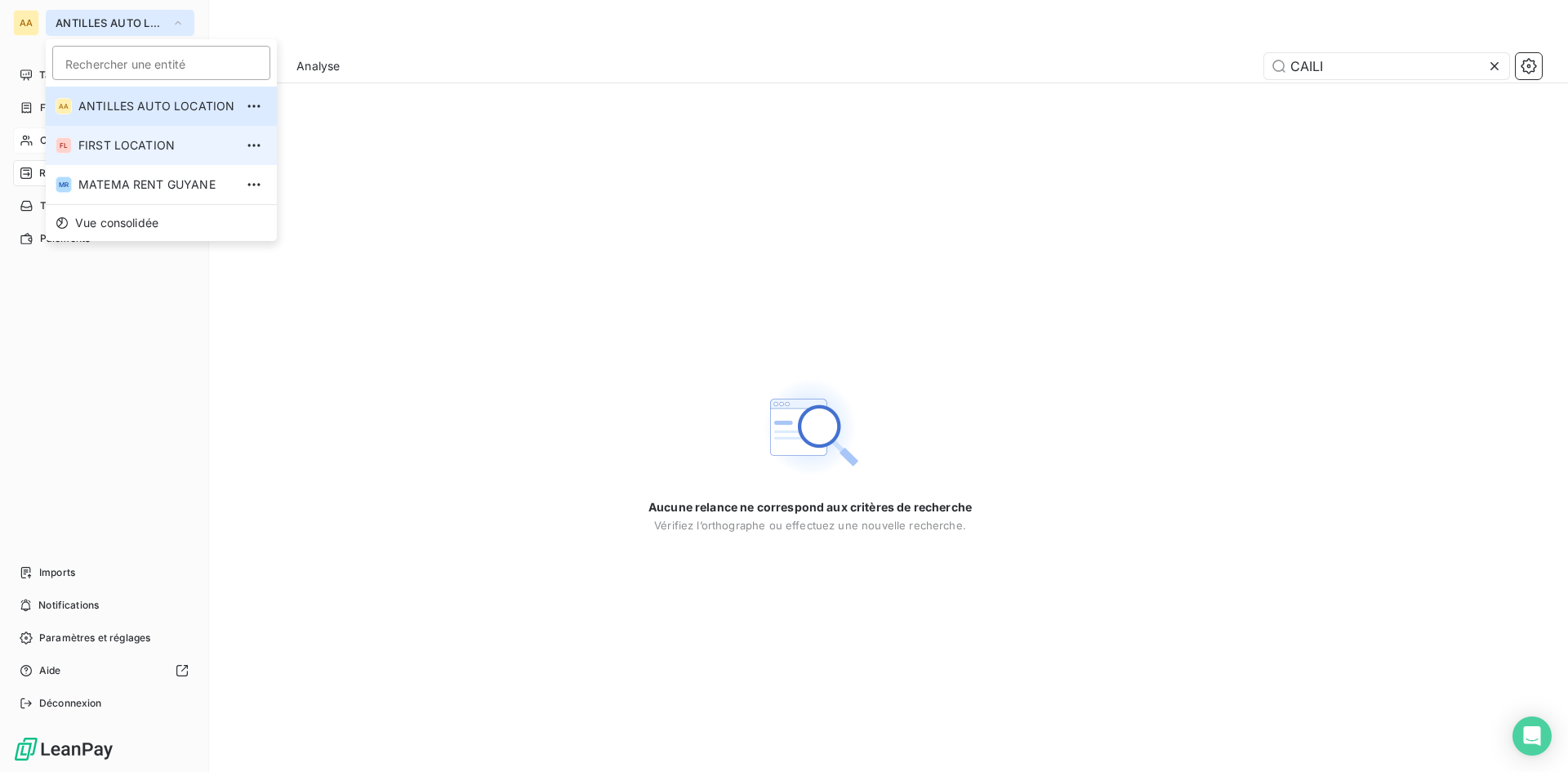
click at [147, 145] on span "FIRST LOCATION" at bounding box center [156, 145] width 156 height 17
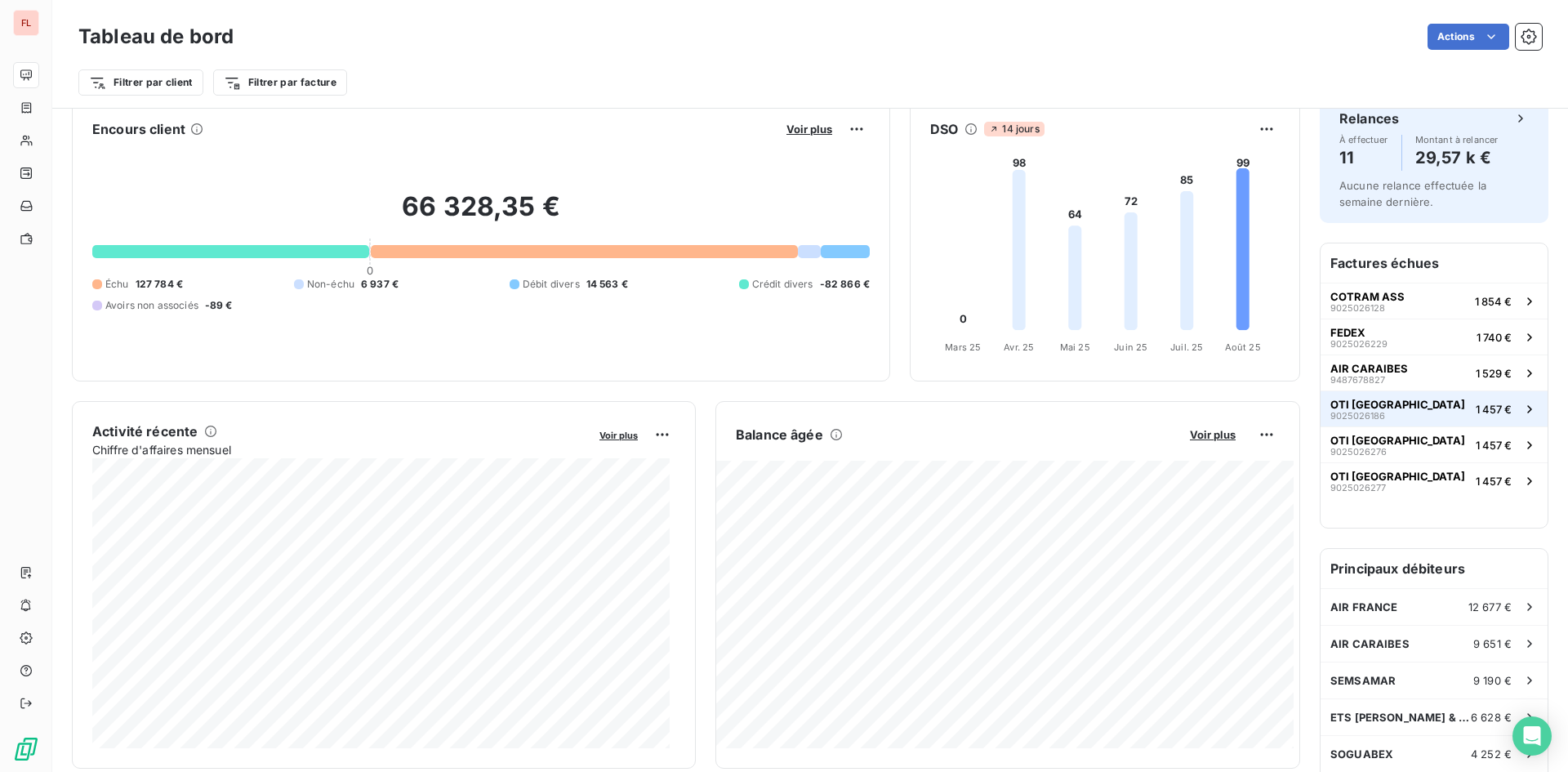
scroll to position [83, 0]
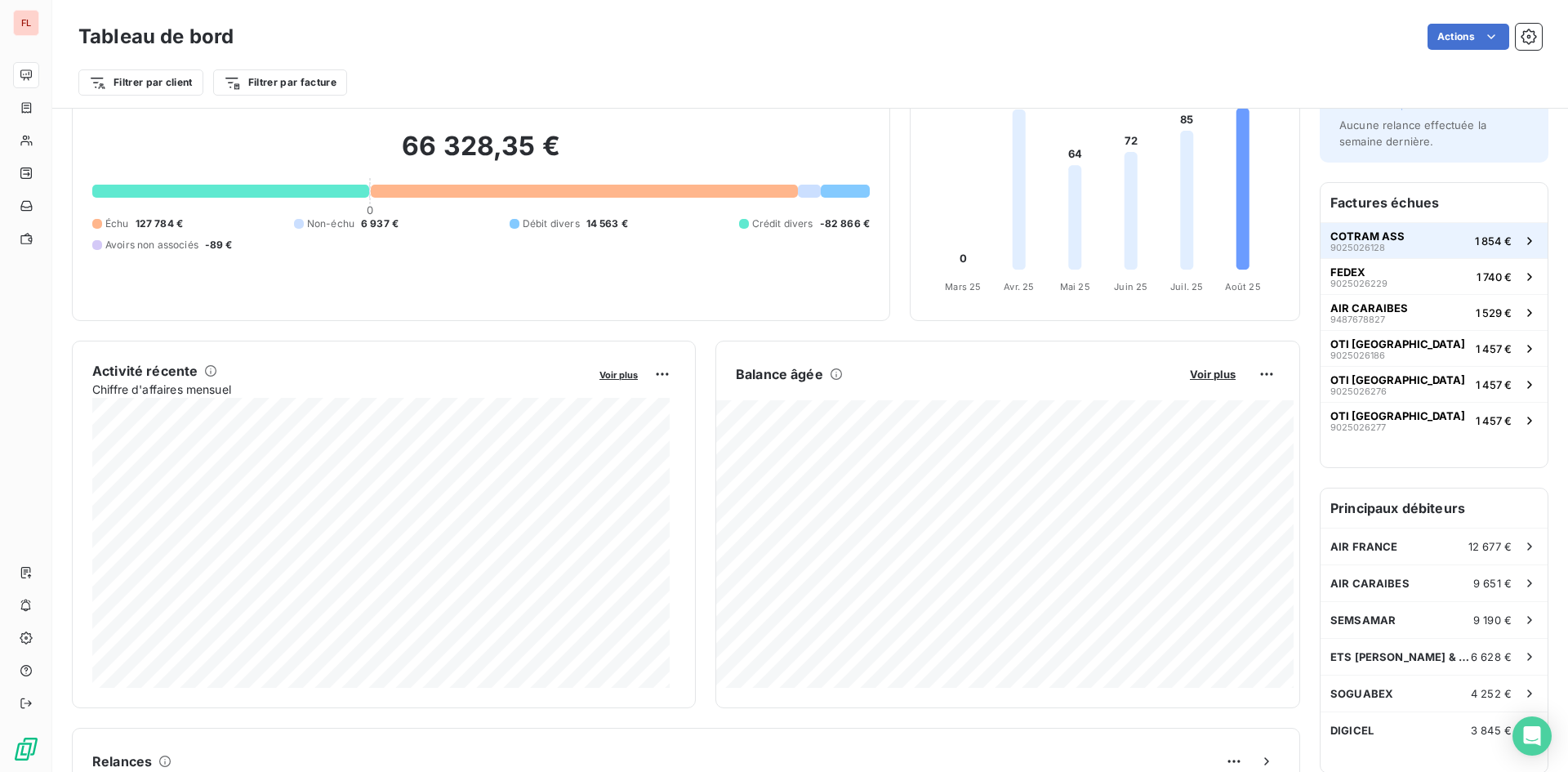
click at [1409, 247] on button "COTRAM ASS 9025026128 1 854 €" at bounding box center [1435, 240] width 227 height 36
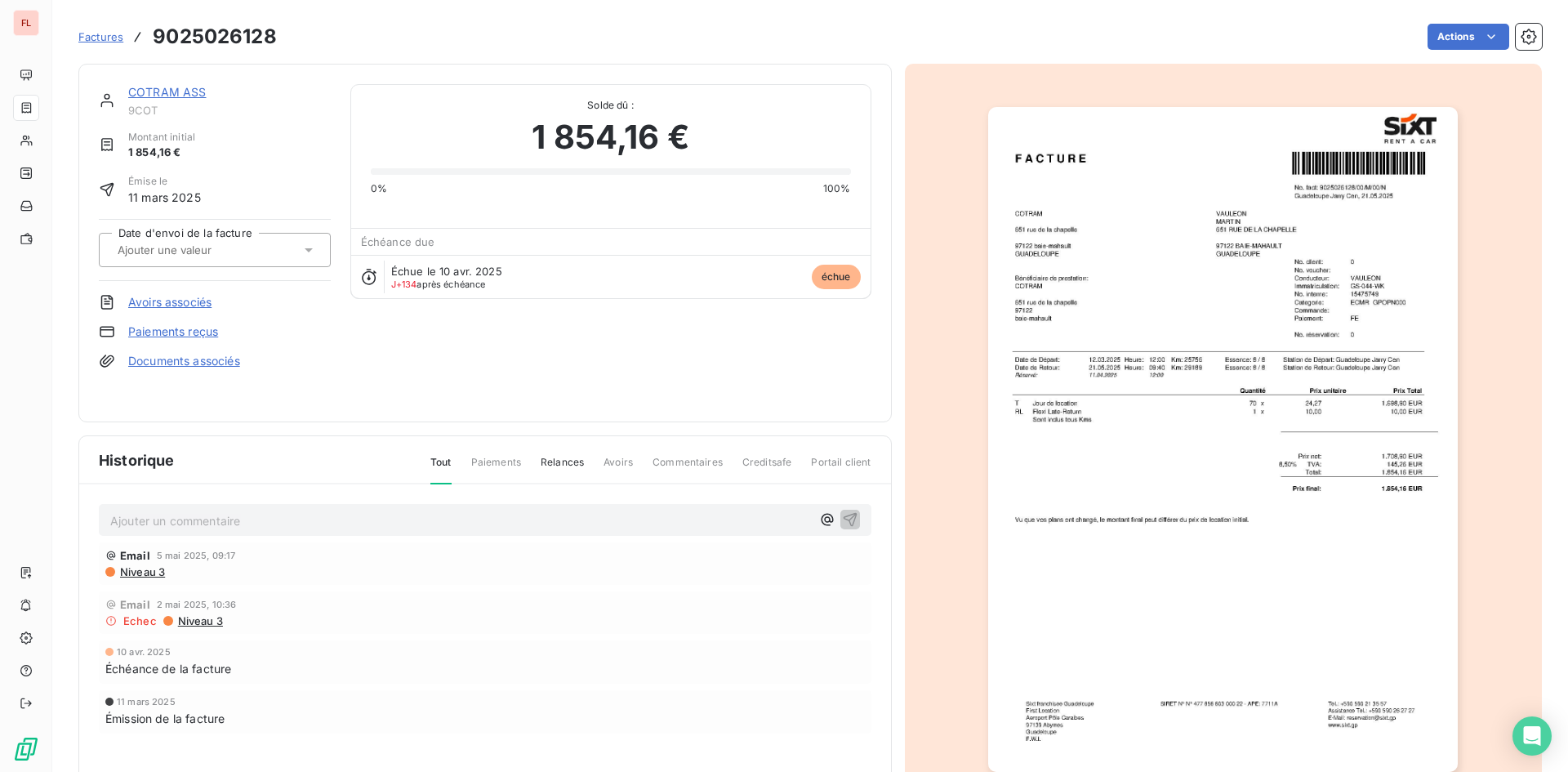
click at [110, 31] on span "Factures" at bounding box center [101, 36] width 45 height 13
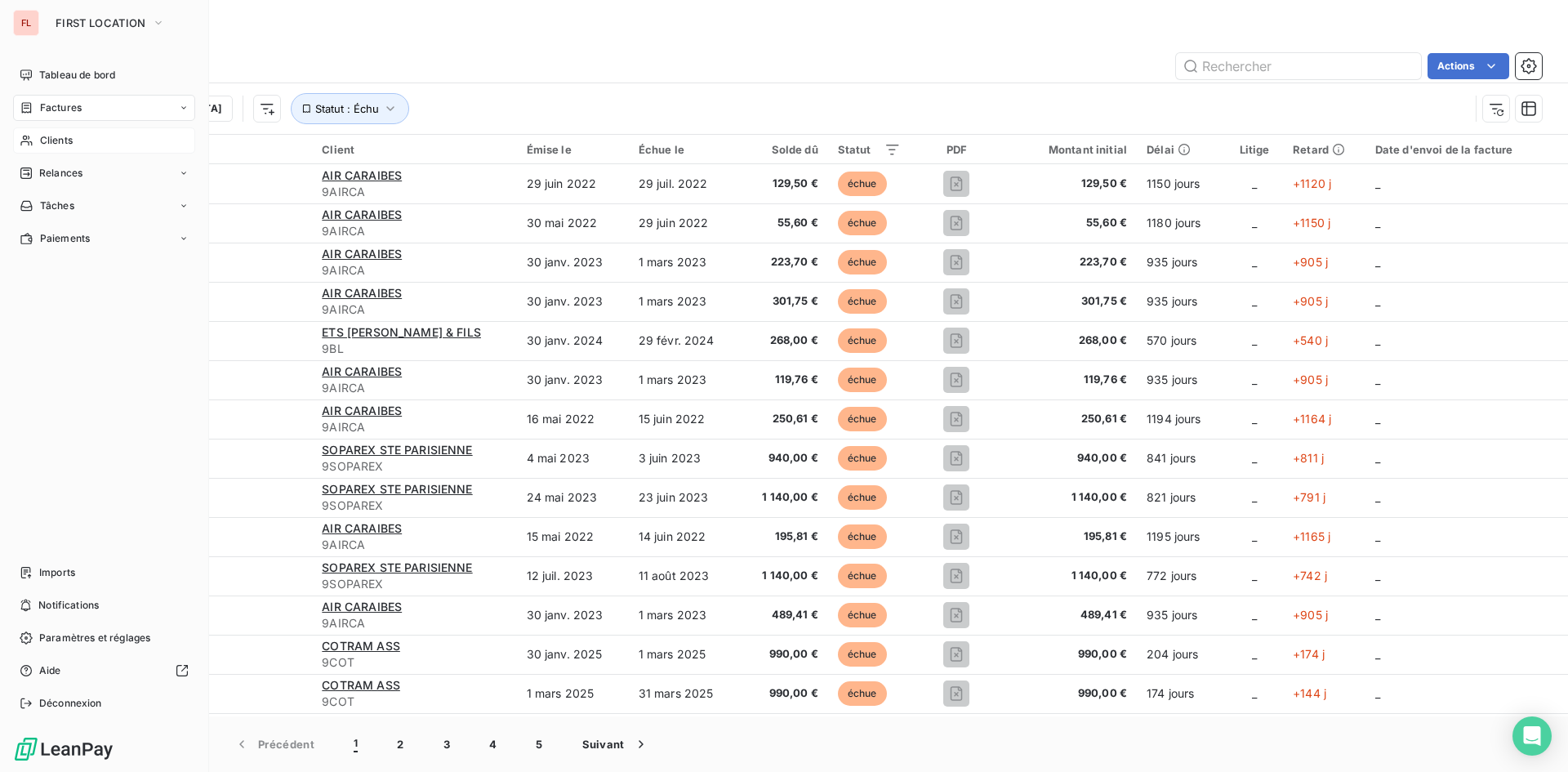
click at [82, 144] on div "Clients" at bounding box center [104, 140] width 182 height 26
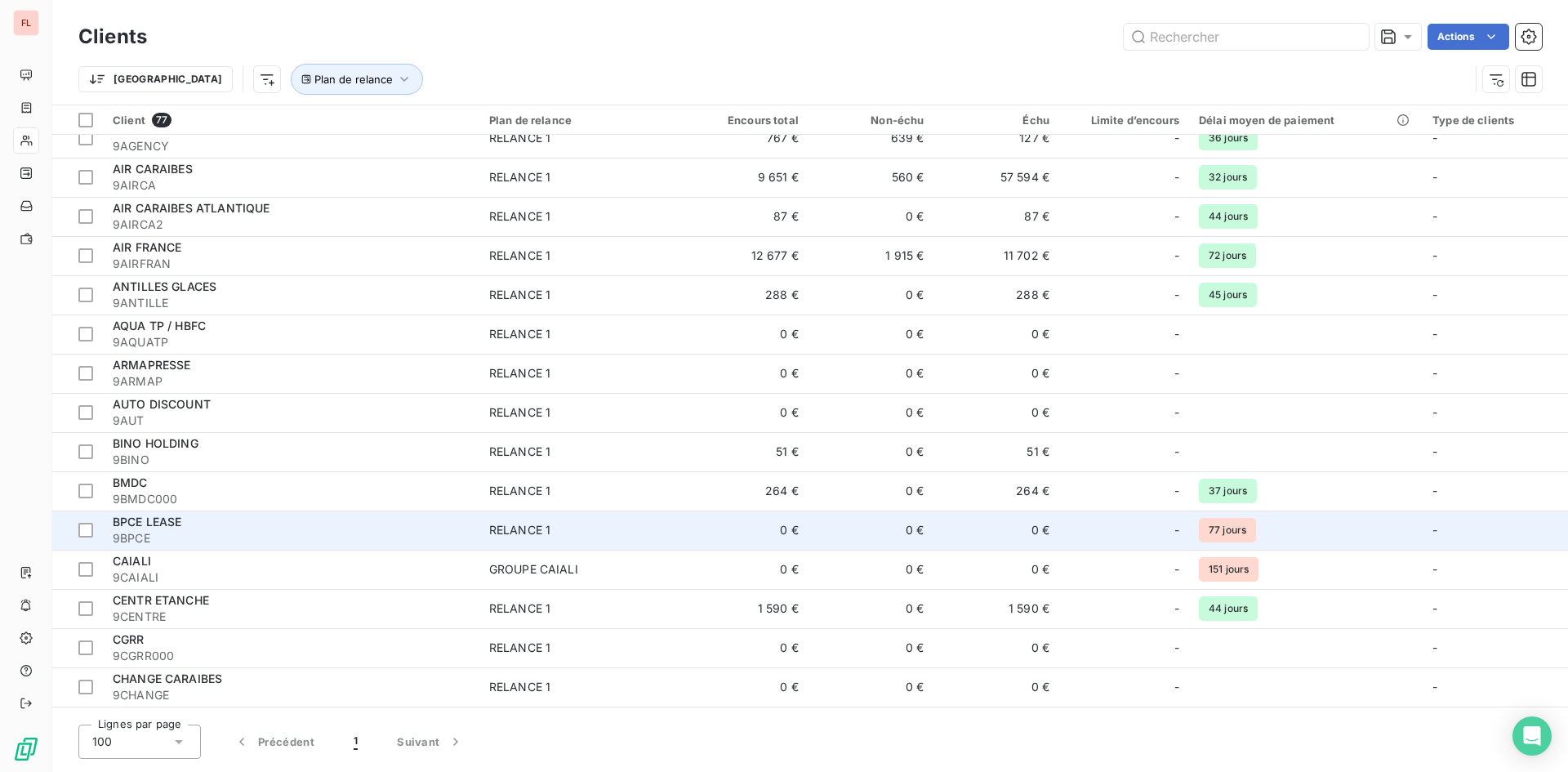
scroll to position [245, 0]
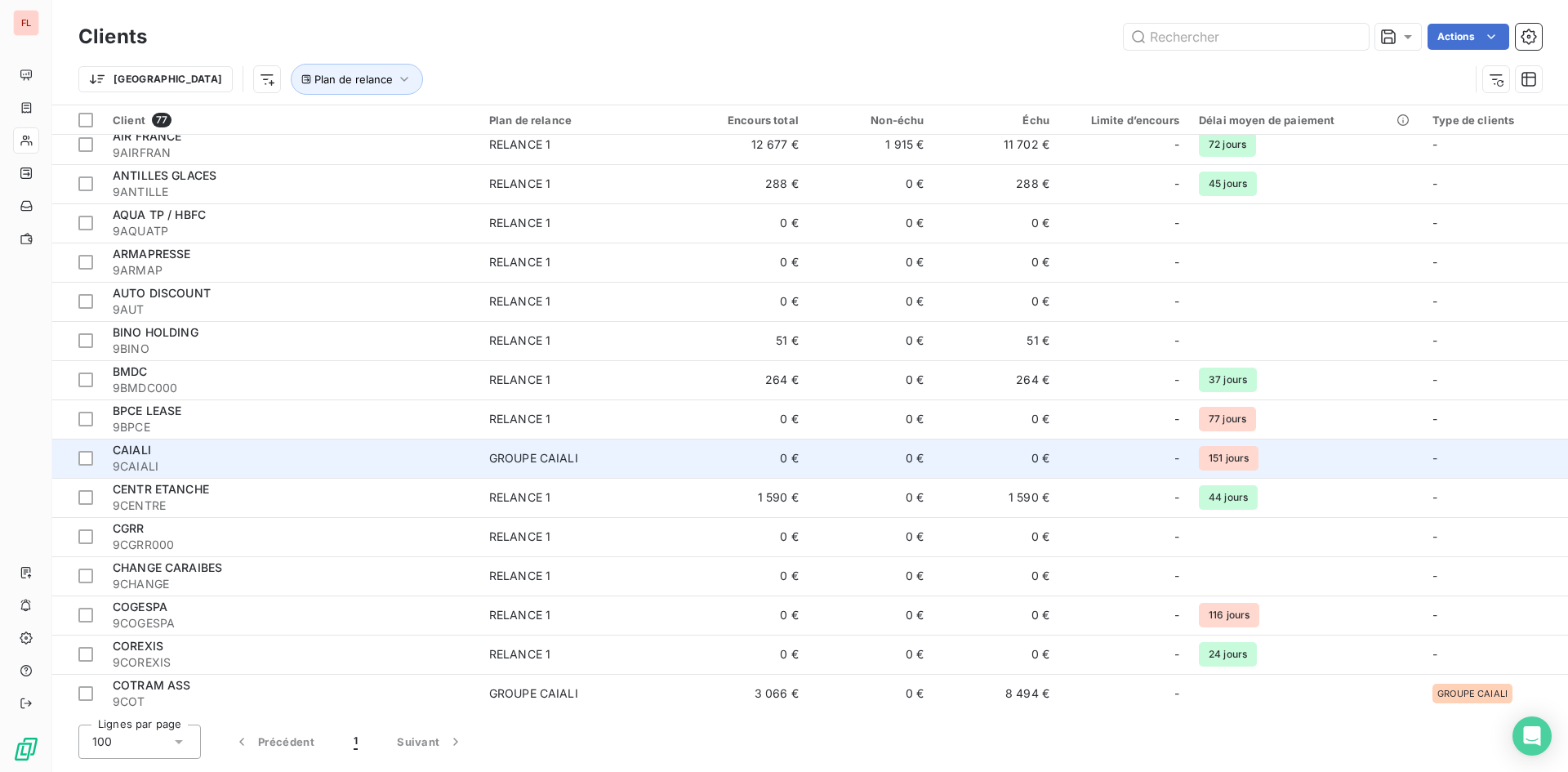
click at [546, 458] on div "GROUPE CAIALI" at bounding box center [533, 458] width 89 height 17
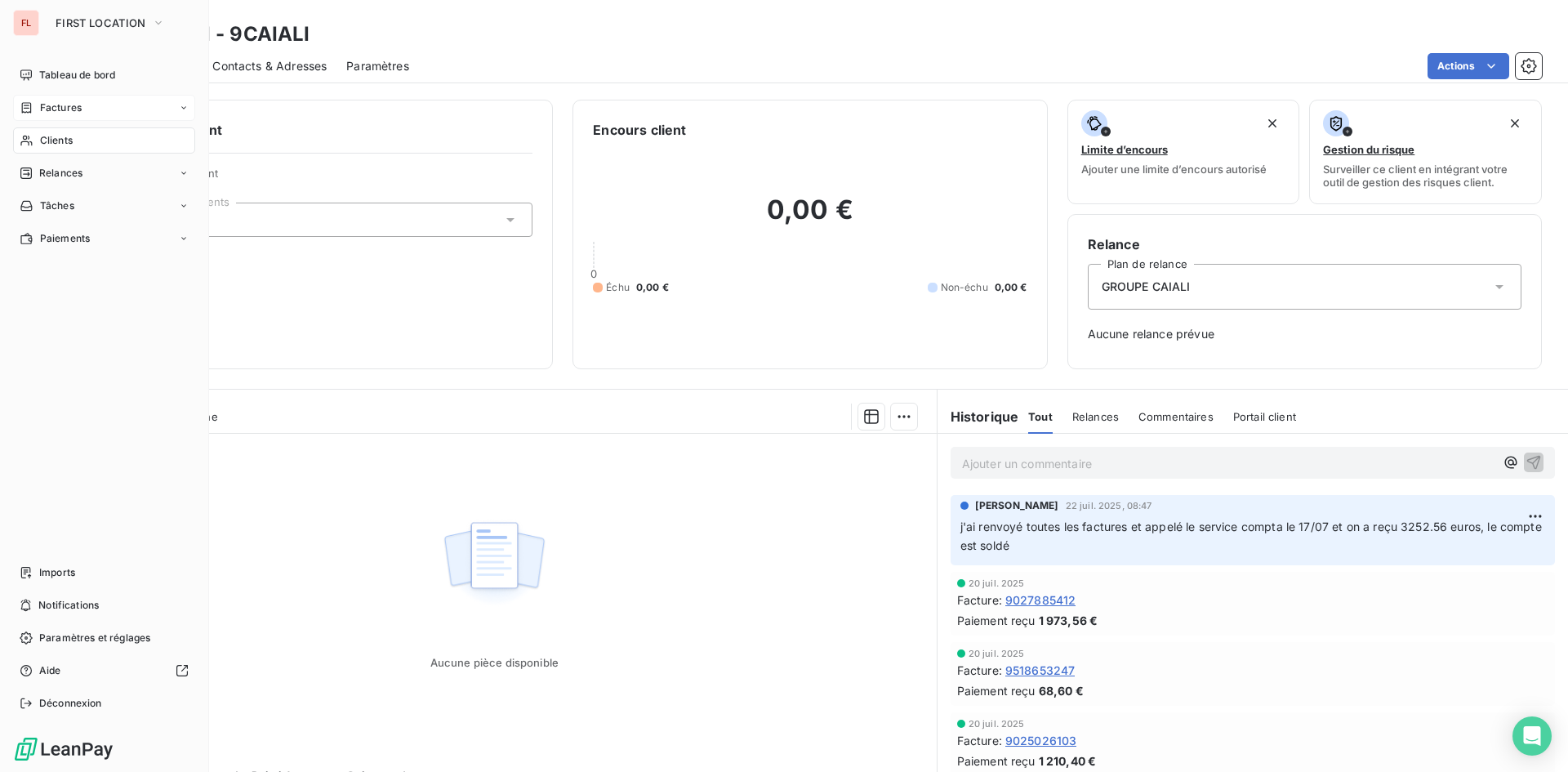
click at [73, 100] on div "Factures" at bounding box center [104, 108] width 182 height 26
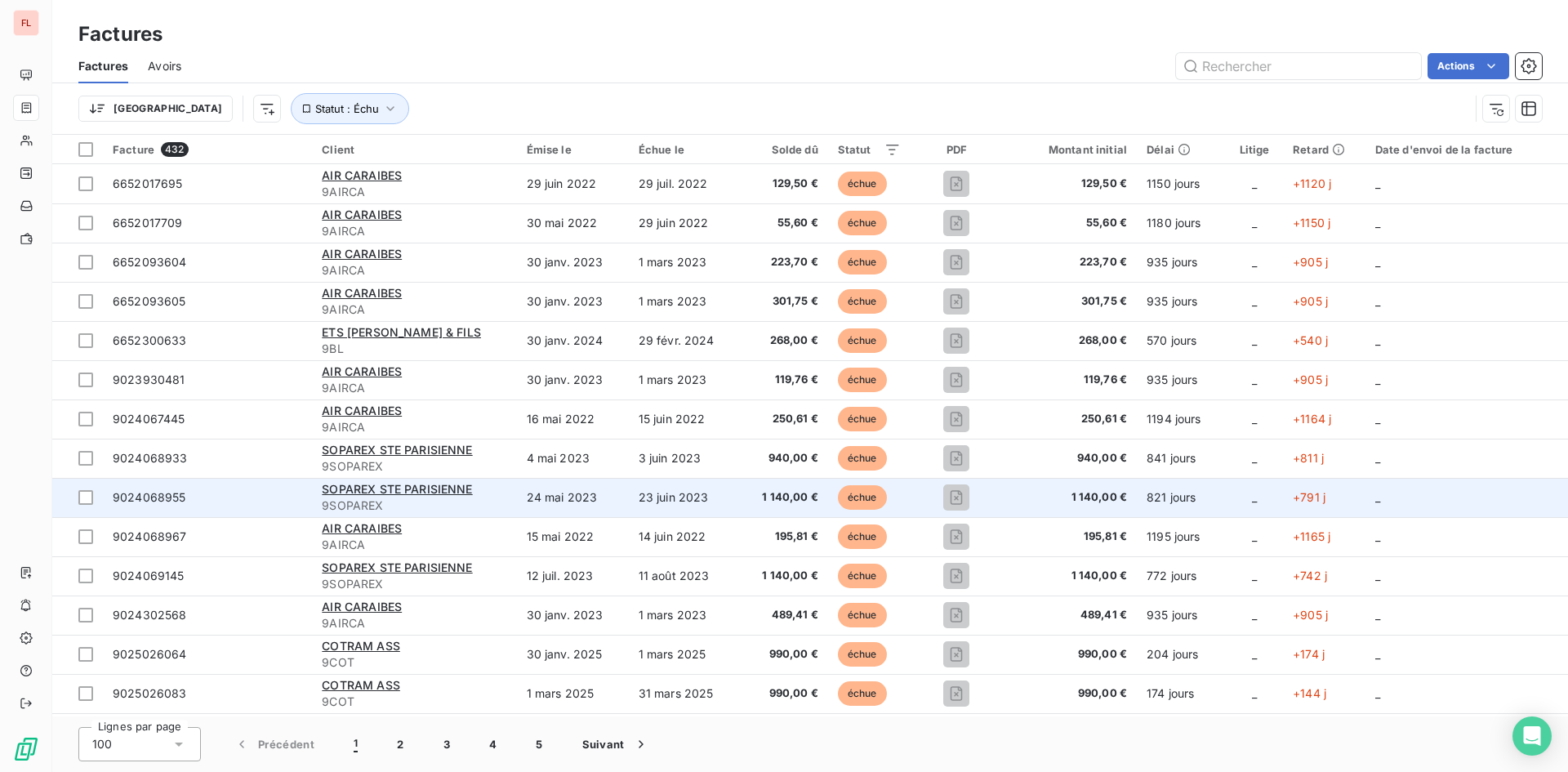
scroll to position [245, 0]
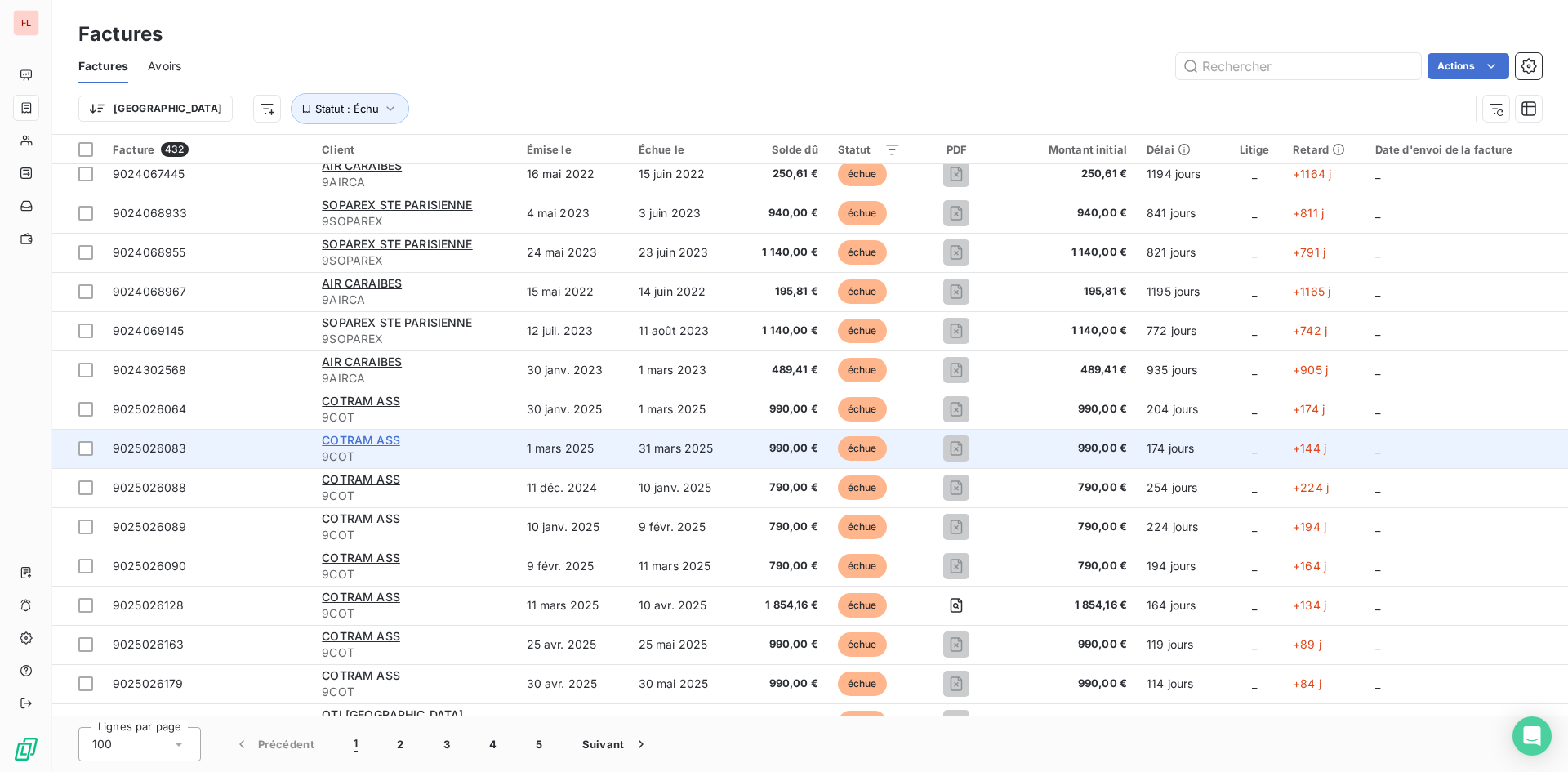
click at [370, 437] on span "COTRAM ASS" at bounding box center [361, 439] width 78 height 14
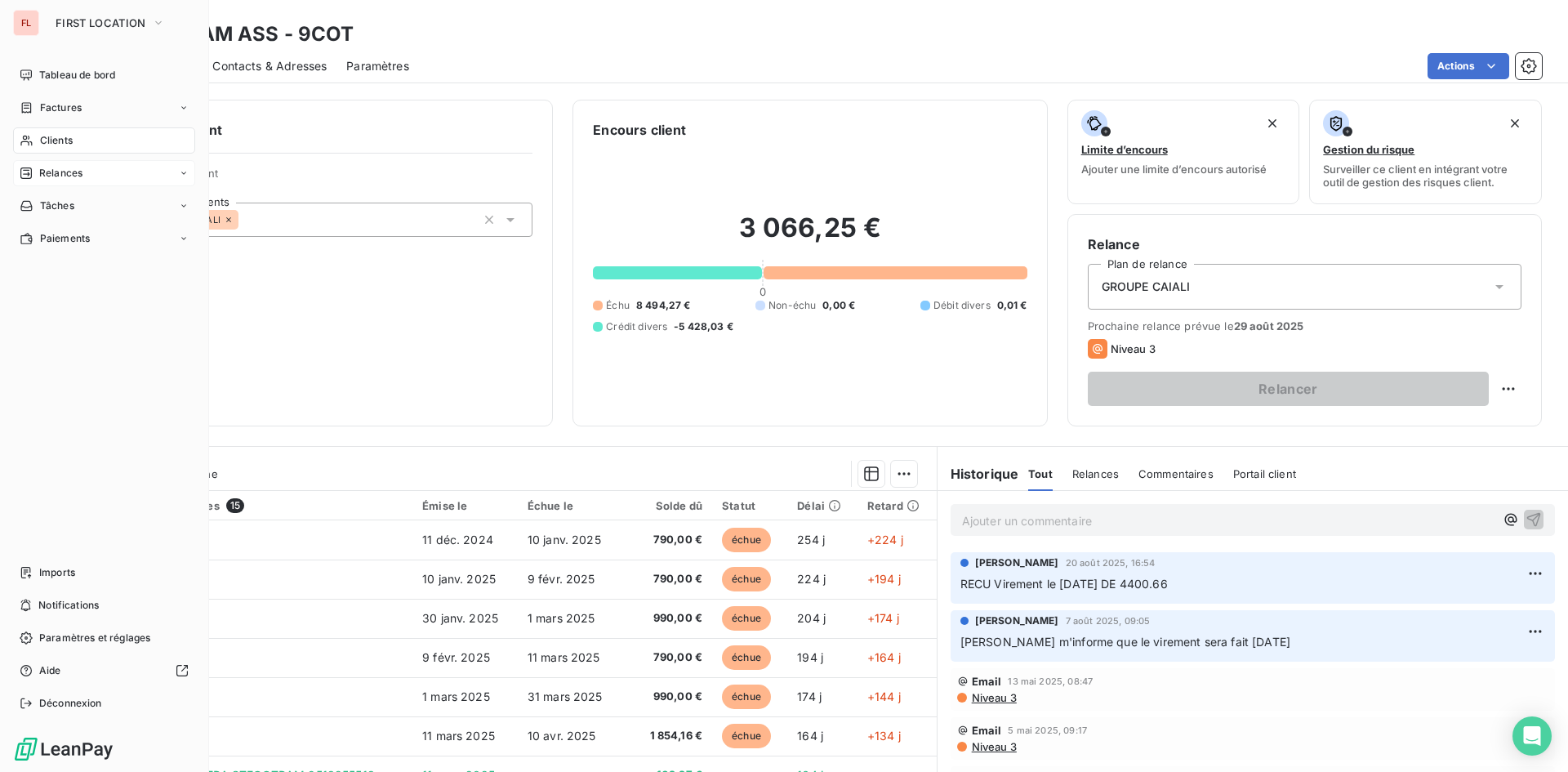
click at [74, 172] on span "Relances" at bounding box center [61, 172] width 43 height 15
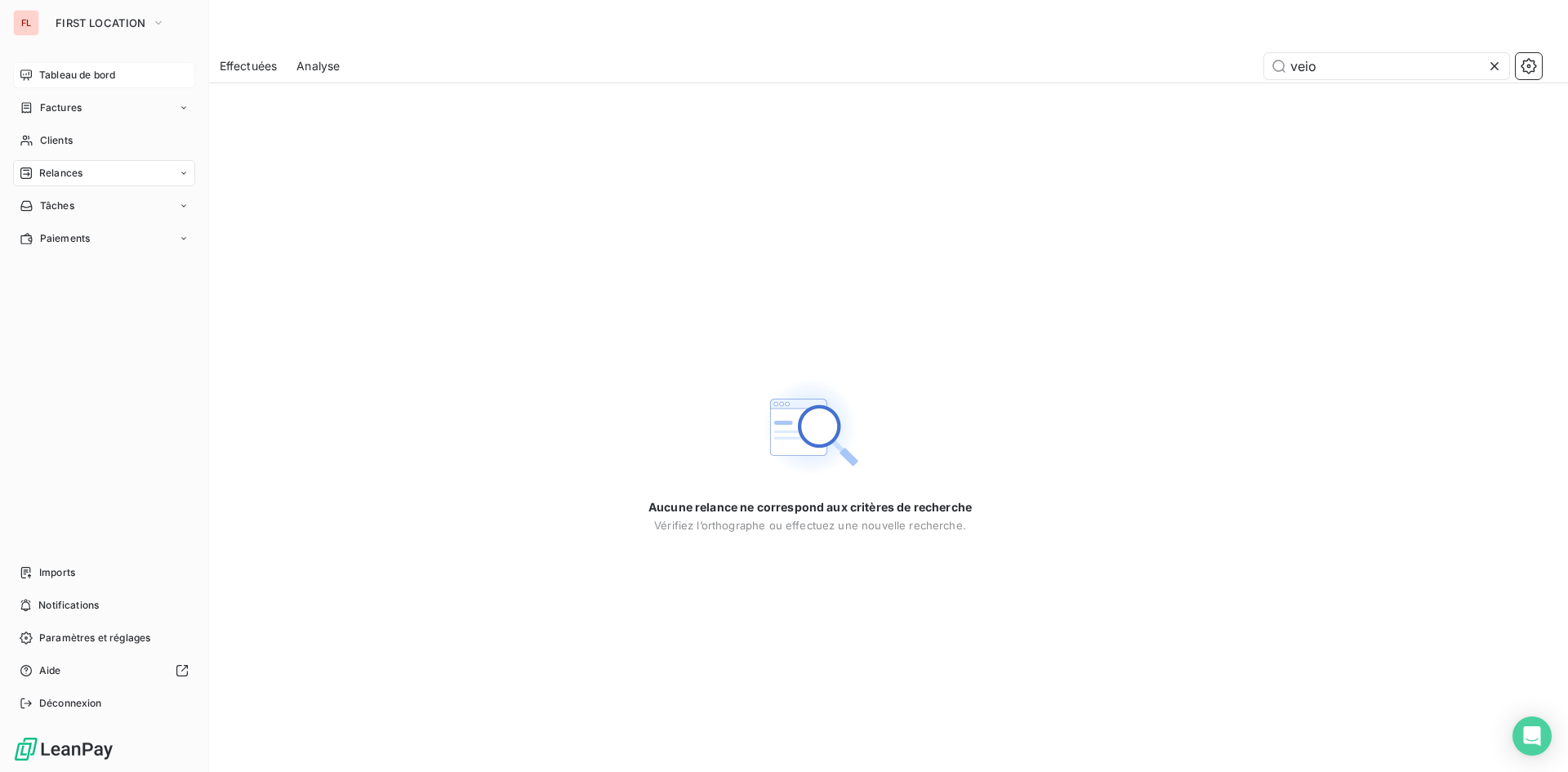
click at [59, 72] on span "Tableau de bord" at bounding box center [77, 74] width 76 height 15
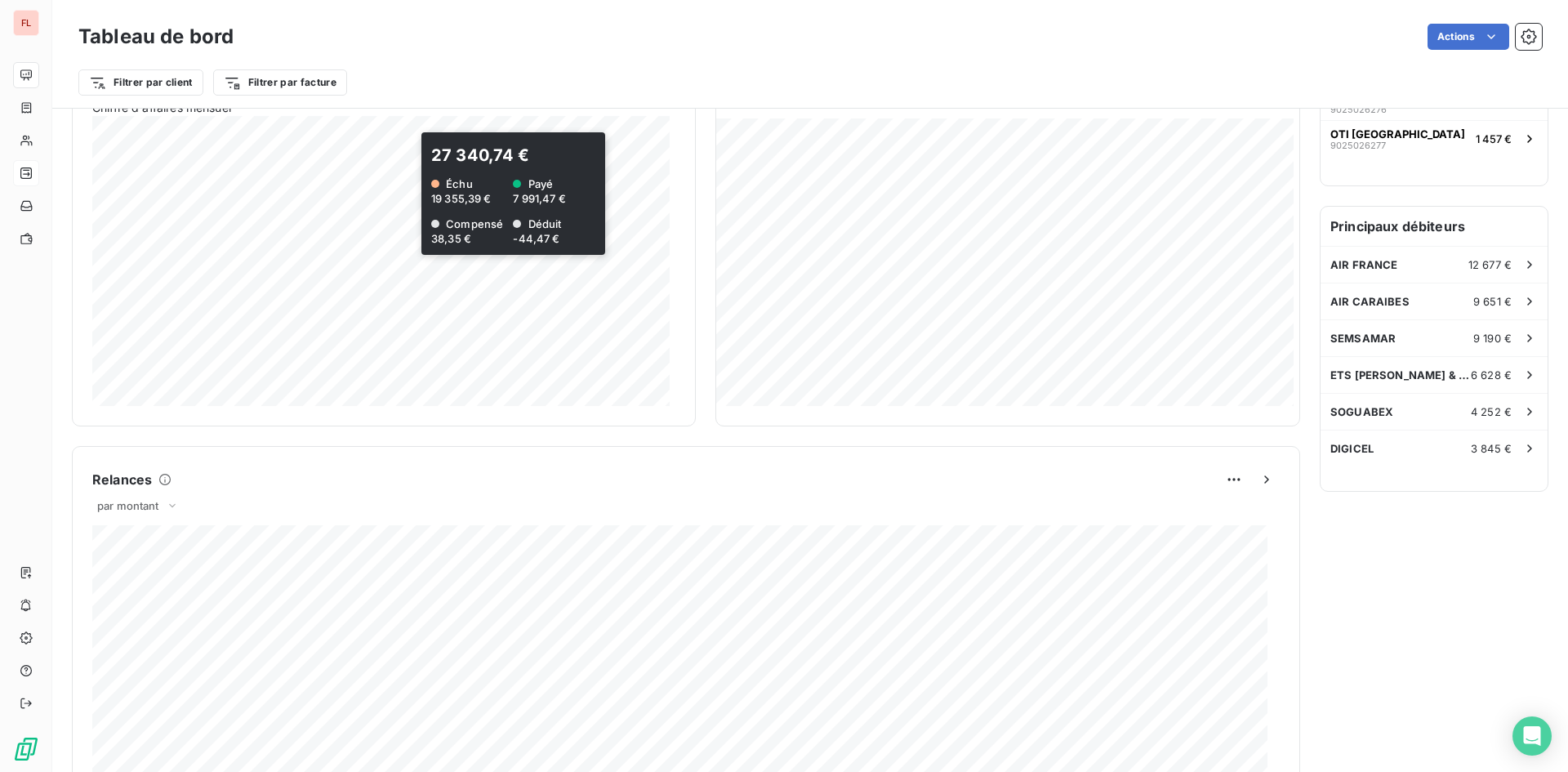
scroll to position [411, 0]
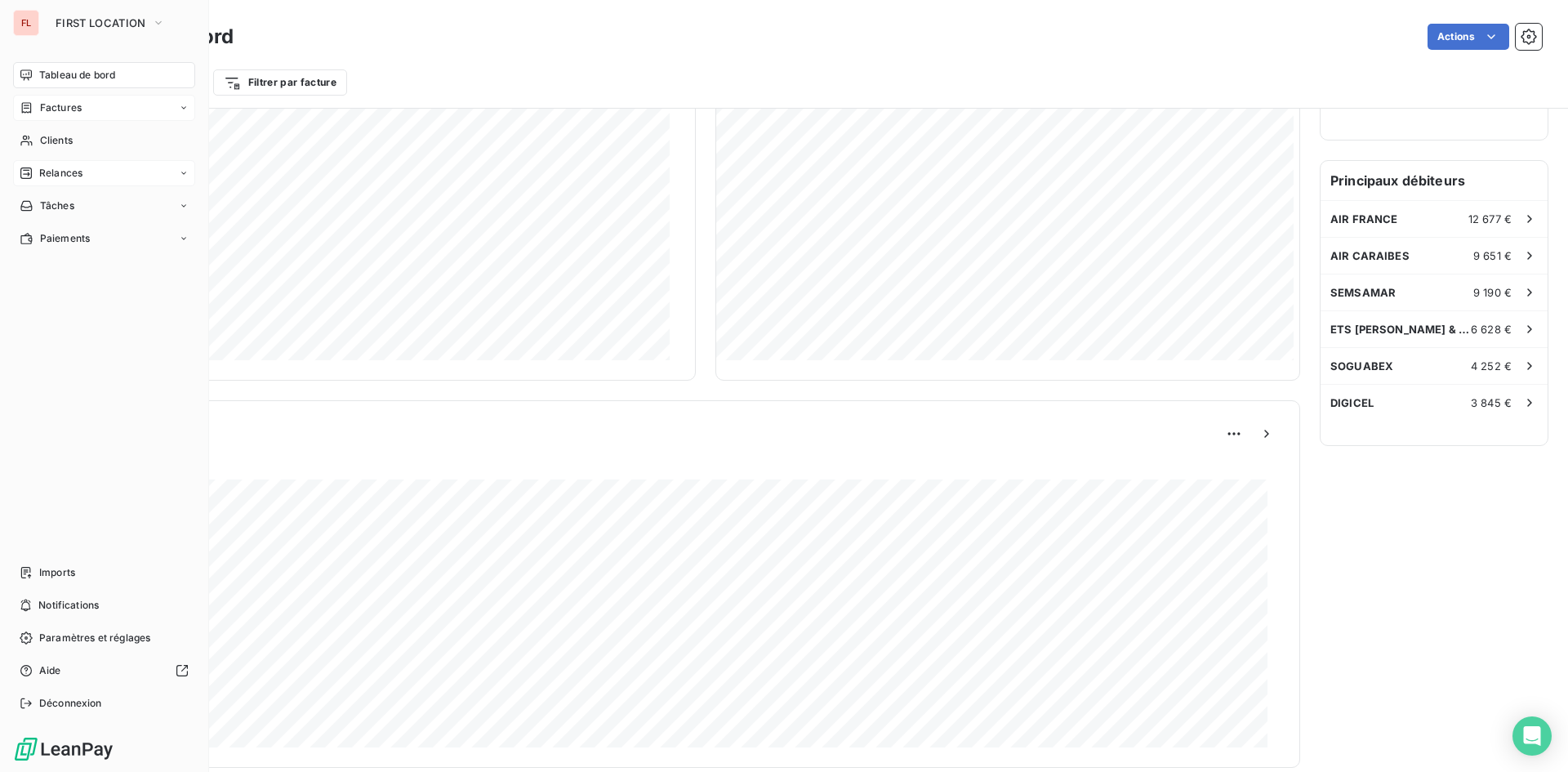
click at [50, 110] on span "Factures" at bounding box center [61, 108] width 42 height 15
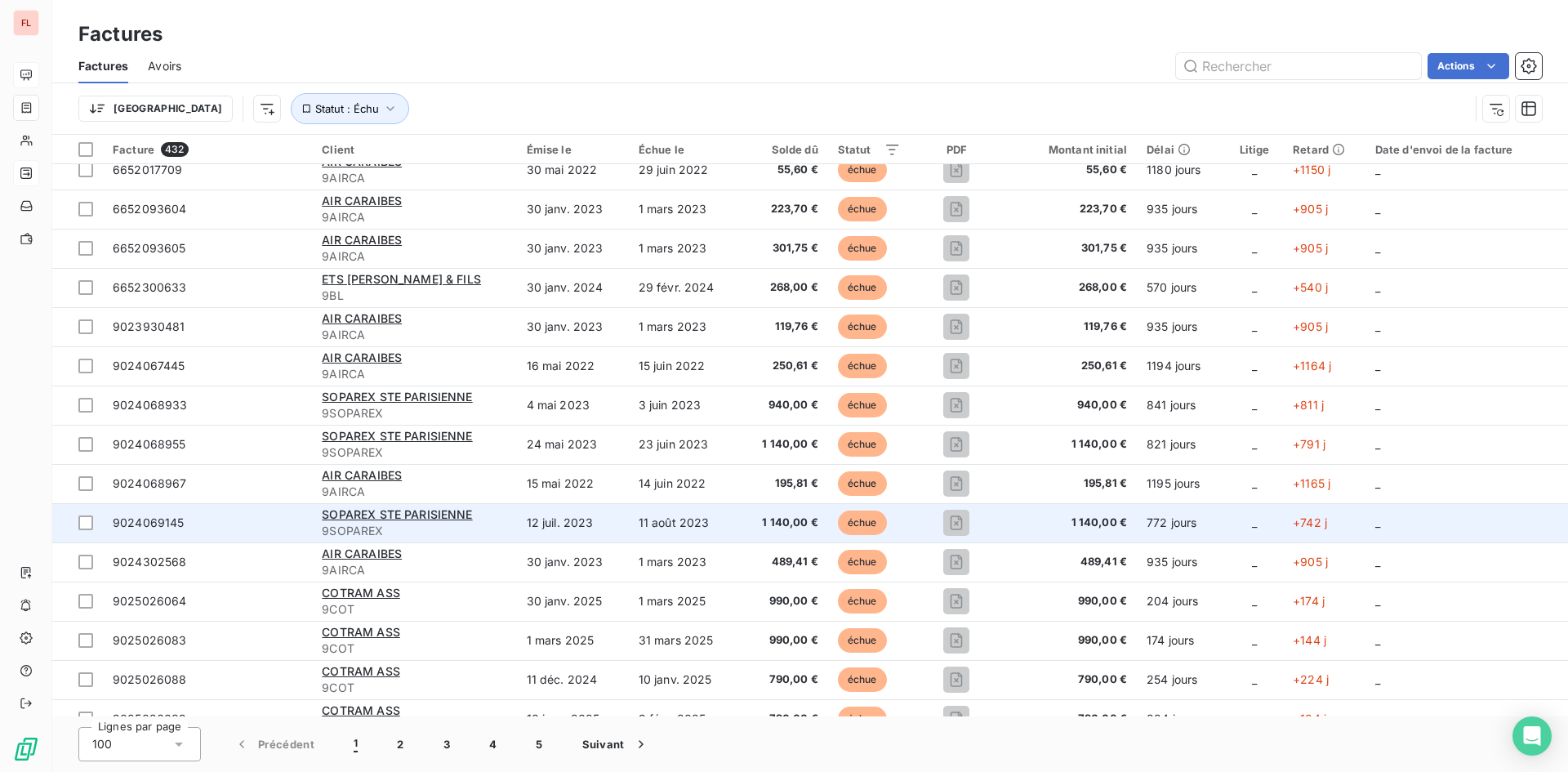
scroll to position [81, 0]
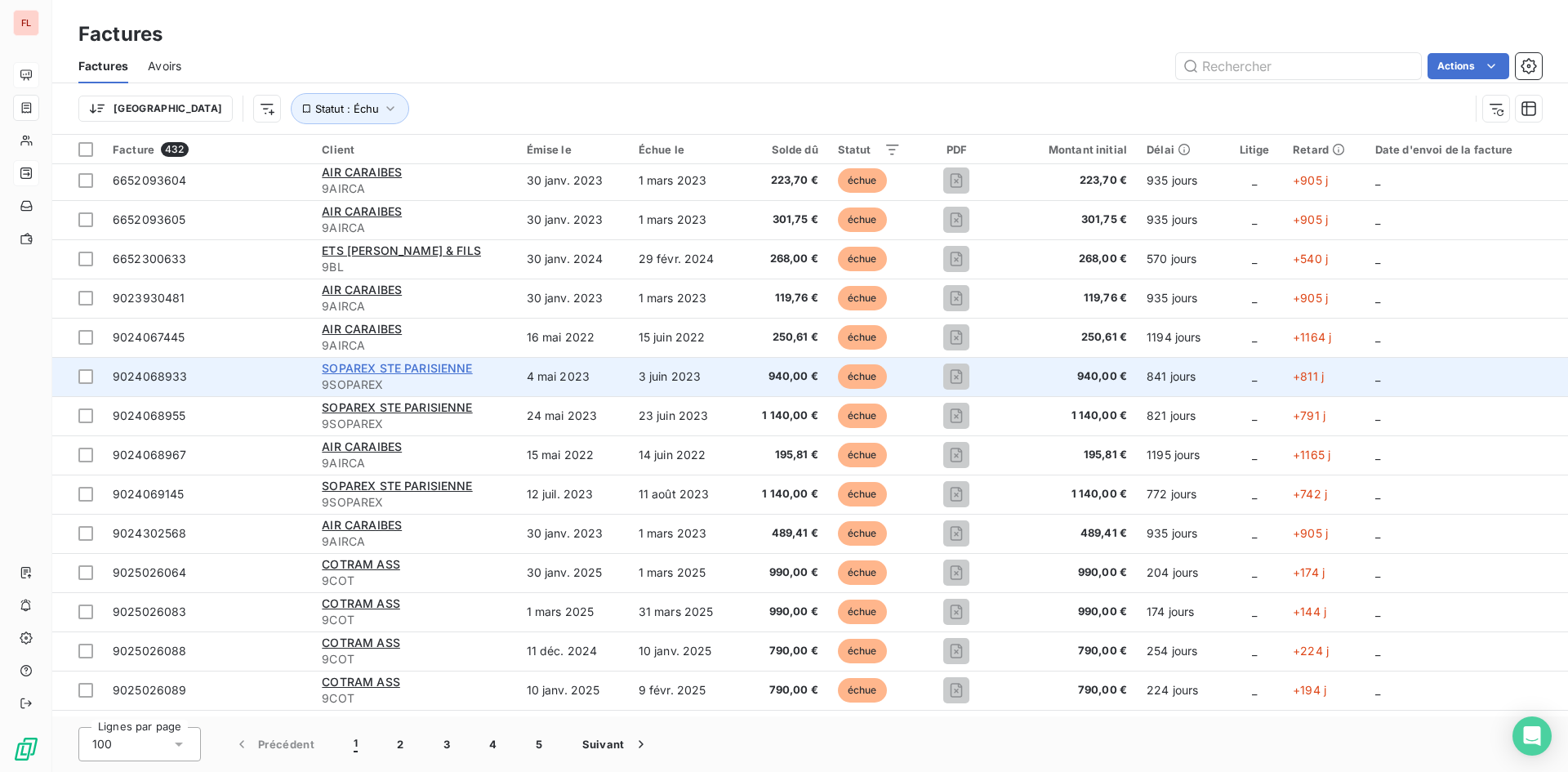
click at [411, 367] on span "SOPAREX STE PARISIENNE" at bounding box center [397, 368] width 151 height 14
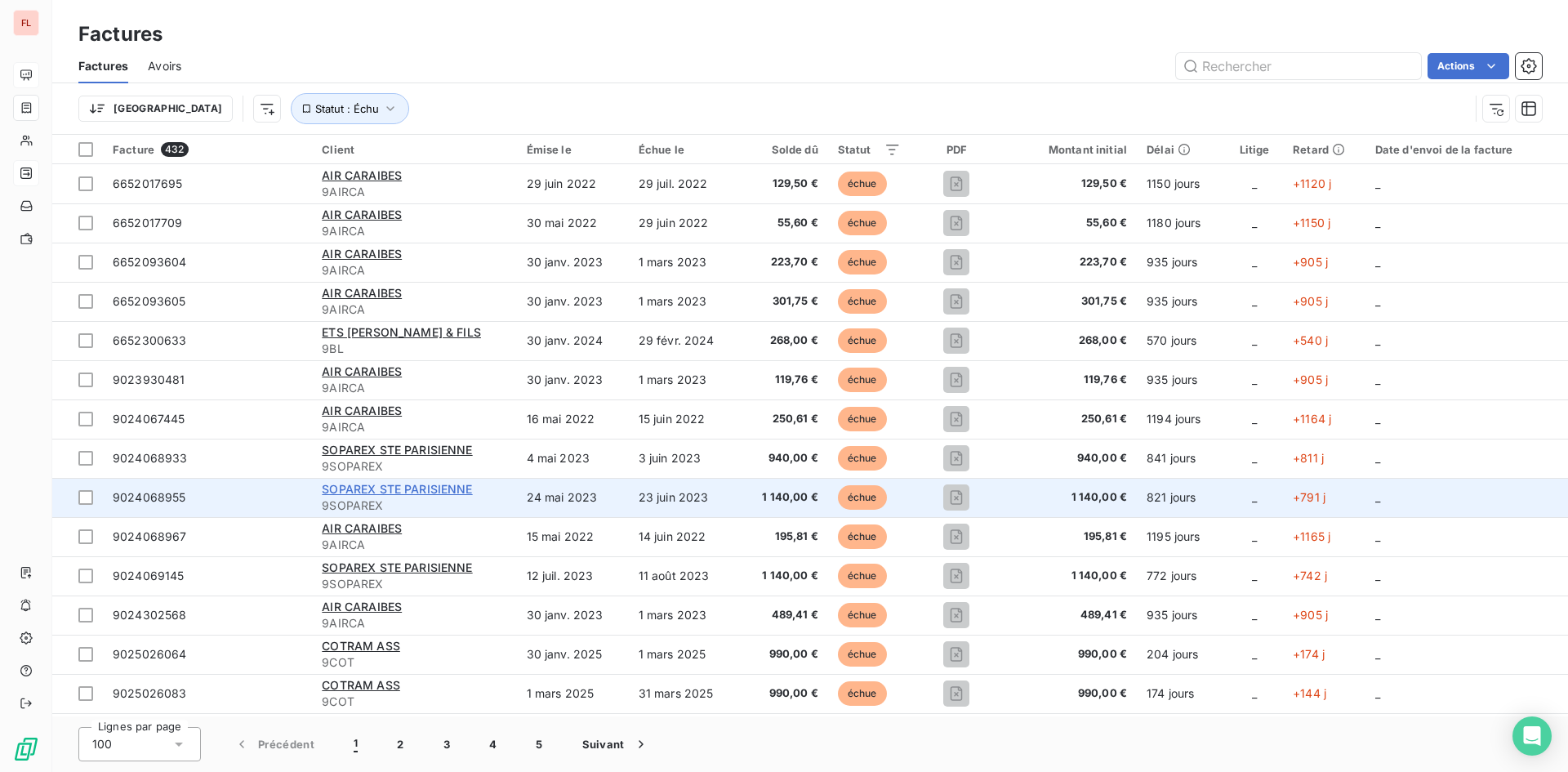
click at [417, 484] on span "SOPAREX STE PARISIENNE" at bounding box center [397, 488] width 151 height 14
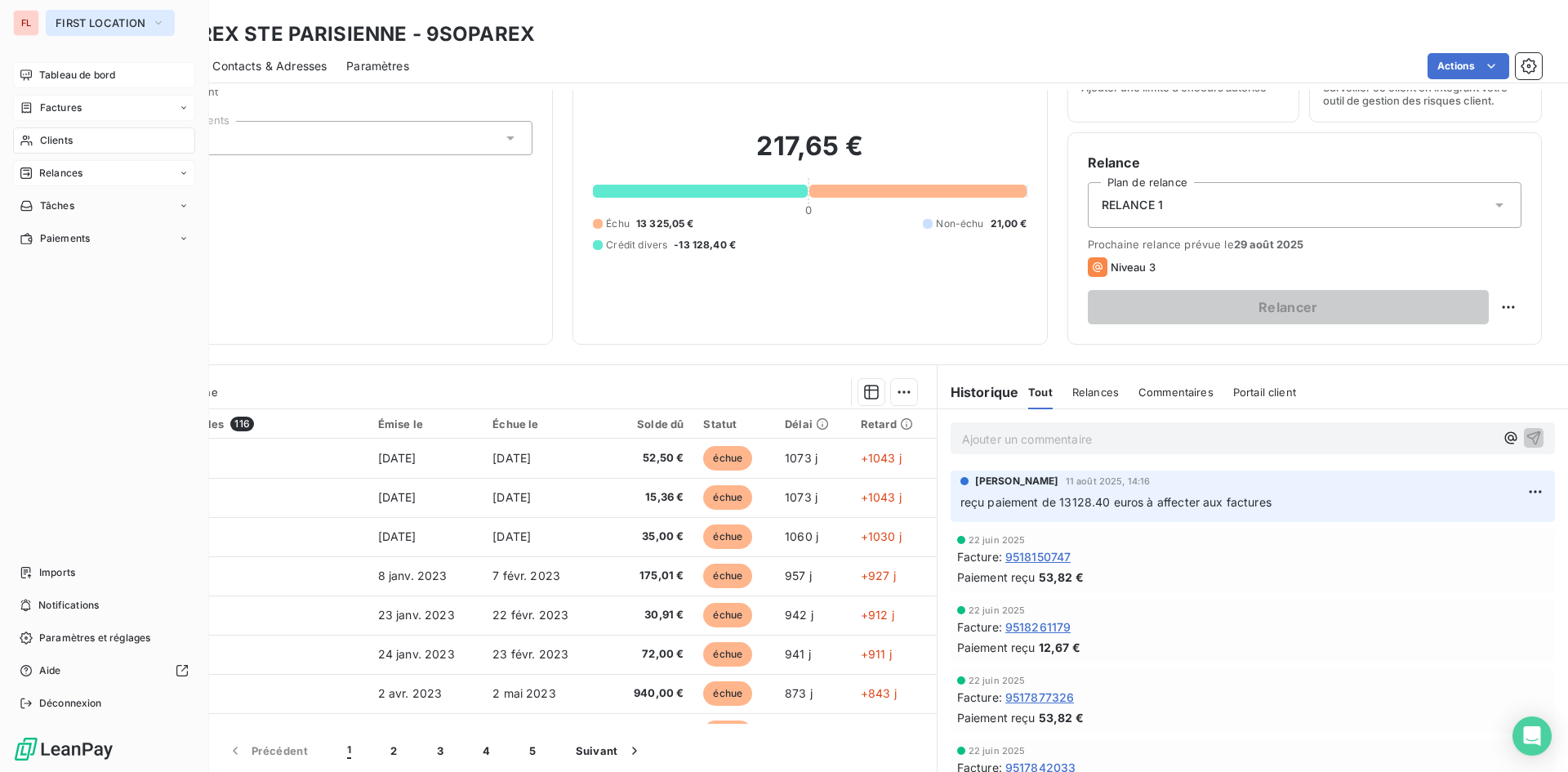
click at [161, 27] on icon "button" at bounding box center [158, 23] width 13 height 17
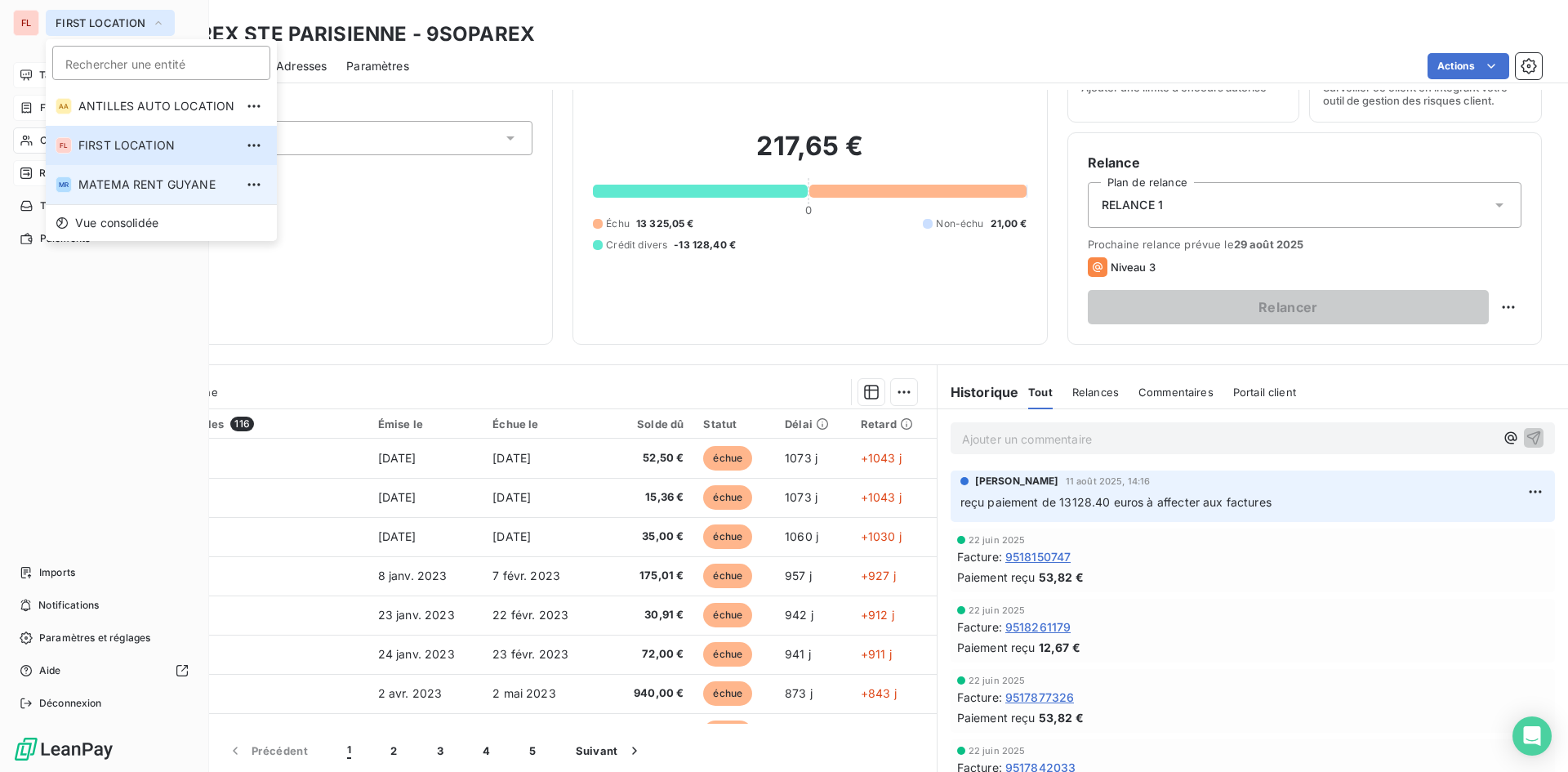
click at [161, 185] on span "MATEMA RENT GUYANE" at bounding box center [156, 184] width 156 height 17
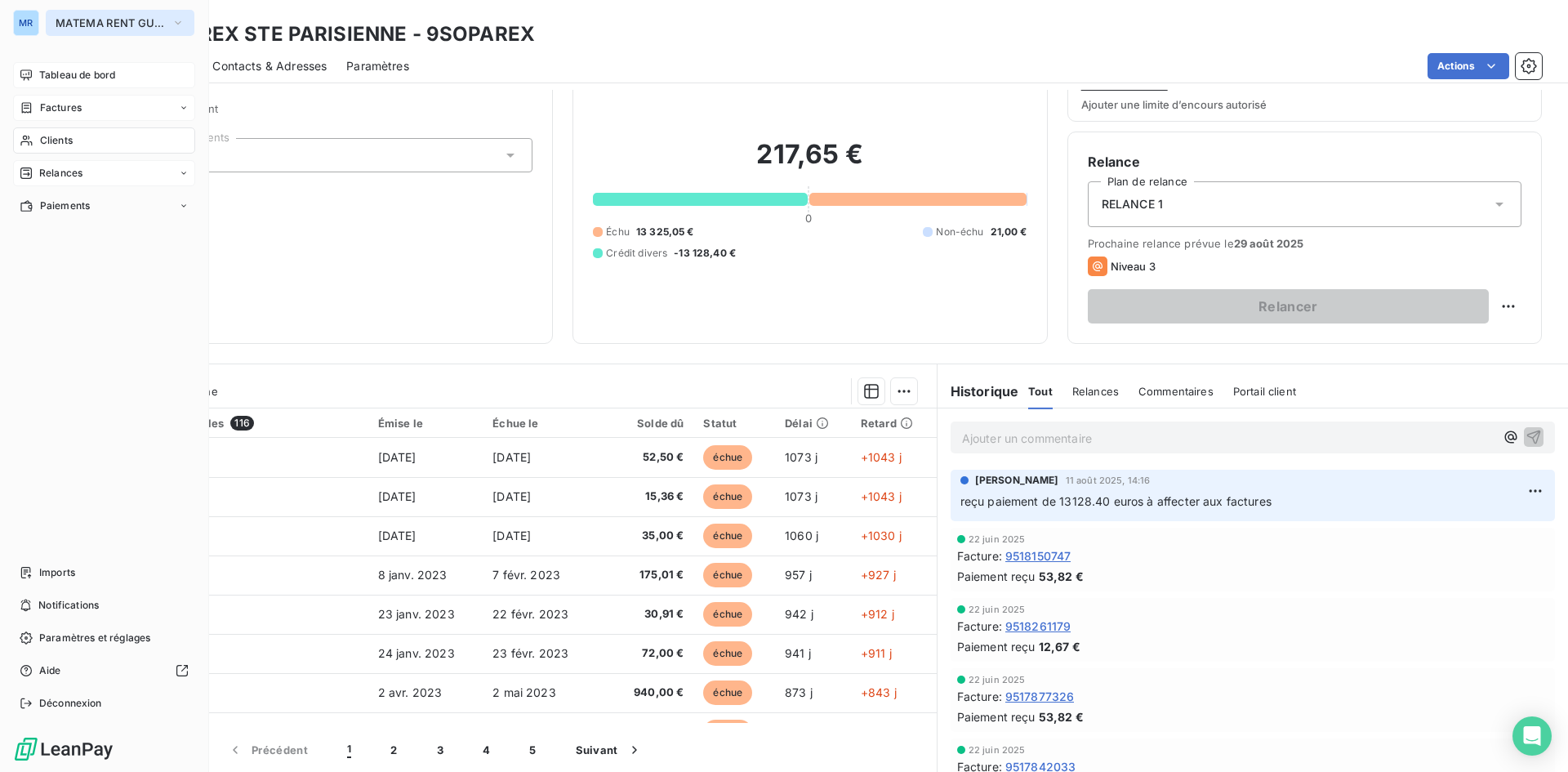
scroll to position [81, 0]
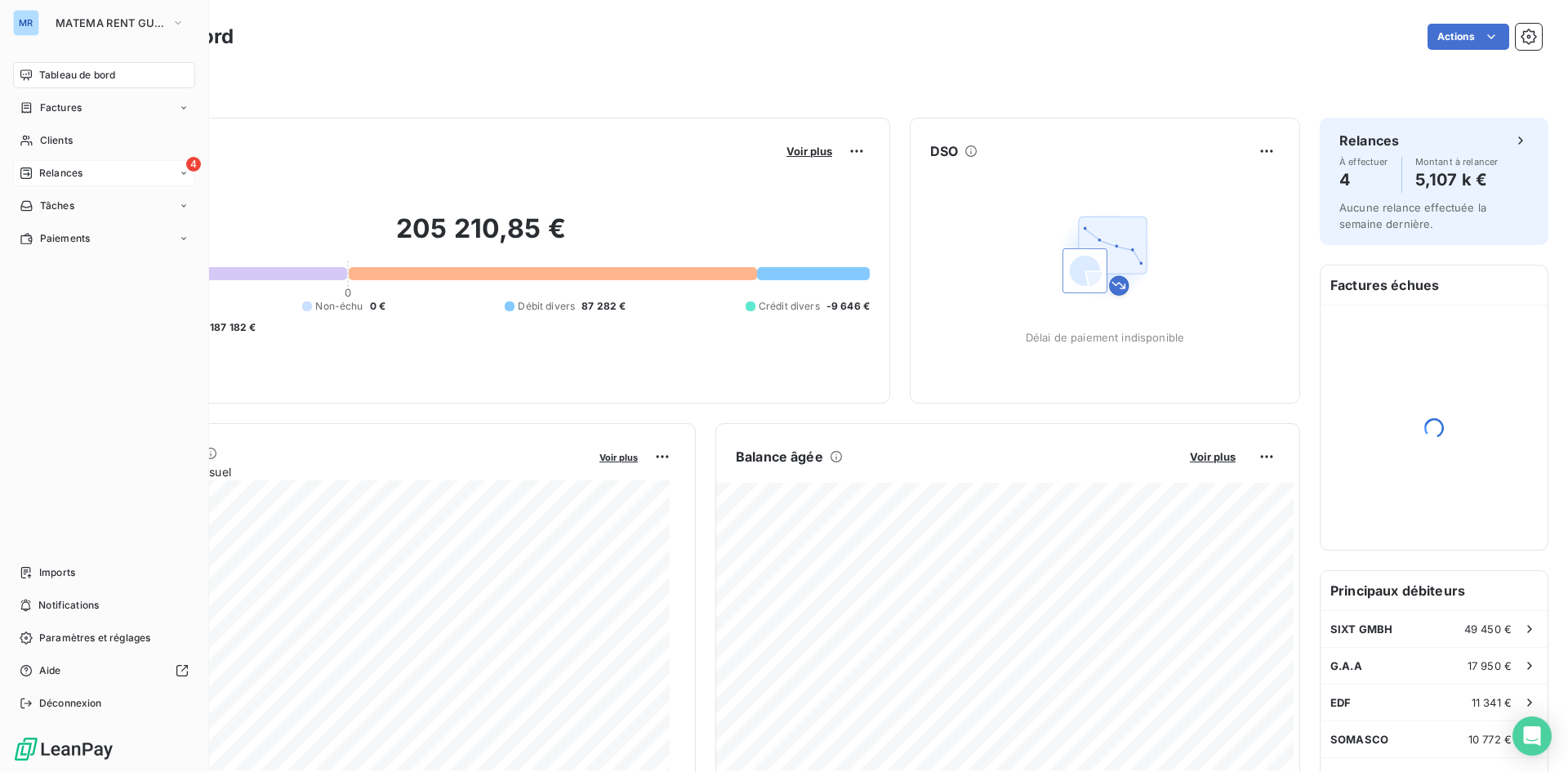
click at [83, 166] on div "4 Relances" at bounding box center [104, 173] width 182 height 26
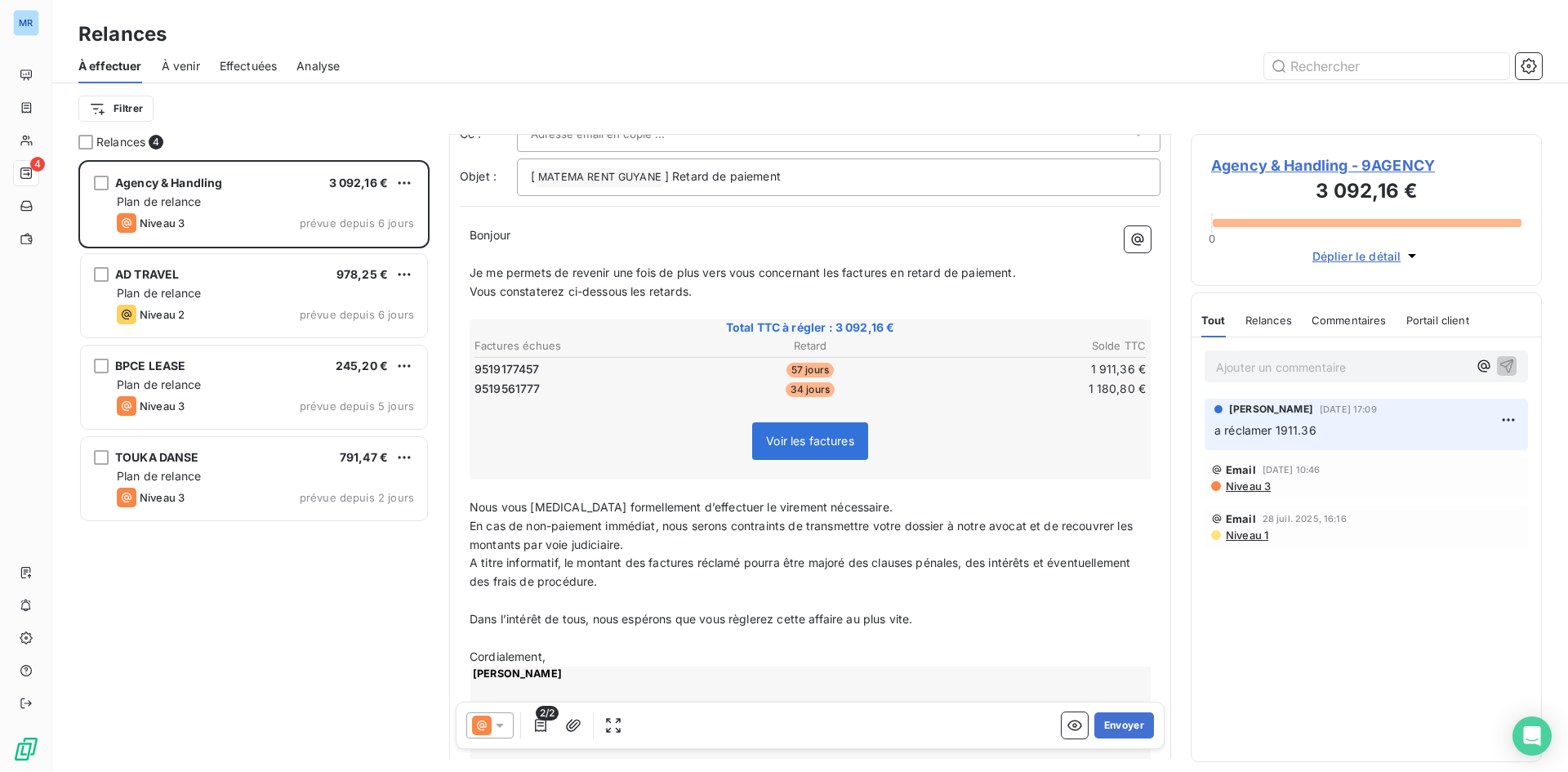
scroll to position [246, 0]
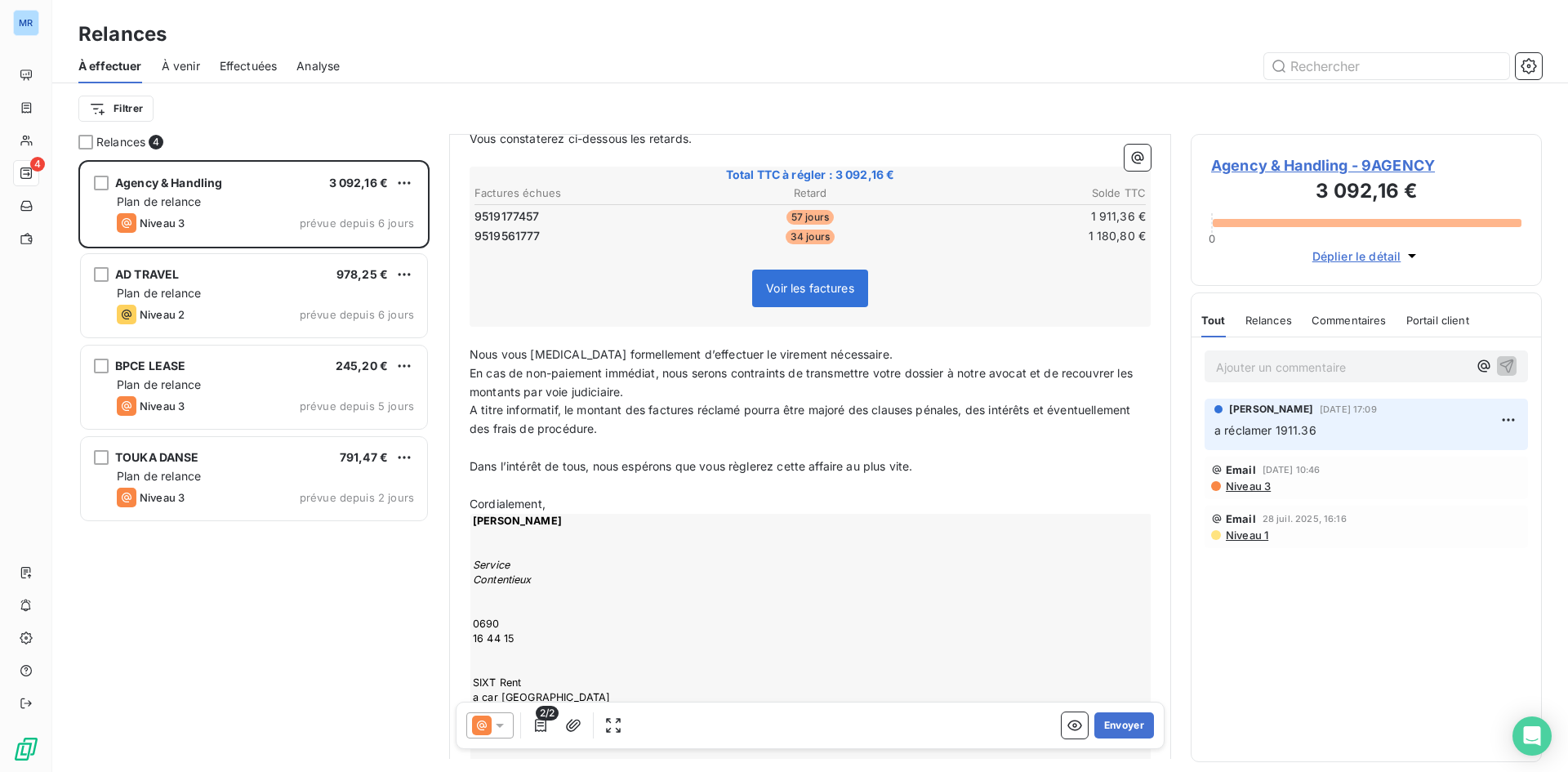
click at [1244, 483] on span "Niveau 3" at bounding box center [1248, 485] width 47 height 13
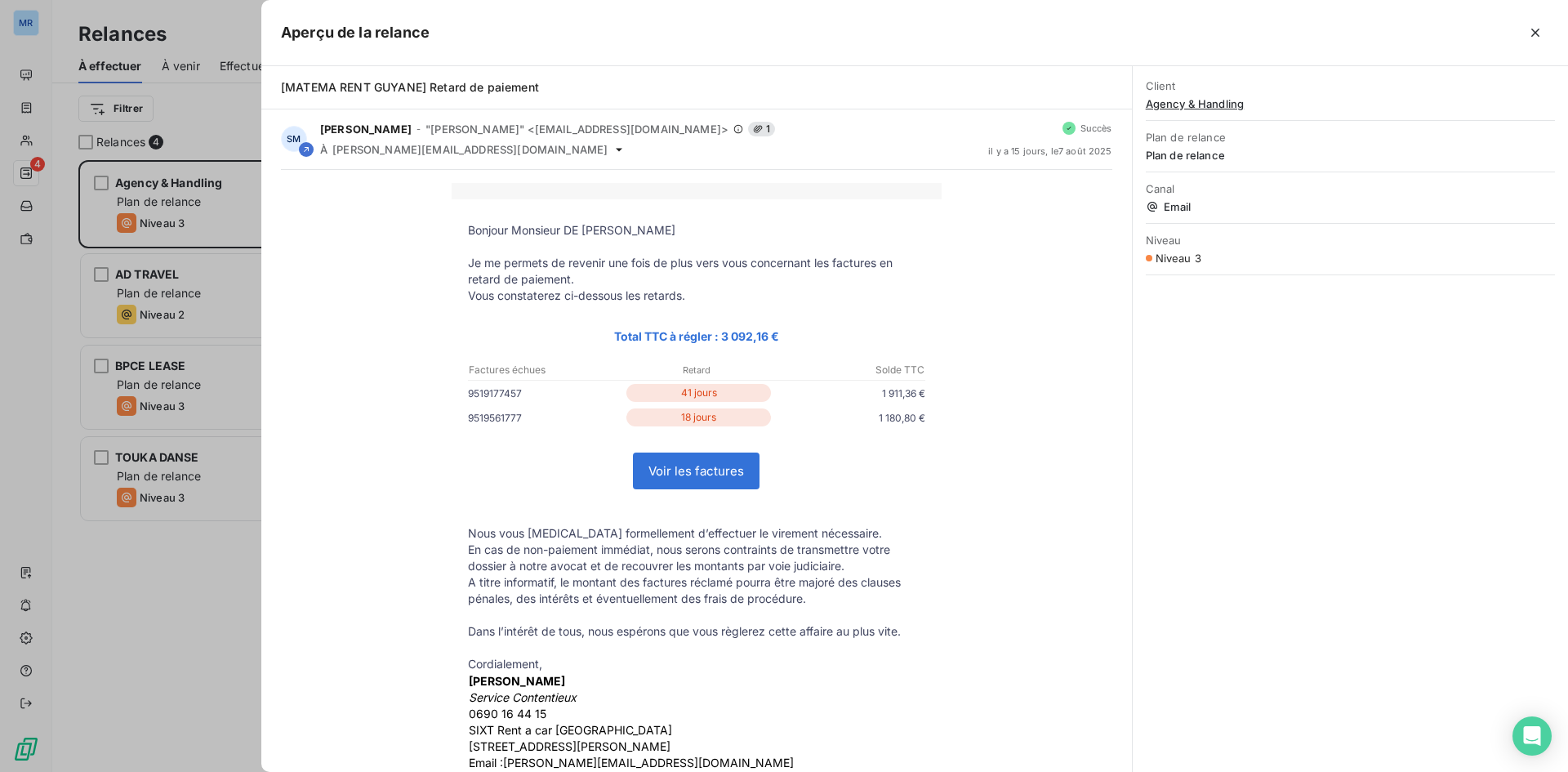
scroll to position [0, 0]
click at [1395, 497] on div "Client Agency & Handling Plan de relance Plan de relance Canal Email Niveau Niv…" at bounding box center [1351, 419] width 436 height 705
click at [1539, 33] on icon "button" at bounding box center [1536, 32] width 17 height 17
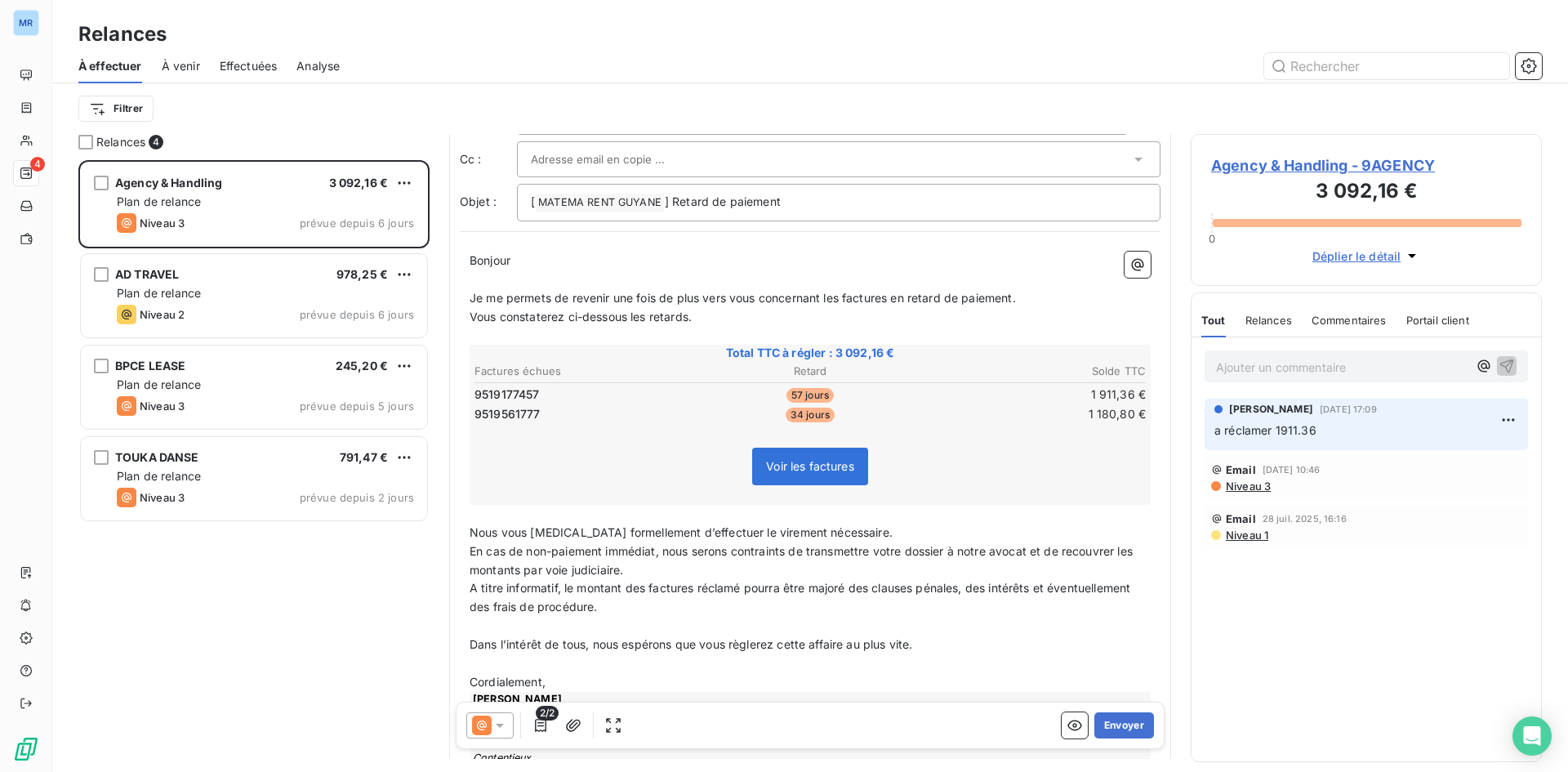
scroll to position [164, 0]
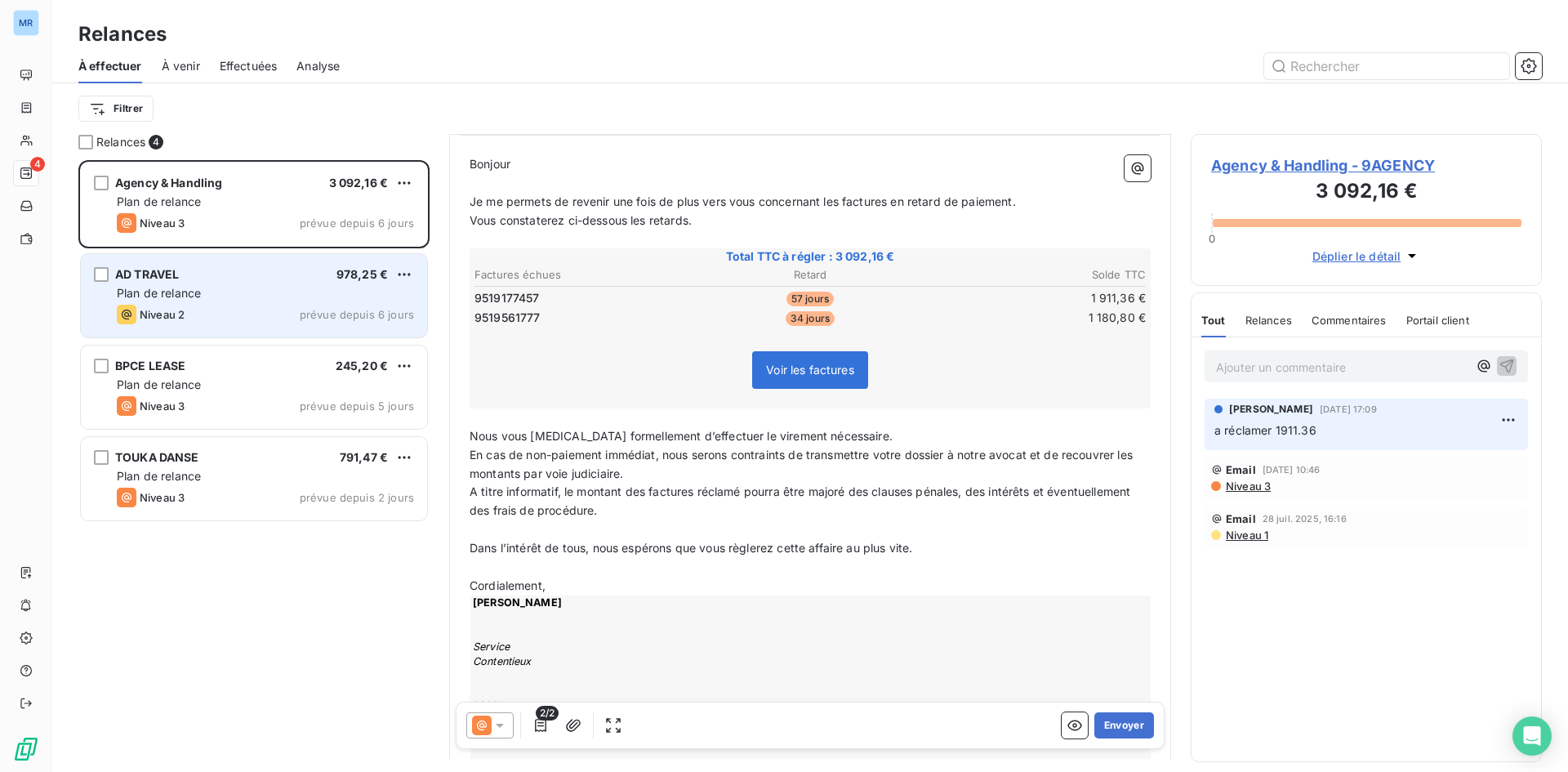
click at [207, 299] on div "Plan de relance" at bounding box center [265, 293] width 298 height 17
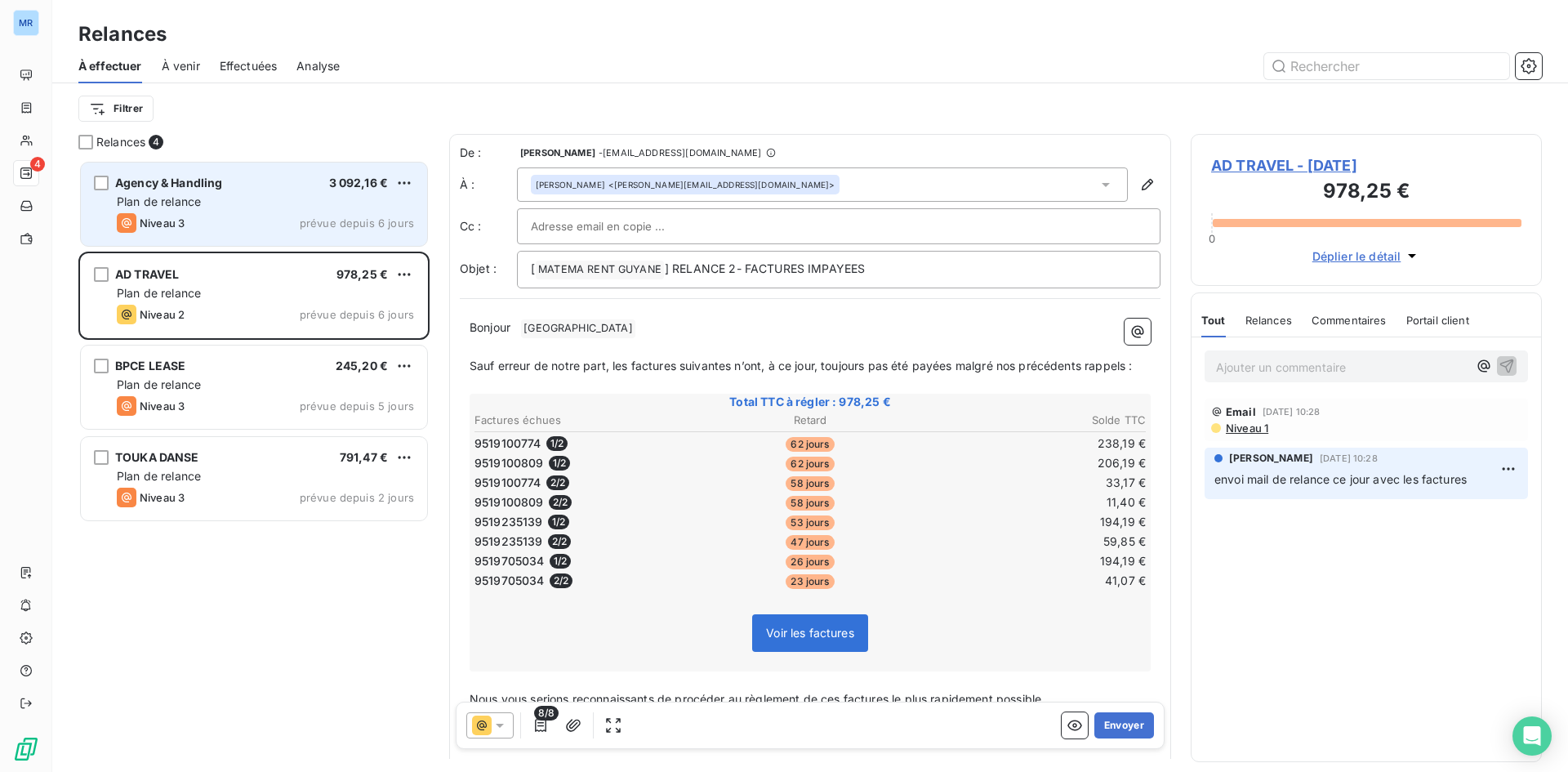
click at [259, 214] on div "Niveau 3 prévue depuis 6 jours" at bounding box center [265, 223] width 298 height 20
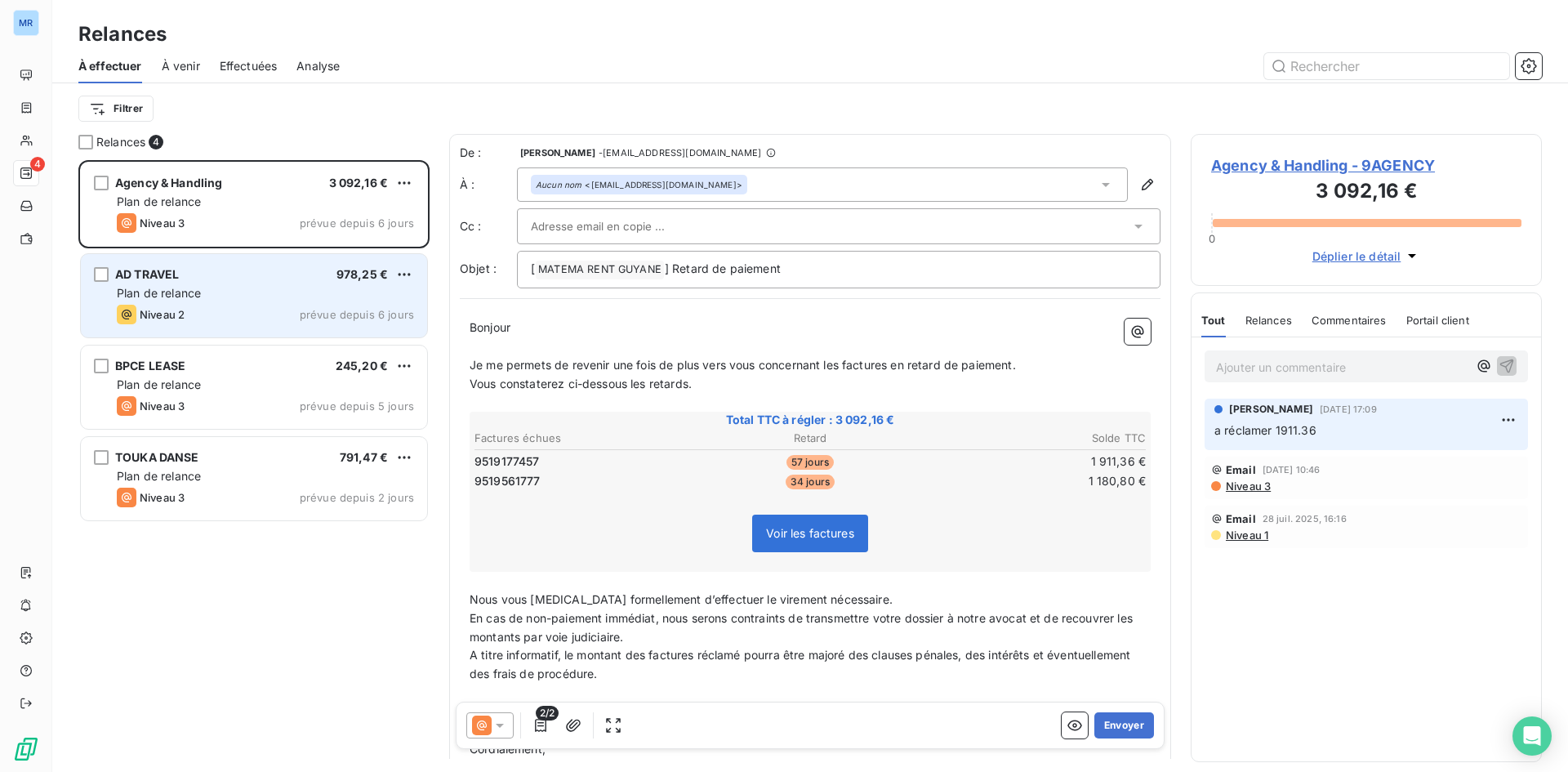
click at [260, 312] on div "Niveau 2 prévue depuis 6 jours" at bounding box center [265, 314] width 298 height 20
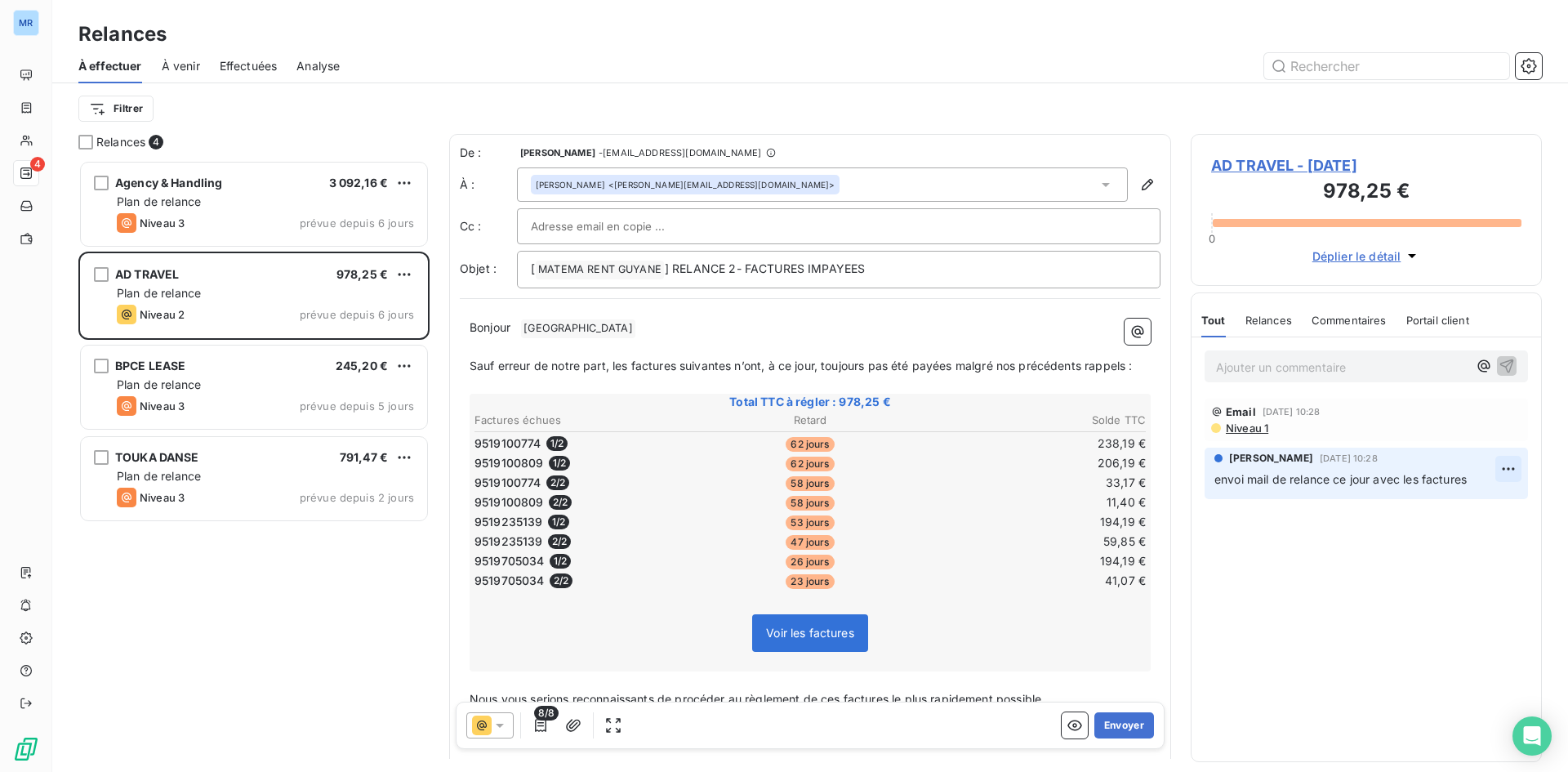
click at [1511, 464] on html "MR 4 Relances À effectuer À venir Effectuées Analyse Filtrer Relances 4 Agency …" at bounding box center [784, 386] width 1568 height 772
click at [1511, 465] on html "MR 4 Relances À effectuer À venir Effectuées Analyse Filtrer Relances 4 Agency …" at bounding box center [784, 386] width 1568 height 772
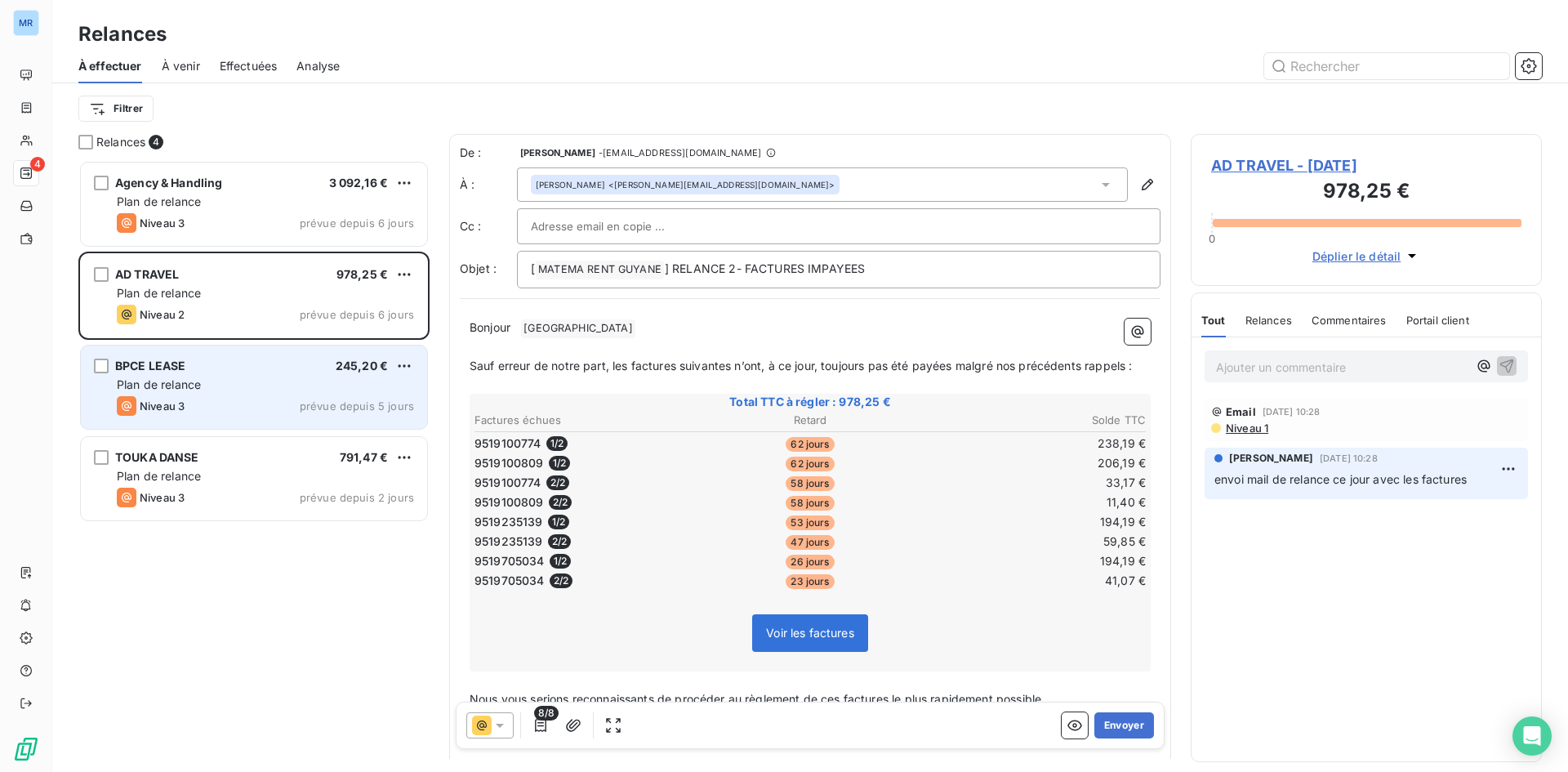
click at [302, 387] on div "Plan de relance" at bounding box center [265, 385] width 298 height 17
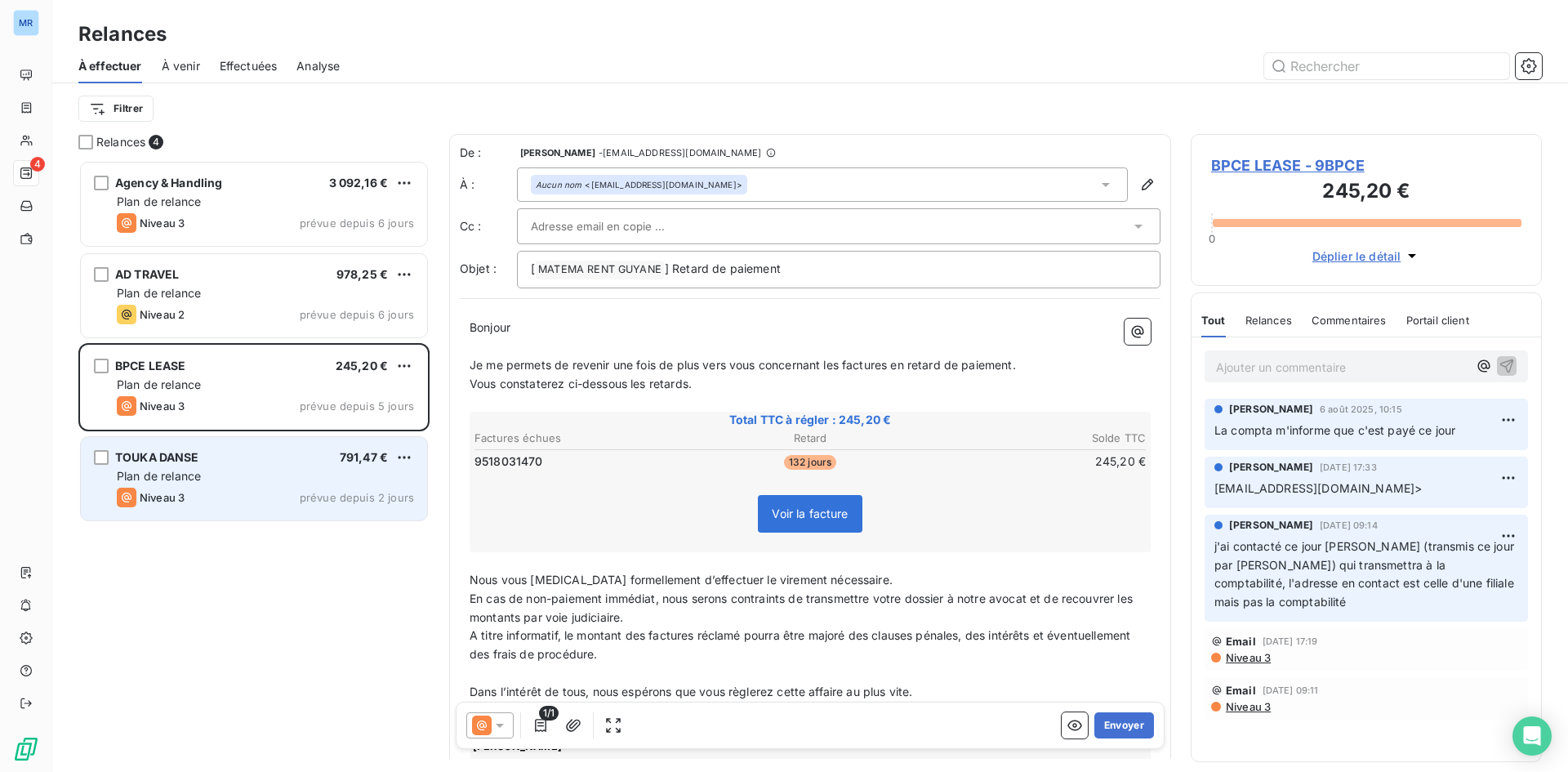
click at [323, 477] on div "Plan de relance" at bounding box center [265, 476] width 298 height 17
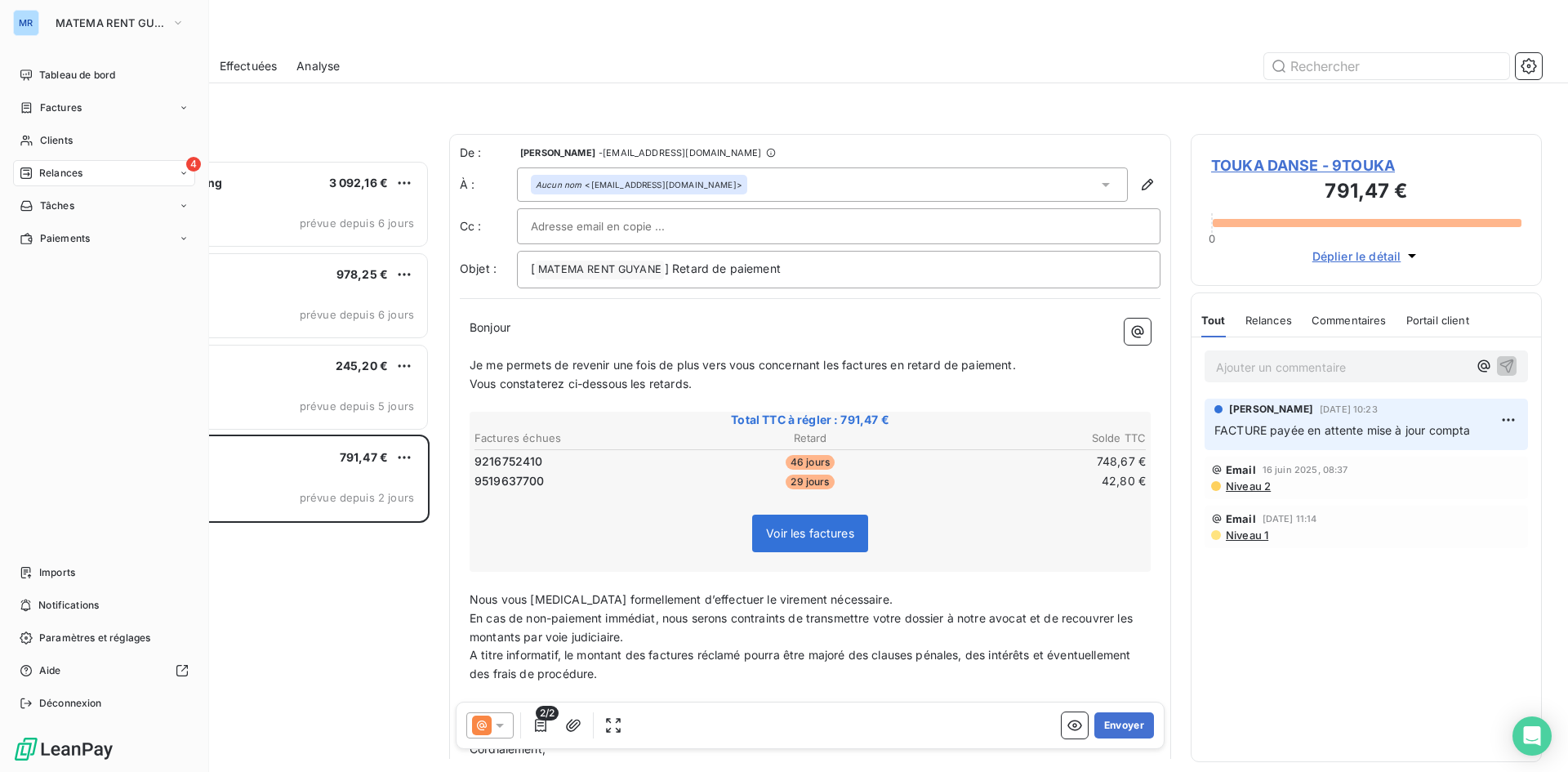
click at [192, 623] on nav "Imports Notifications Paramètres et réglages Aide Déconnexion" at bounding box center [104, 638] width 182 height 157
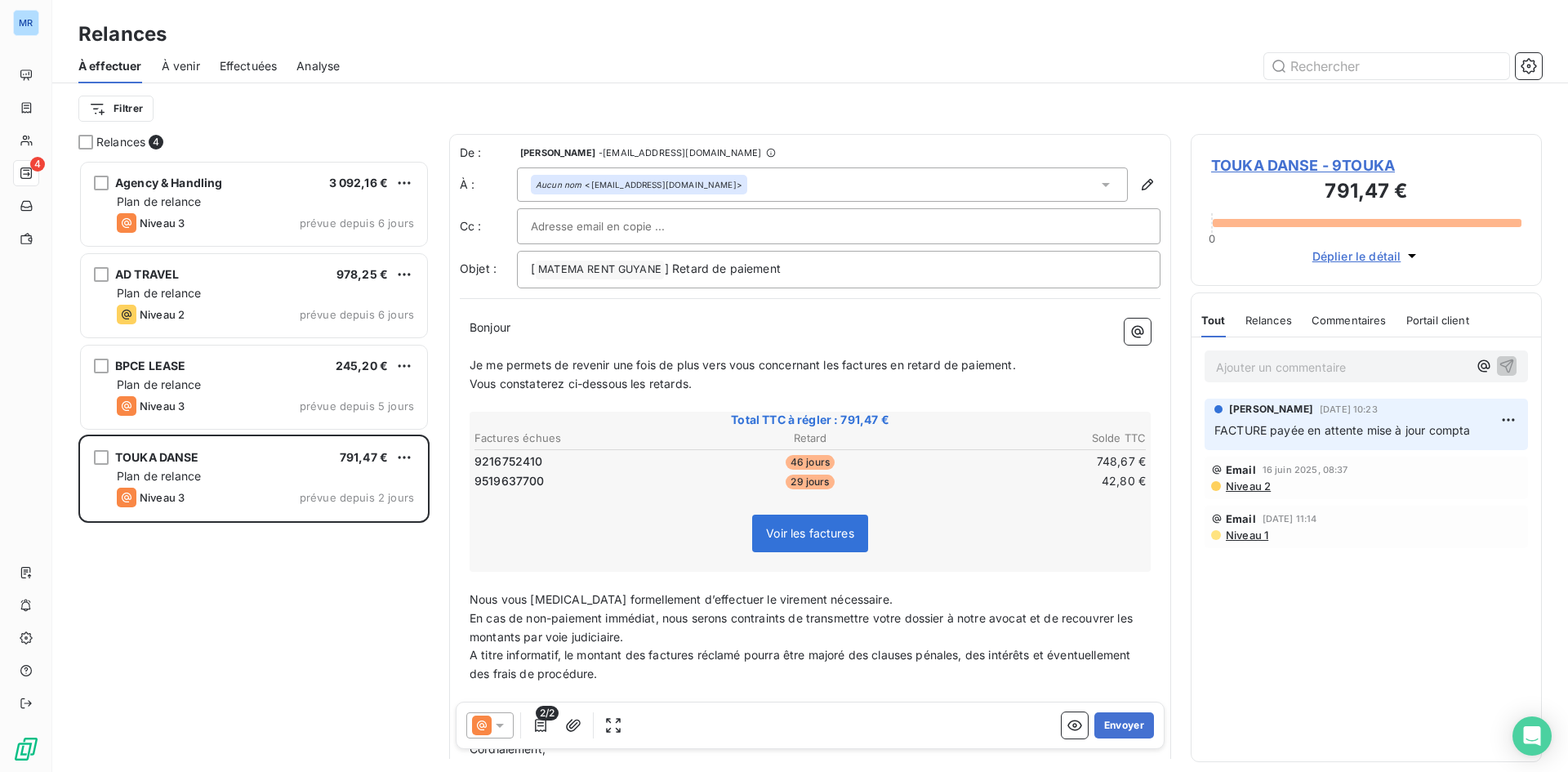
click at [392, 585] on div "Agency & Handling 3 092,16 € Plan de relance Niveau 3 prévue depuis 6 jours AD …" at bounding box center [254, 466] width 351 height 612
click at [250, 103] on div "Filtrer" at bounding box center [810, 109] width 1464 height 31
